Goal: Transaction & Acquisition: Book appointment/travel/reservation

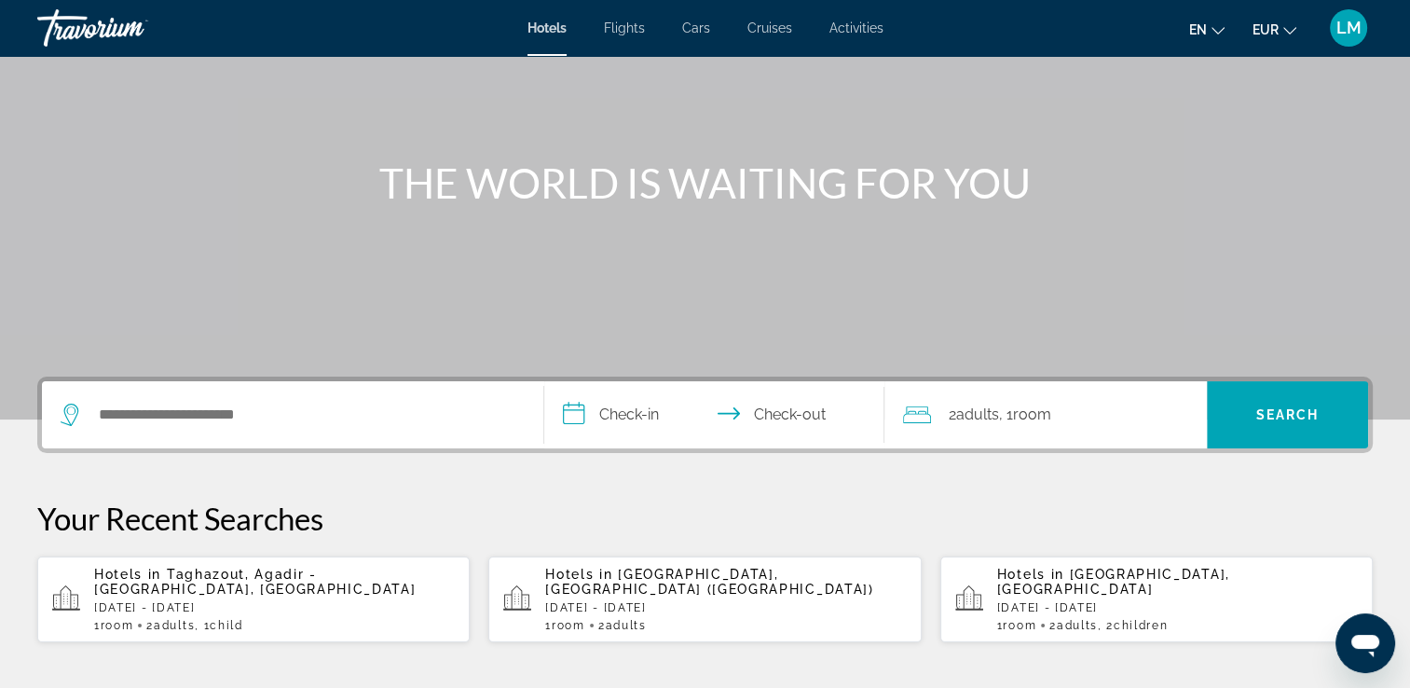
scroll to position [280, 0]
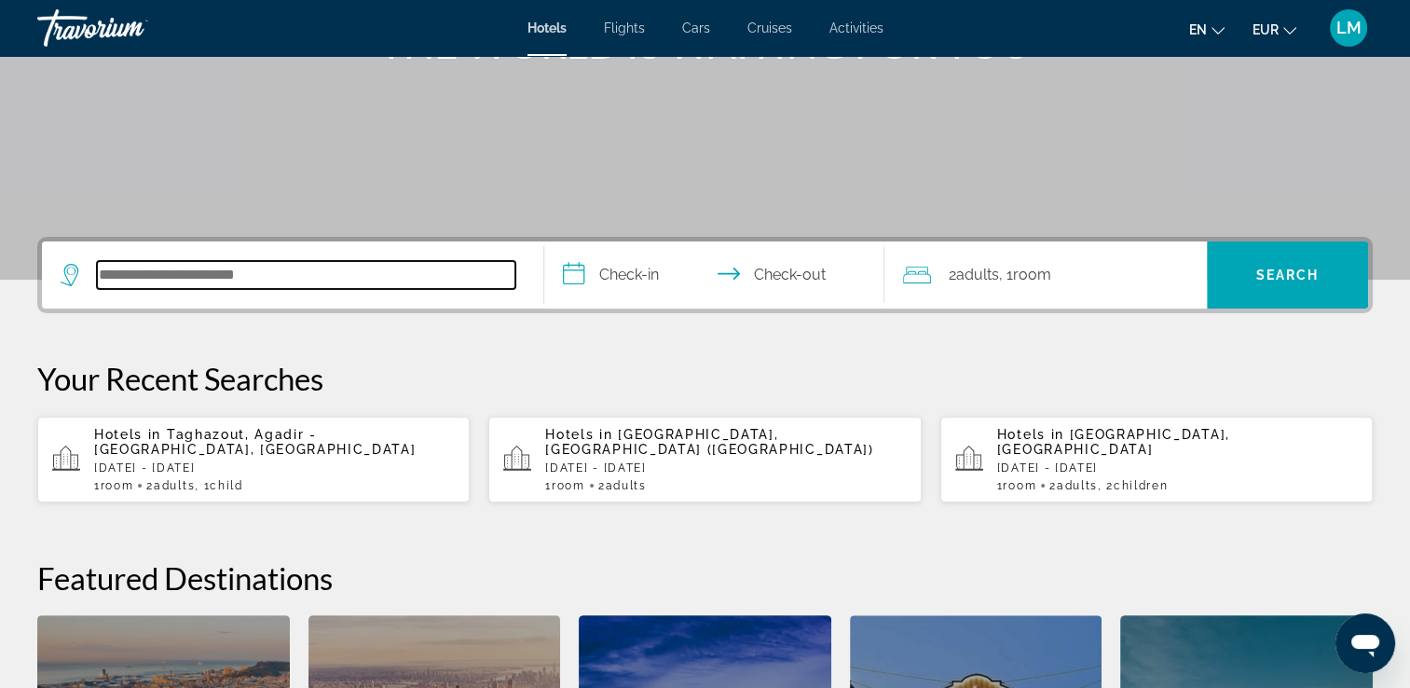
click at [302, 269] on input "Search hotel destination" at bounding box center [306, 275] width 419 height 28
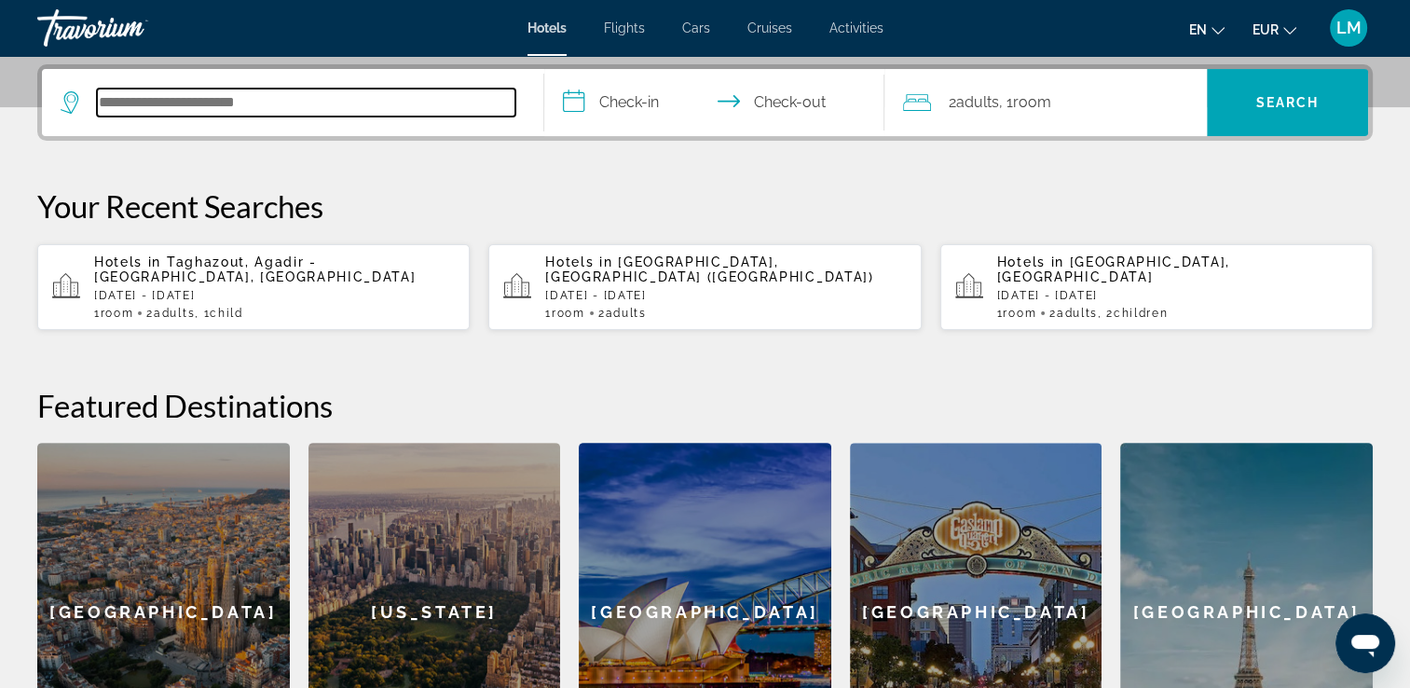
scroll to position [455, 0]
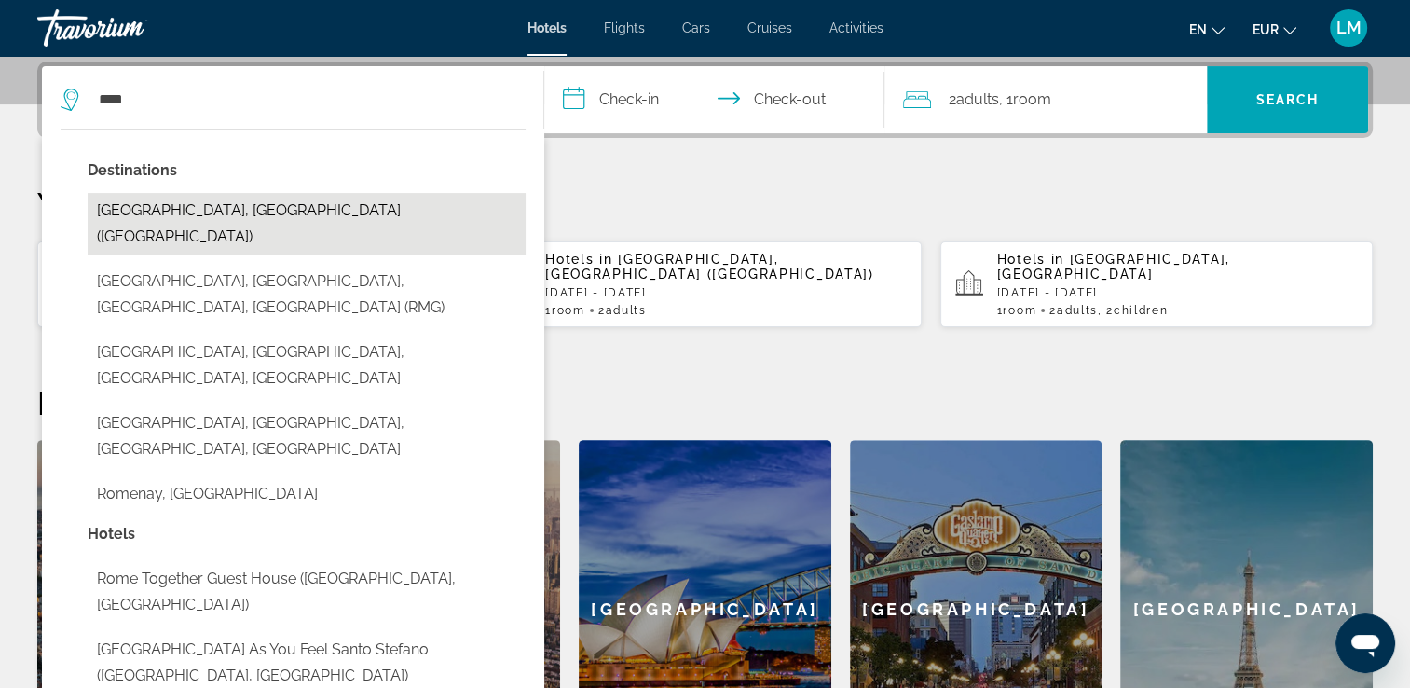
click at [254, 211] on button "[GEOGRAPHIC_DATA], [GEOGRAPHIC_DATA] ([GEOGRAPHIC_DATA])" at bounding box center [307, 224] width 438 height 62
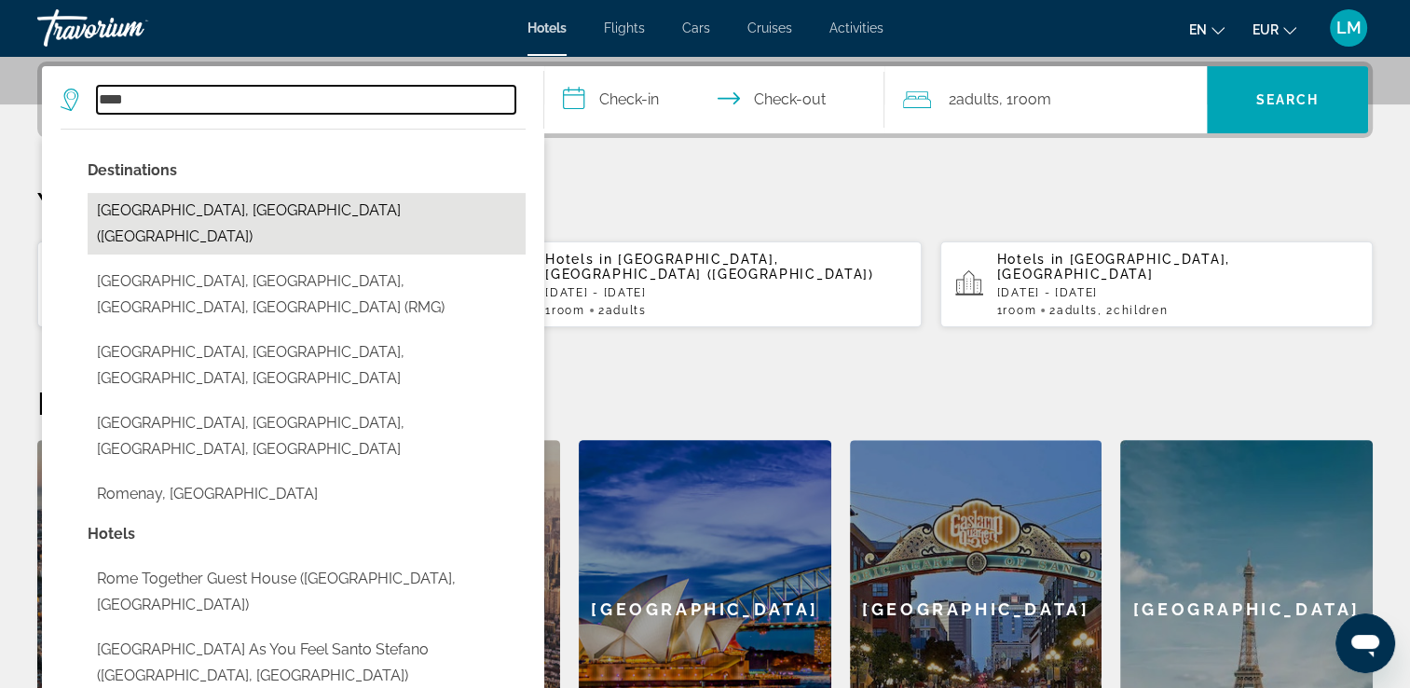
type input "**********"
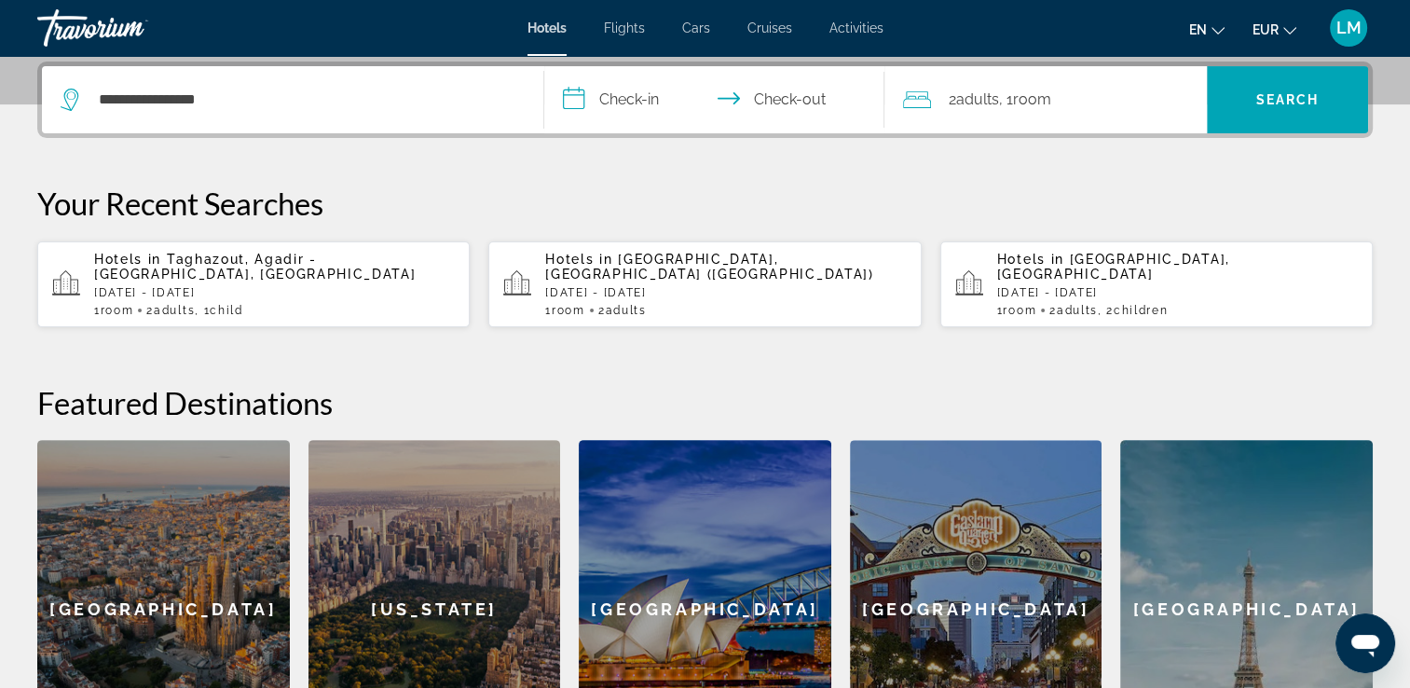
click at [682, 90] on input "**********" at bounding box center [718, 102] width 349 height 73
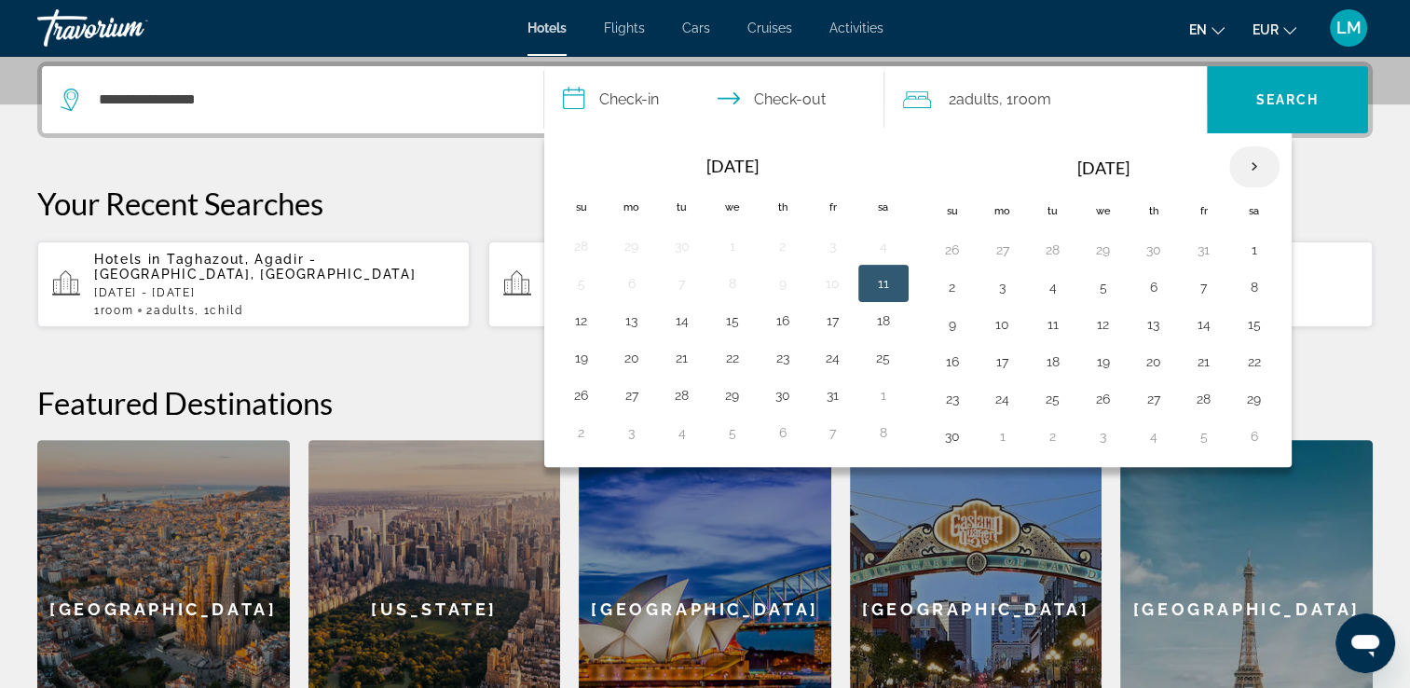
click at [1259, 167] on th "Next month" at bounding box center [1255, 166] width 50 height 41
drag, startPoint x: 1253, startPoint y: 361, endPoint x: 1146, endPoint y: 401, distance: 114.4
click at [1252, 361] on button "27" at bounding box center [1255, 362] width 30 height 26
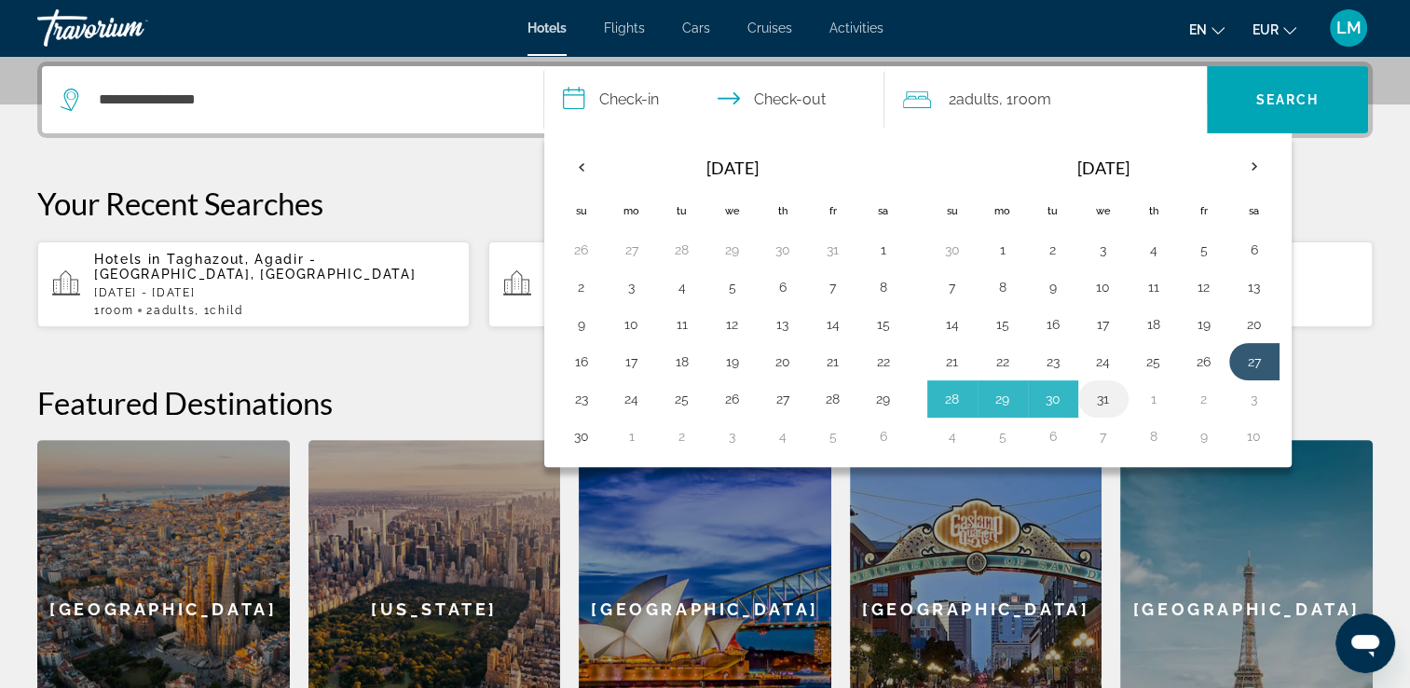
click at [1102, 398] on button "31" at bounding box center [1104, 399] width 30 height 26
type input "**********"
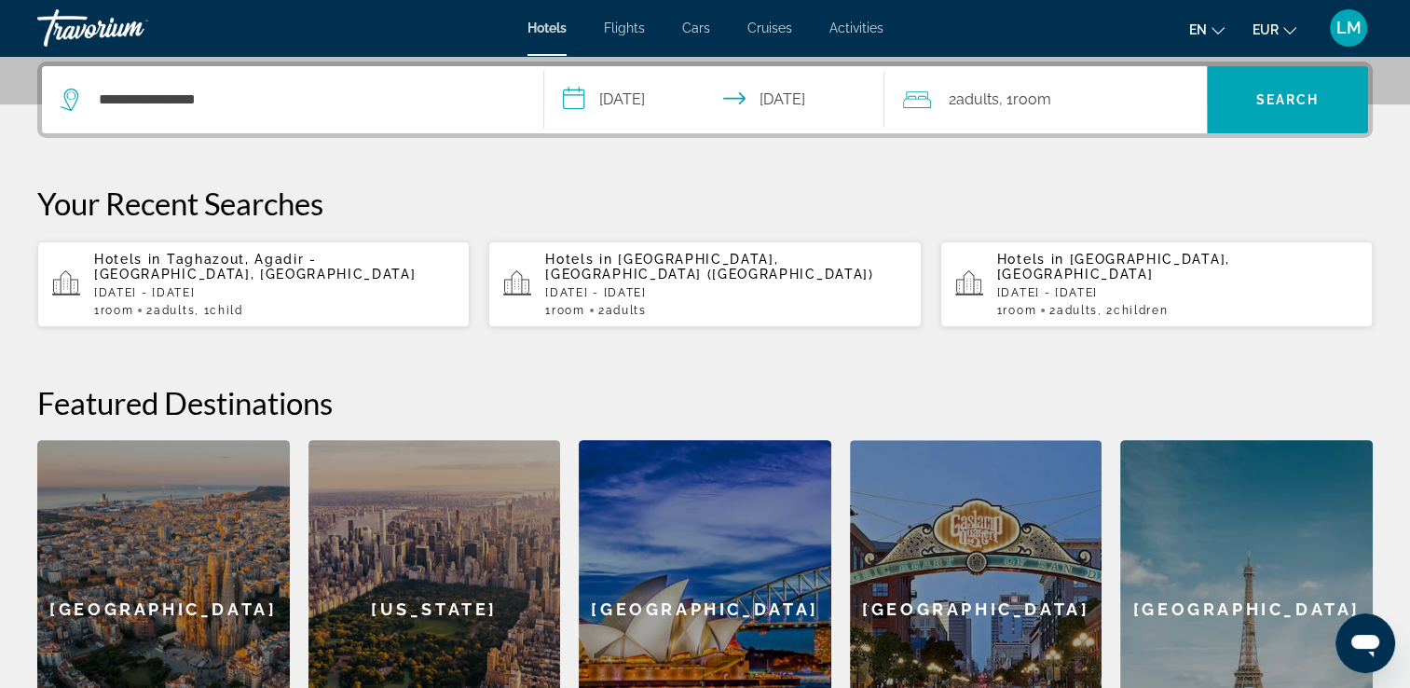
click at [1083, 92] on div "2 Adult Adults , 1 Room rooms" at bounding box center [1055, 100] width 304 height 26
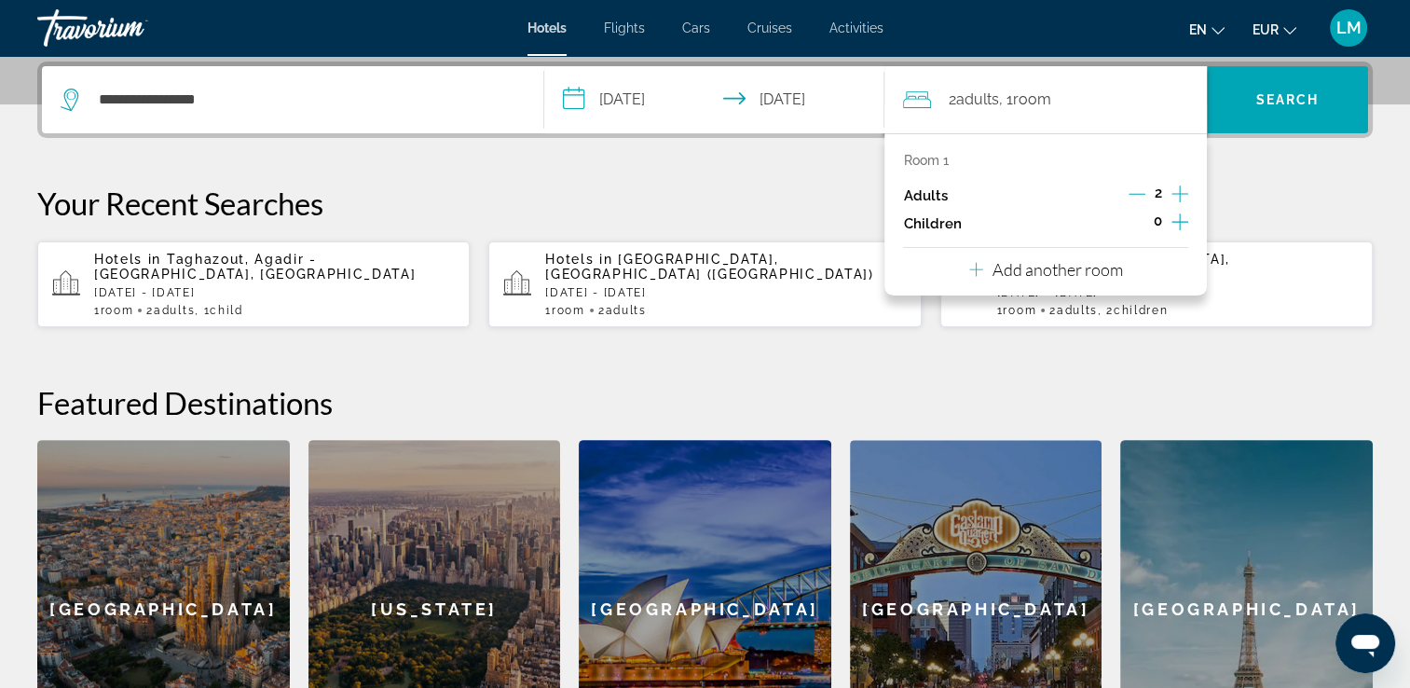
click at [1181, 214] on icon "Increment children" at bounding box center [1180, 222] width 17 height 22
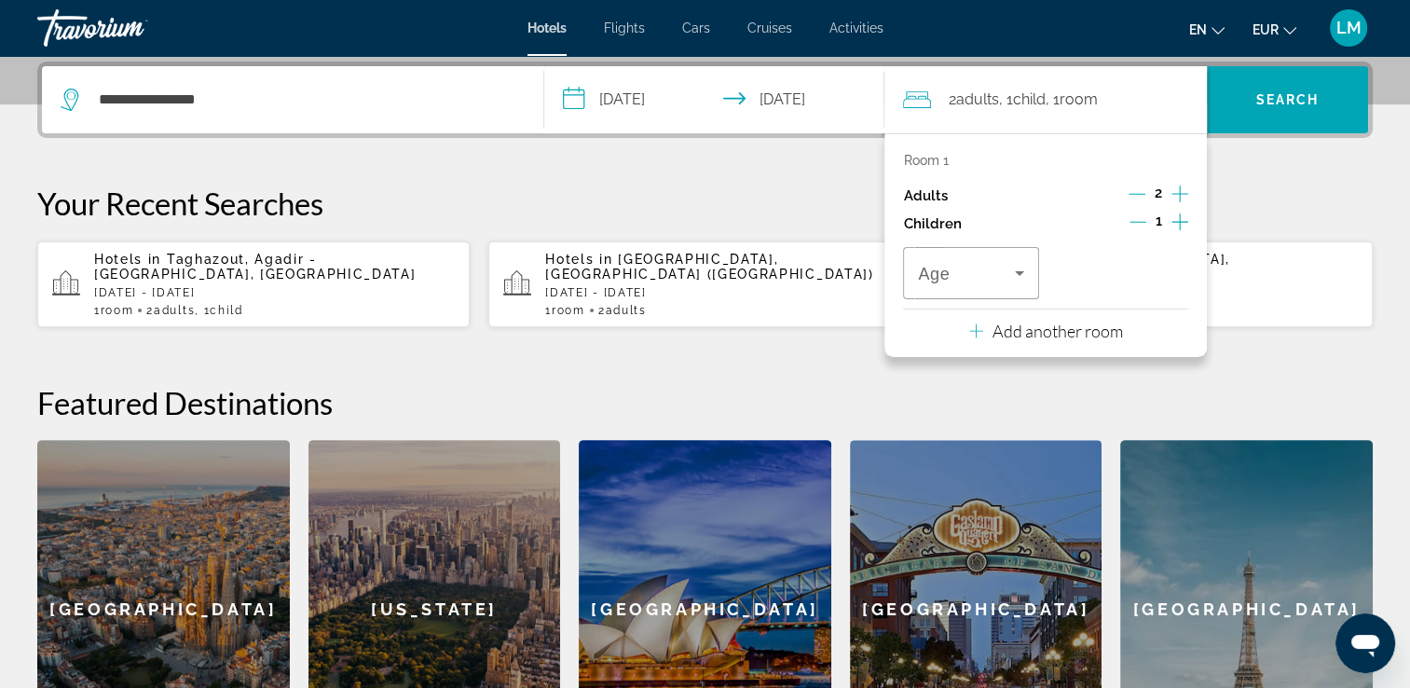
drag, startPoint x: 1181, startPoint y: 214, endPoint x: 1152, endPoint y: 222, distance: 29.8
click at [1180, 214] on icon "Increment children" at bounding box center [1180, 222] width 17 height 22
click at [1007, 264] on div "Travelers: 2 adults, 2 children" at bounding box center [970, 273] width 105 height 22
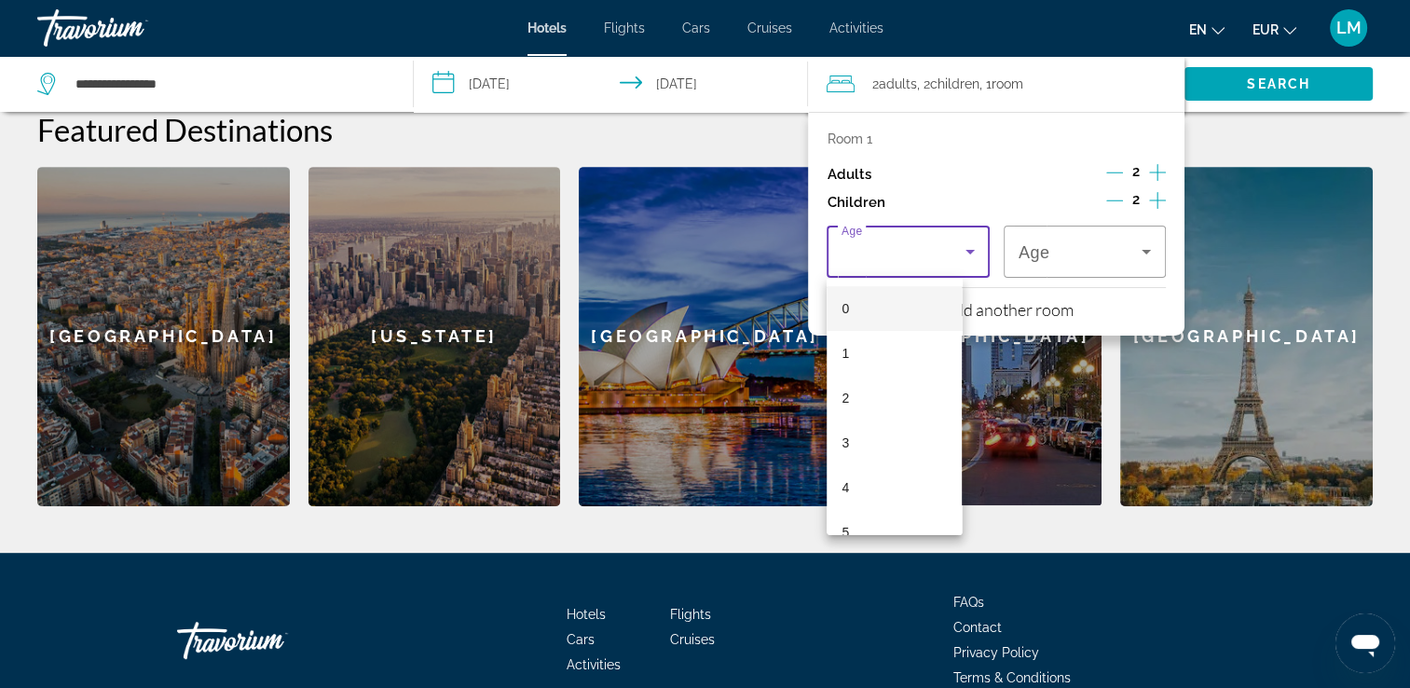
scroll to position [735, 0]
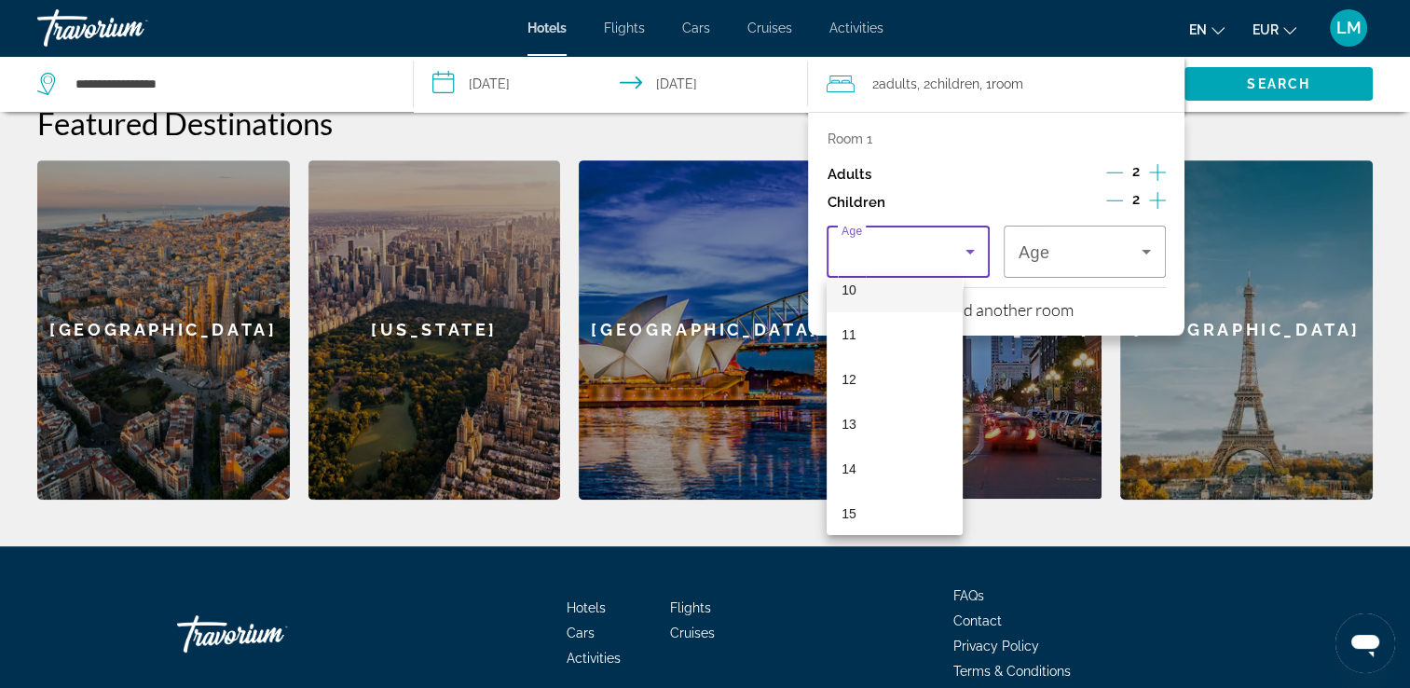
click at [902, 293] on mat-option "10" at bounding box center [894, 290] width 135 height 45
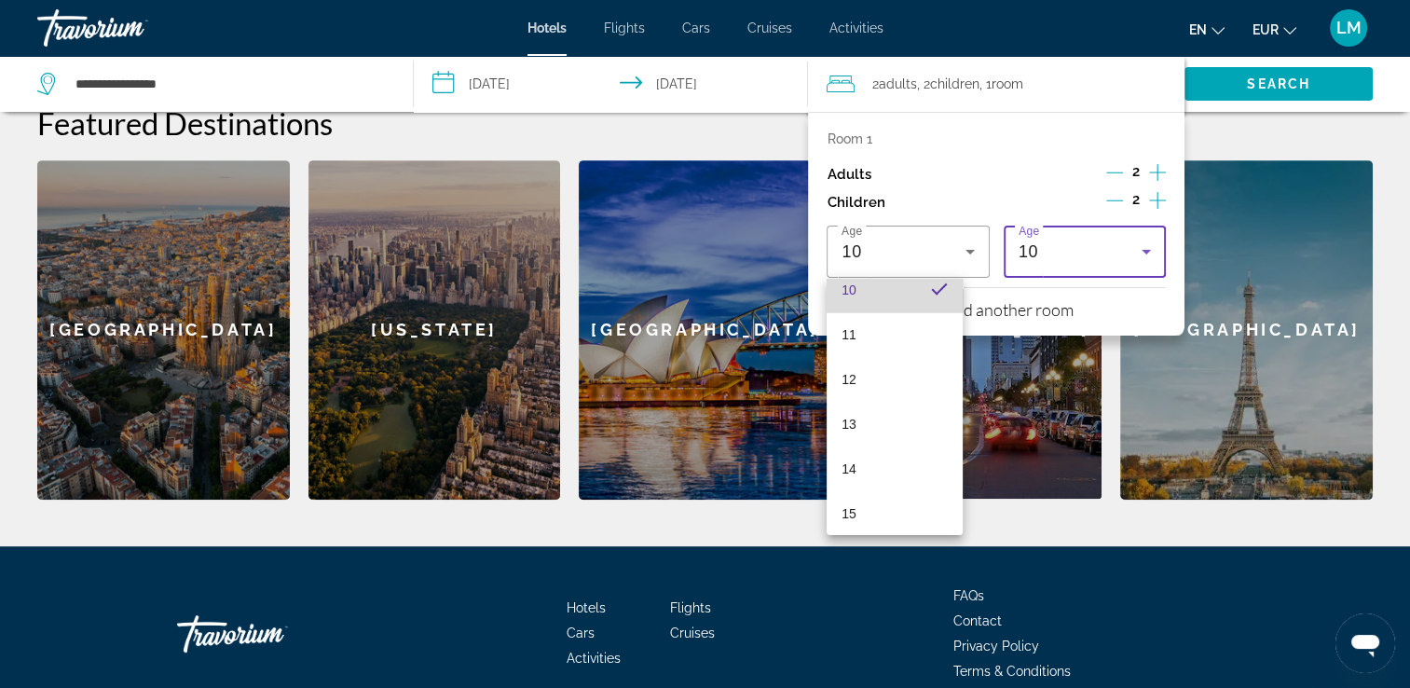
scroll to position [455, 0]
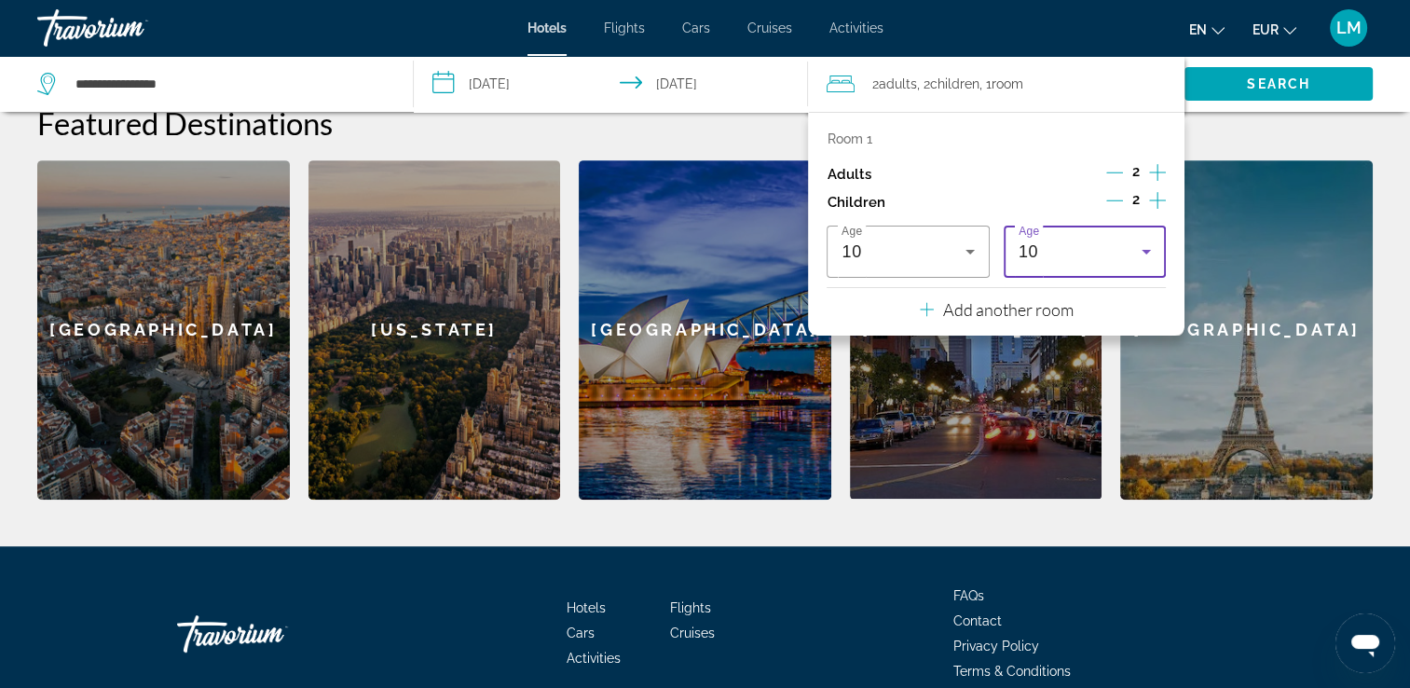
click at [1057, 246] on div "10" at bounding box center [1080, 251] width 123 height 22
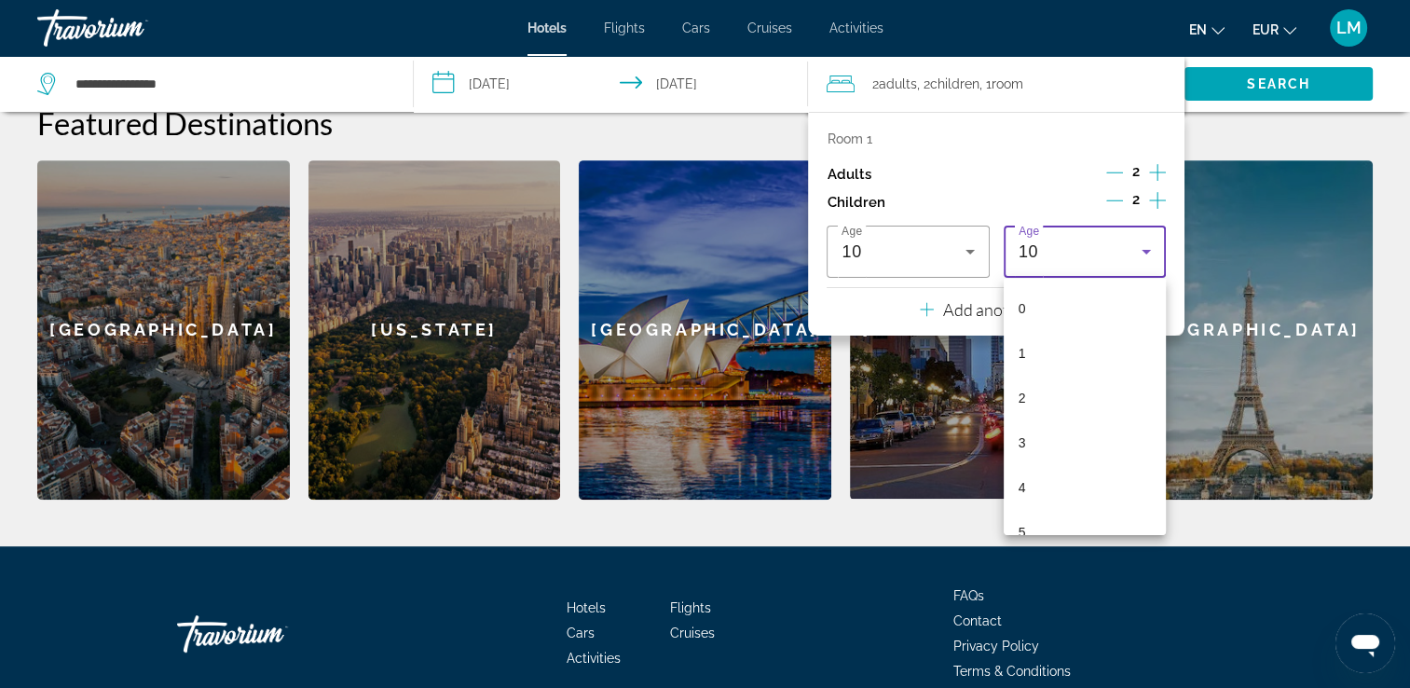
scroll to position [242, 0]
drag, startPoint x: 1063, startPoint y: 511, endPoint x: 1061, endPoint y: 475, distance: 35.5
click at [1063, 505] on mat-option "10" at bounding box center [1085, 513] width 162 height 45
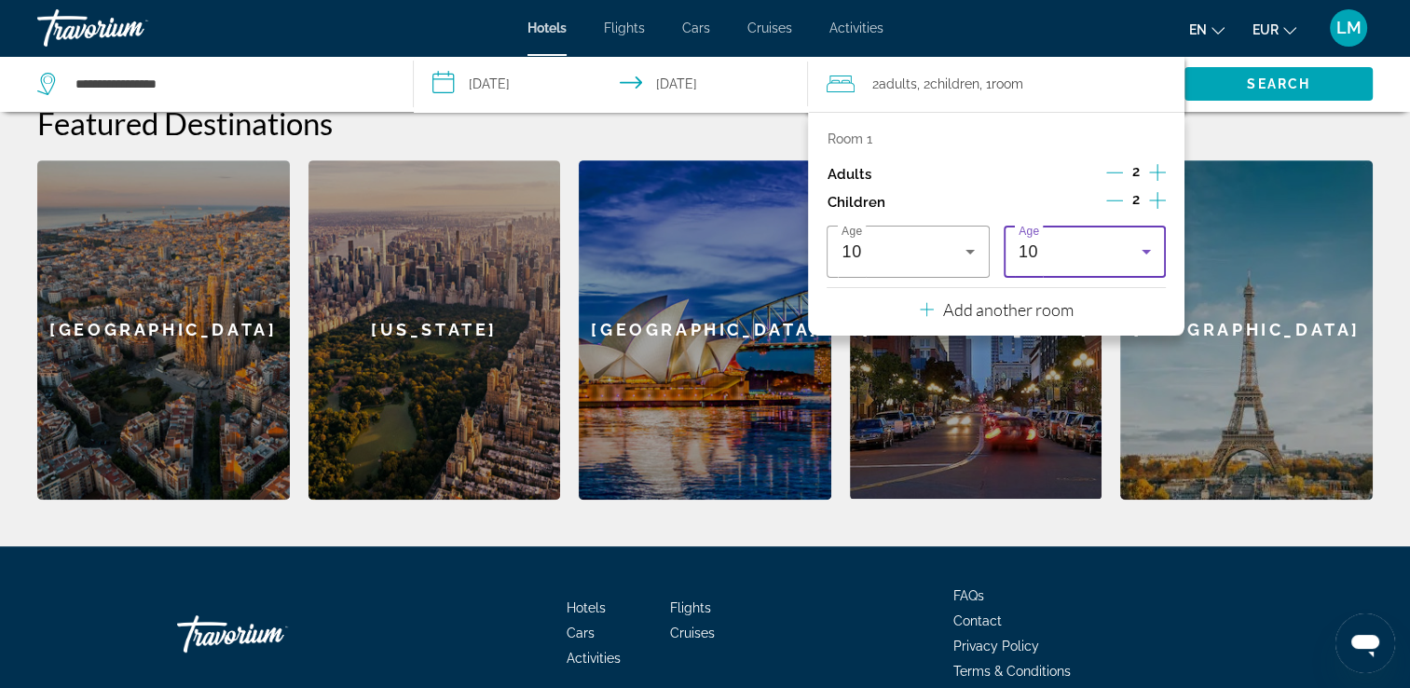
click at [1342, 128] on h2 "Featured Destinations" at bounding box center [705, 122] width 1336 height 37
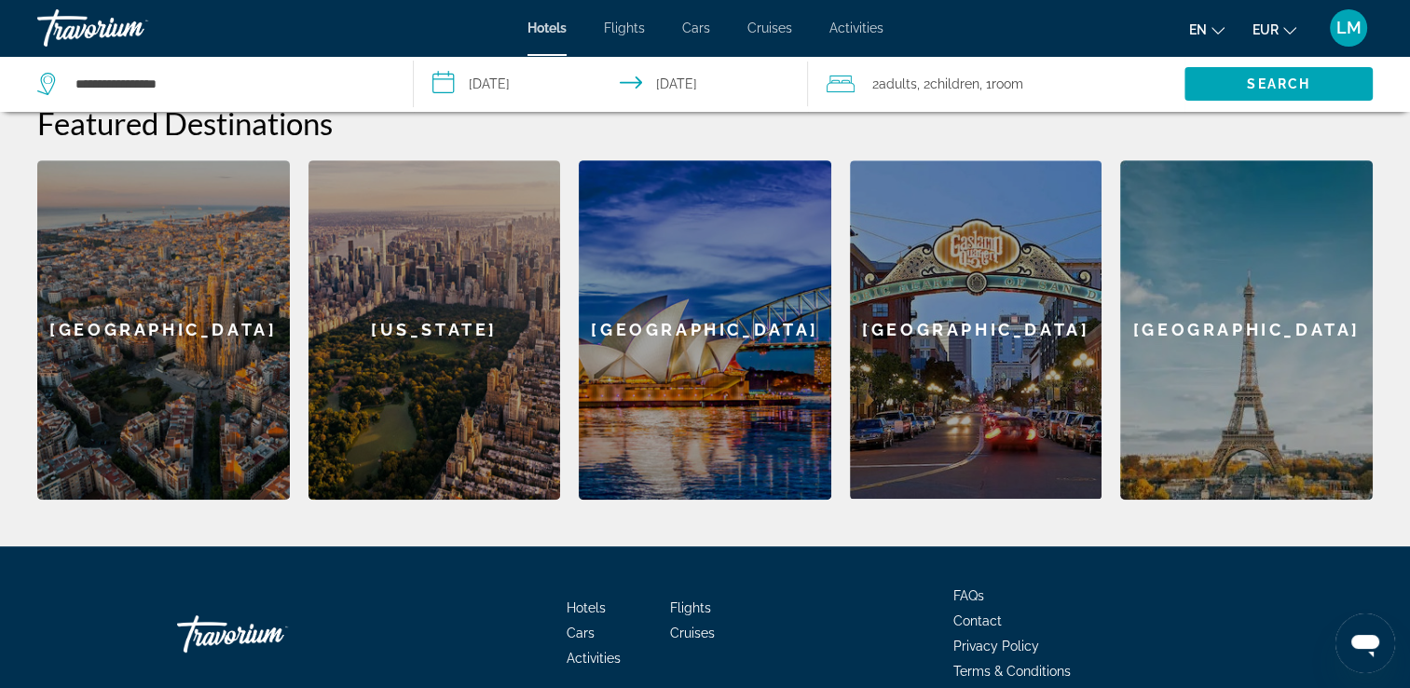
click at [1040, 80] on div "2 Adult Adults , 2 Child Children , 1 Room rooms" at bounding box center [1006, 84] width 358 height 26
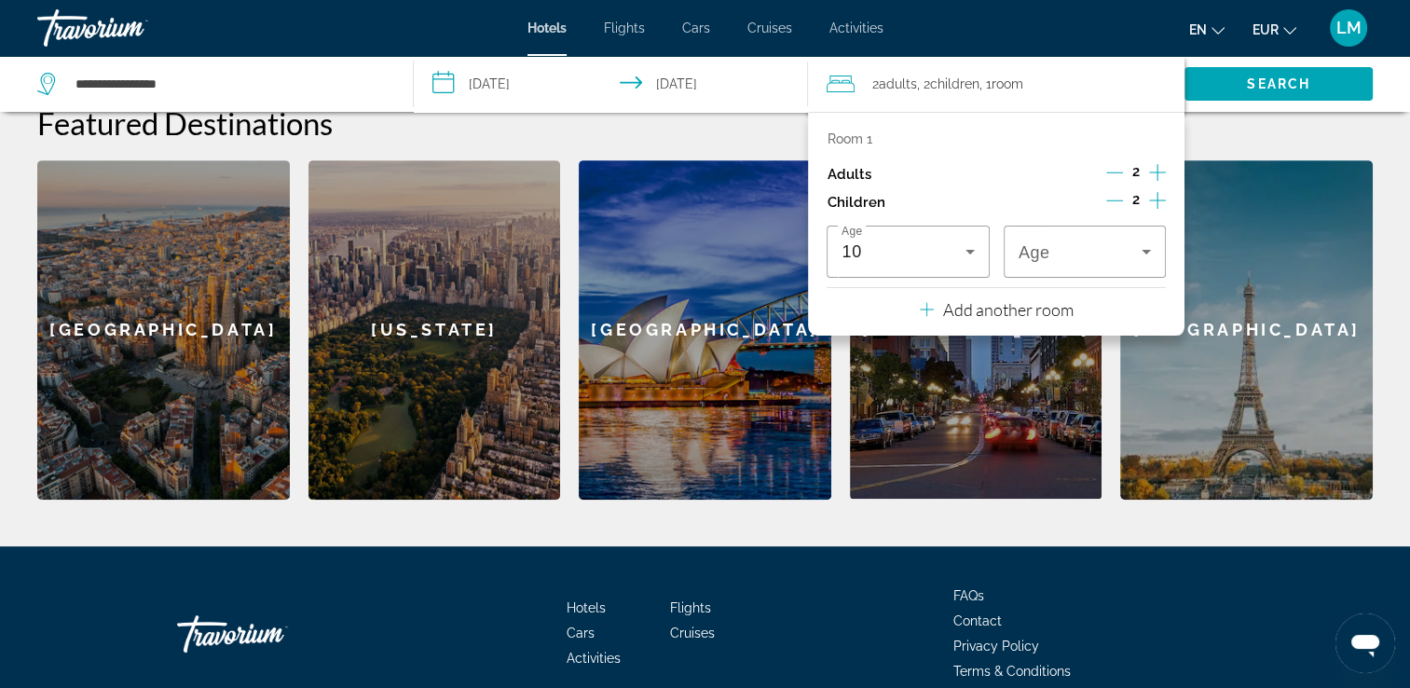
drag, startPoint x: 1078, startPoint y: 296, endPoint x: 1078, endPoint y: 261, distance: 35.4
click at [1078, 279] on div "Room 1 Adults 2 Children 2 Age [DEMOGRAPHIC_DATA] Age Add another room" at bounding box center [996, 224] width 377 height 224
click at [1078, 260] on span "Travelers: 2 adults, 2 children" at bounding box center [1080, 251] width 123 height 22
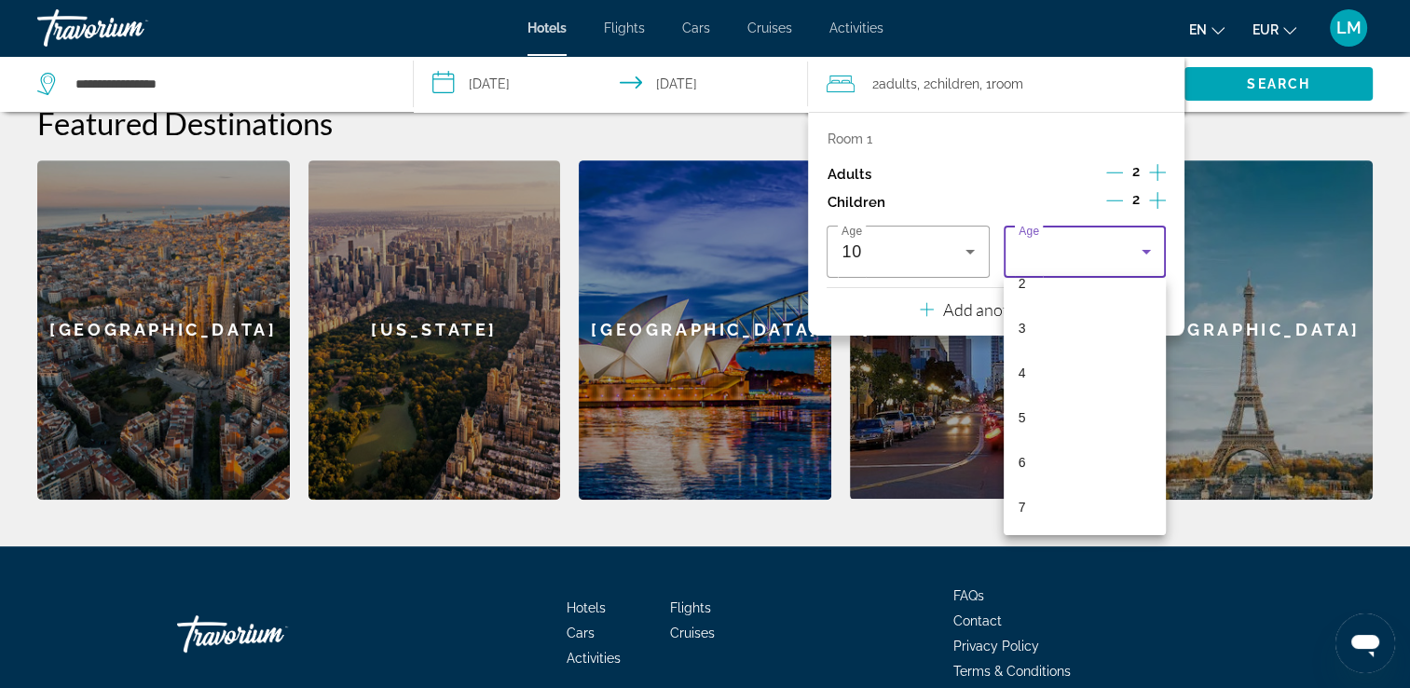
scroll to position [280, 0]
click at [1055, 475] on mat-option "10" at bounding box center [1085, 476] width 162 height 45
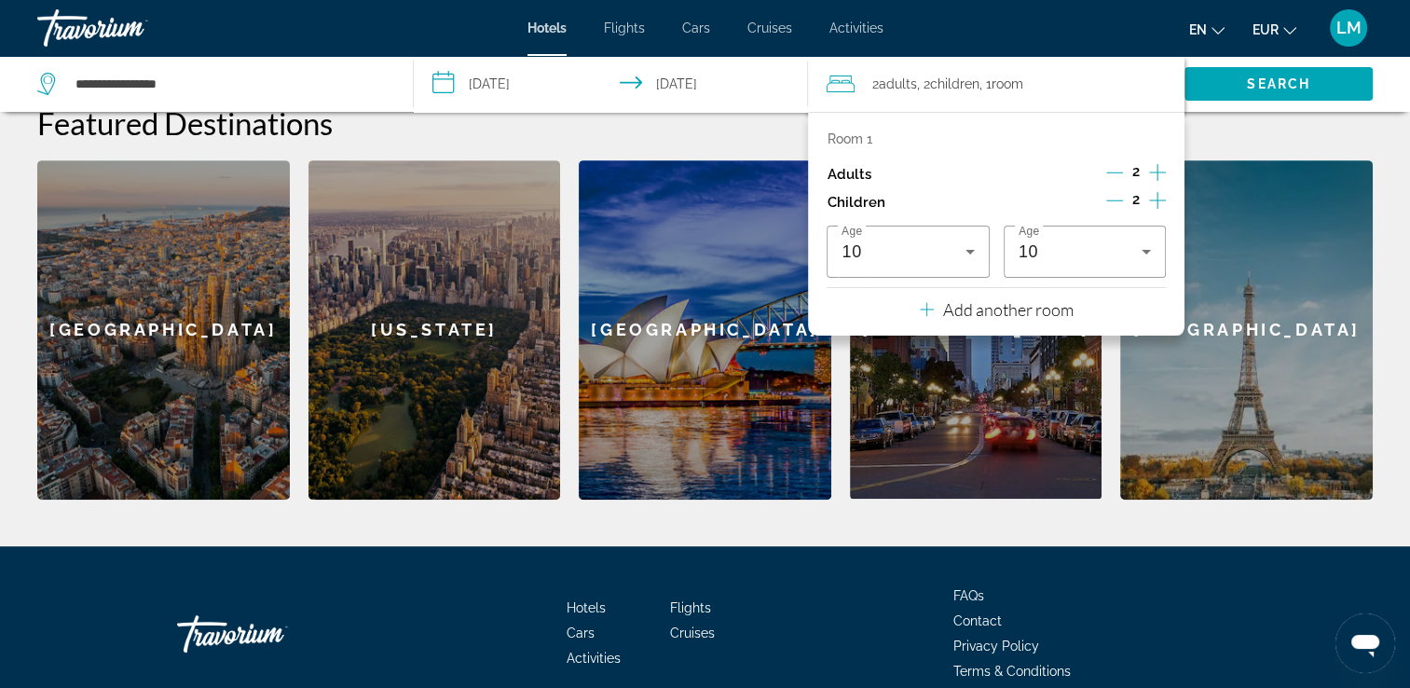
click at [1279, 128] on h2 "Featured Destinations" at bounding box center [705, 122] width 1336 height 37
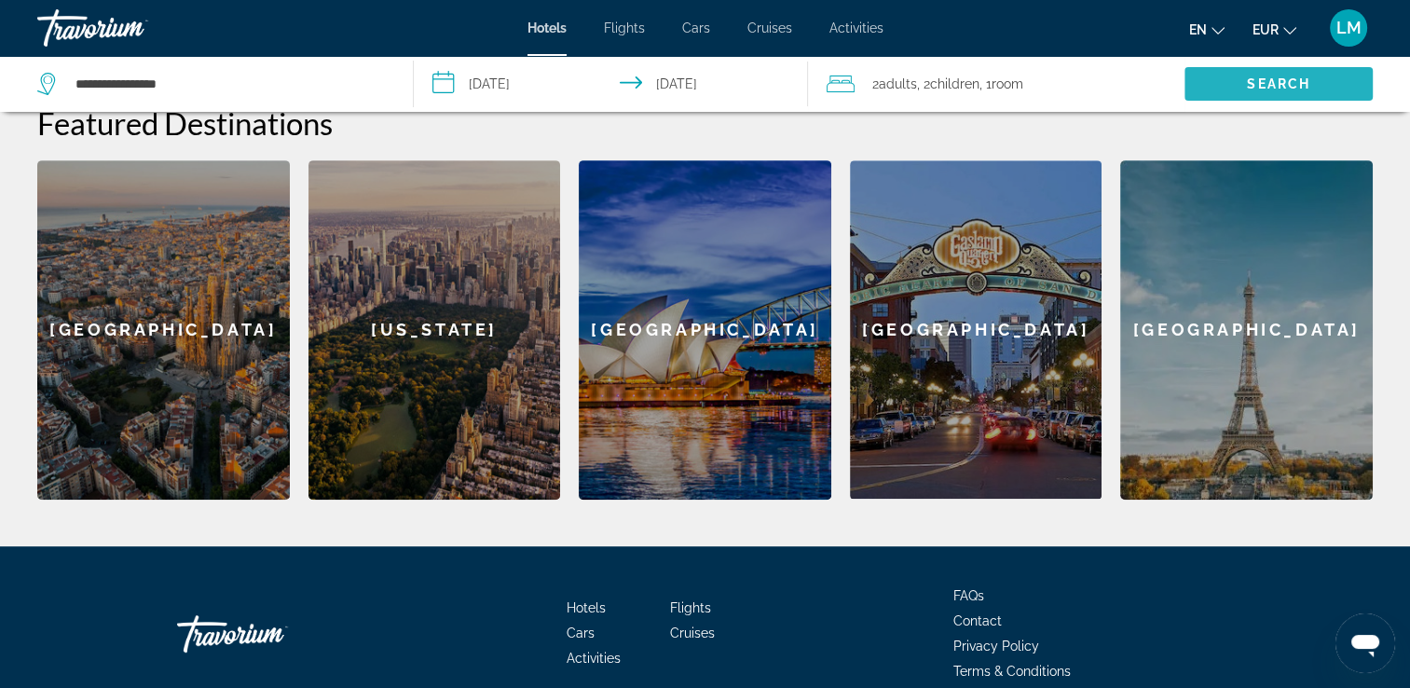
click at [1264, 73] on span "Search" at bounding box center [1279, 84] width 188 height 45
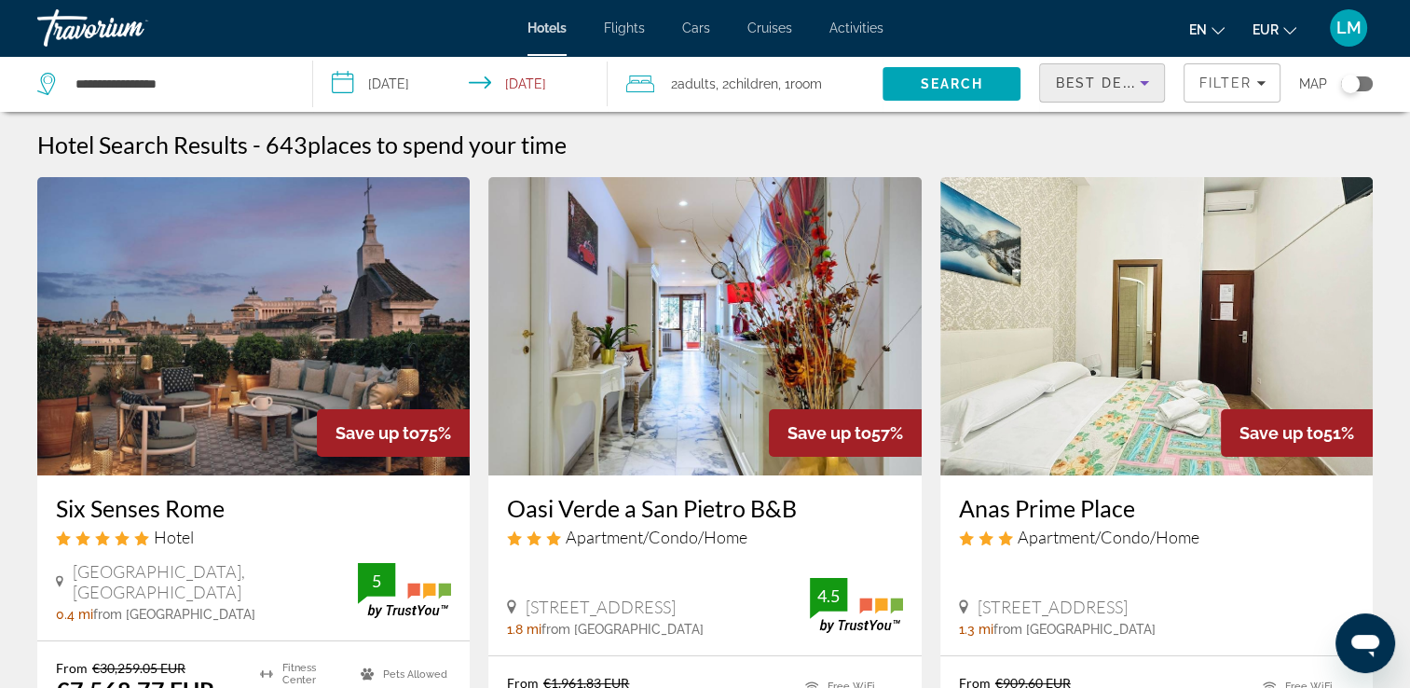
click at [1122, 88] on span "Best Deals" at bounding box center [1103, 83] width 97 height 15
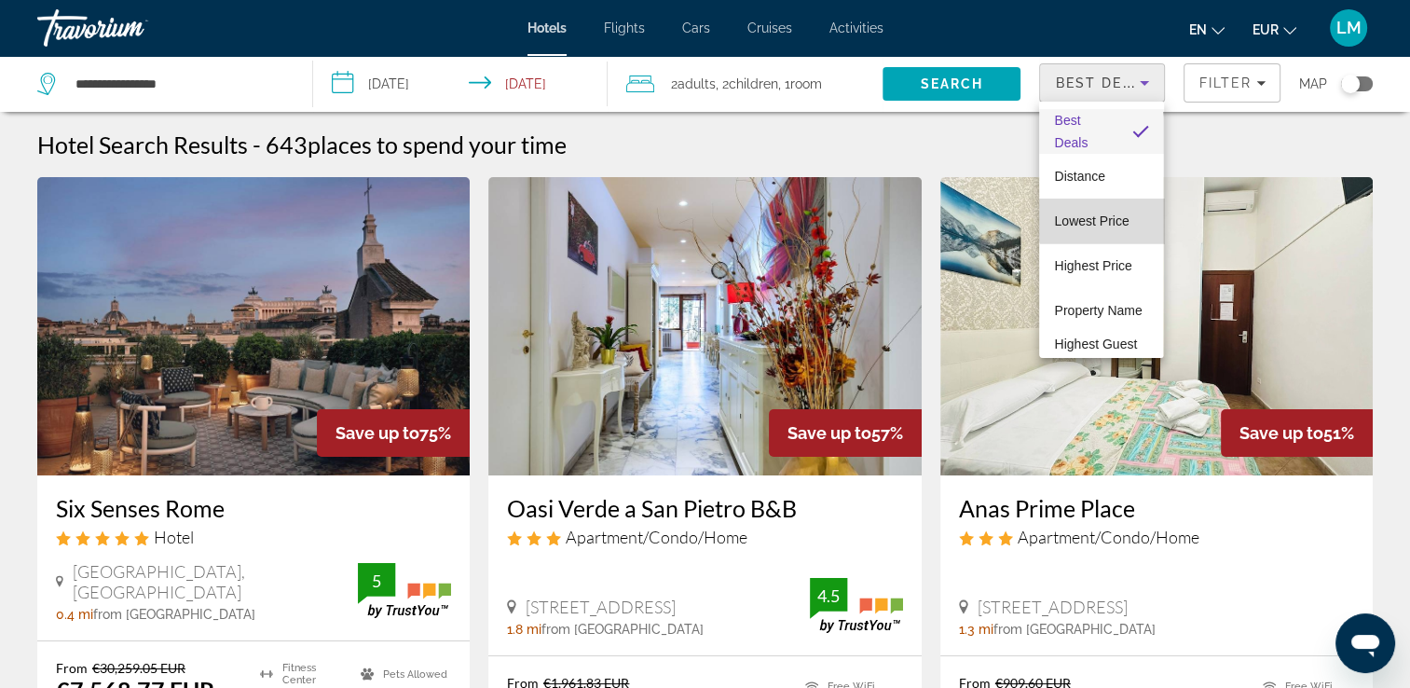
click at [1112, 218] on span "Lowest Price" at bounding box center [1091, 220] width 75 height 15
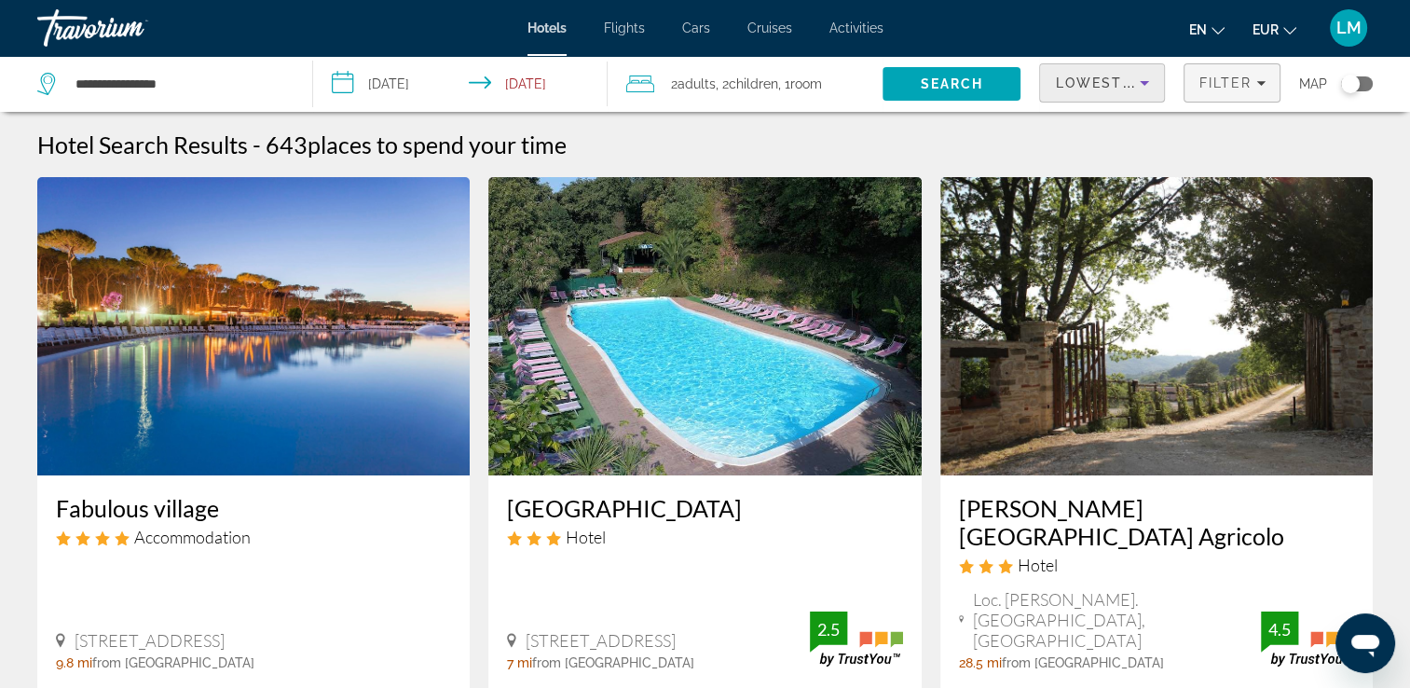
click at [1234, 86] on span "Filter" at bounding box center [1225, 83] width 53 height 15
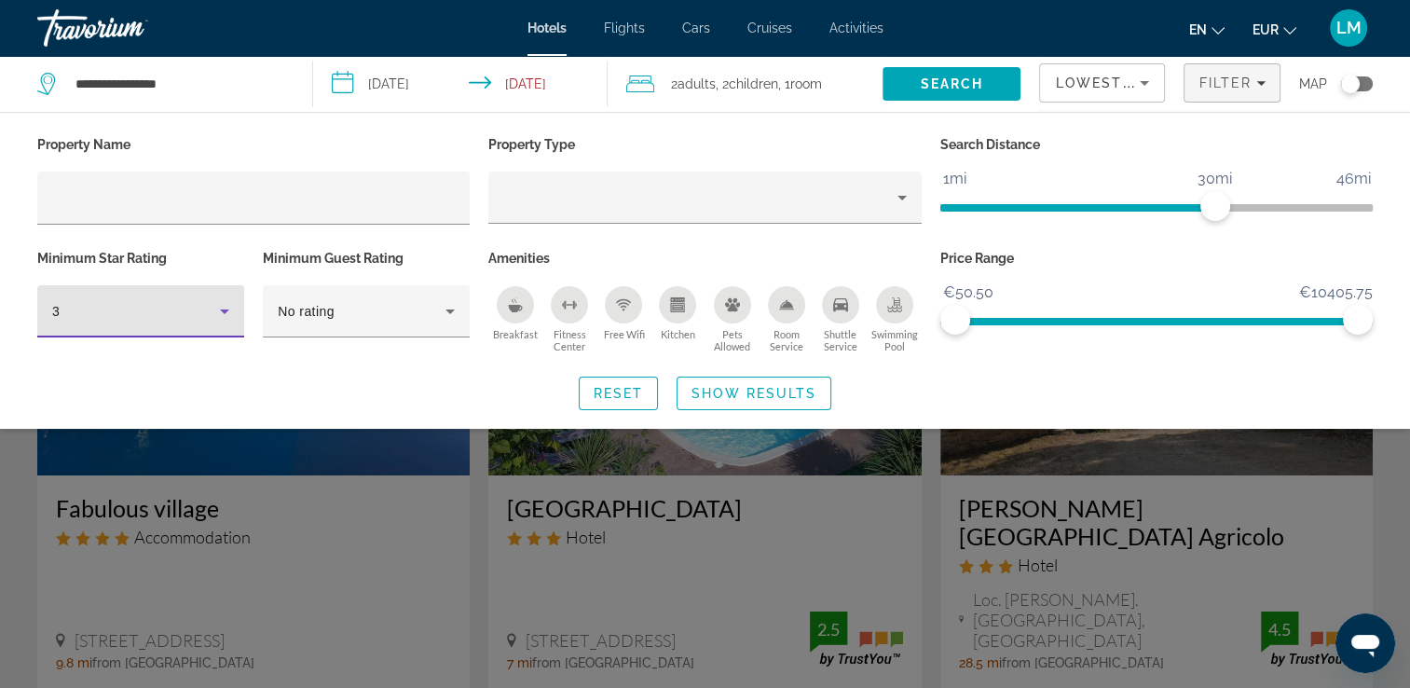
click at [149, 308] on div "3" at bounding box center [136, 311] width 168 height 22
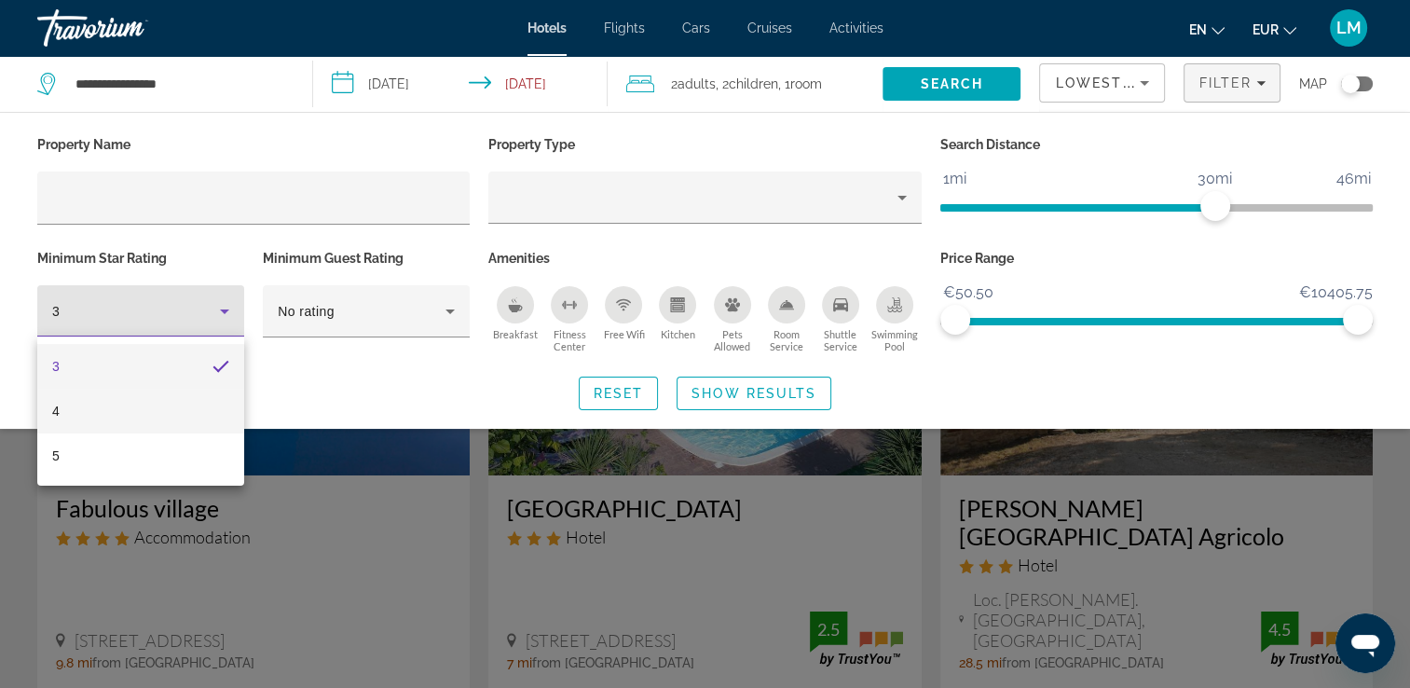
click at [140, 410] on mat-option "4" at bounding box center [140, 411] width 207 height 45
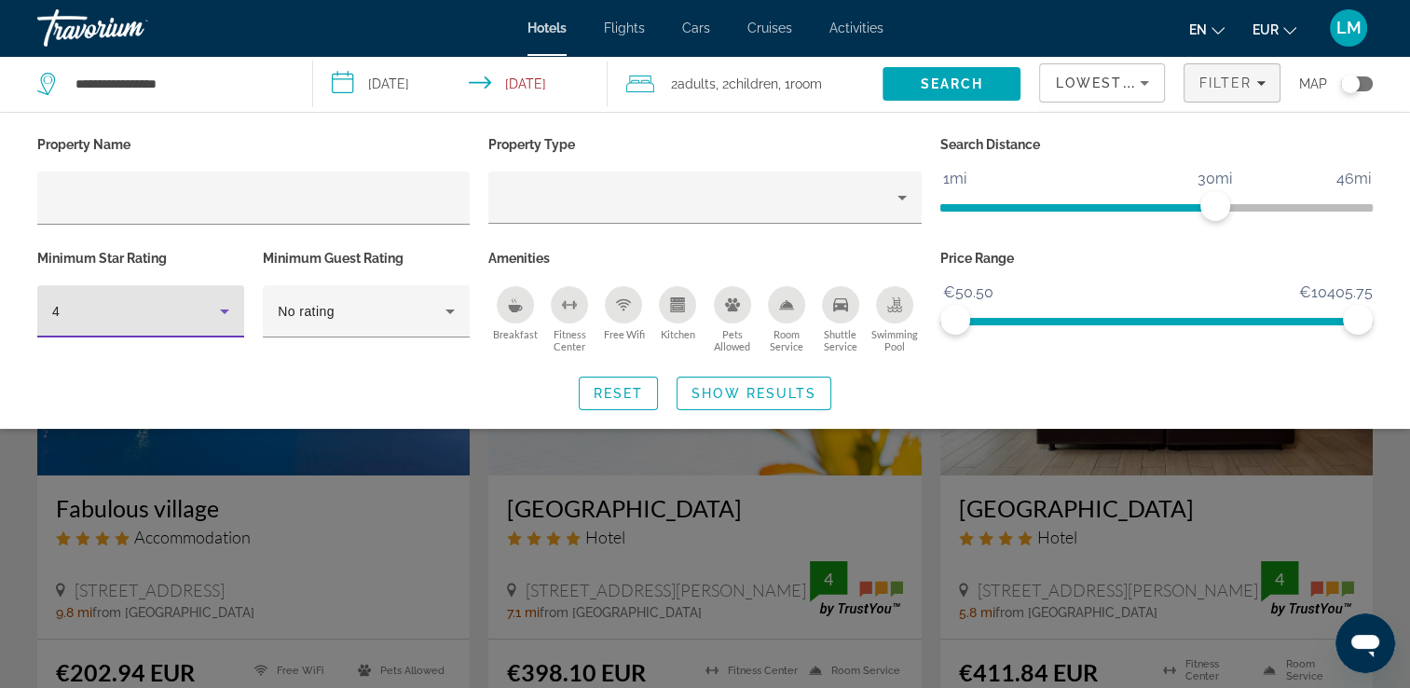
click at [768, 388] on span "Show Results" at bounding box center [754, 393] width 125 height 15
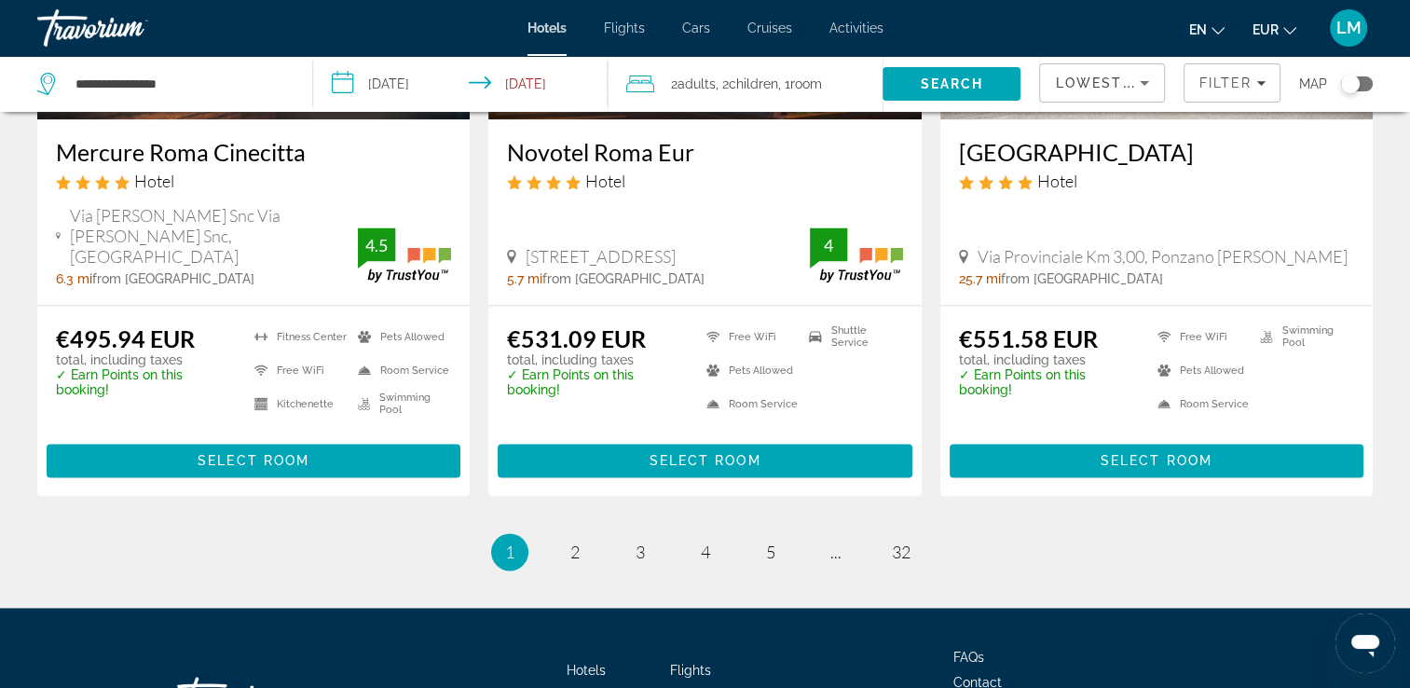
scroll to position [2554, 0]
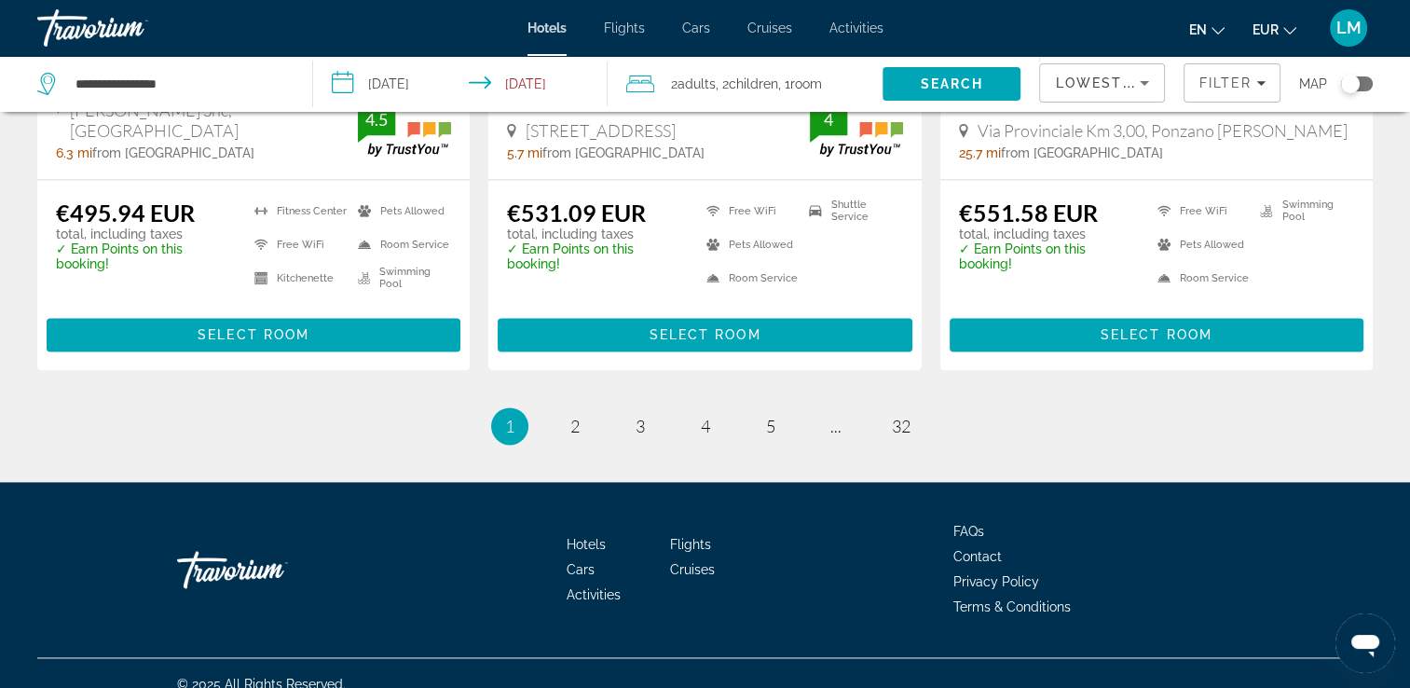
drag, startPoint x: 1419, startPoint y: 72, endPoint x: 45, endPoint y: 21, distance: 1374.9
click at [766, 416] on span "5" at bounding box center [770, 426] width 9 height 21
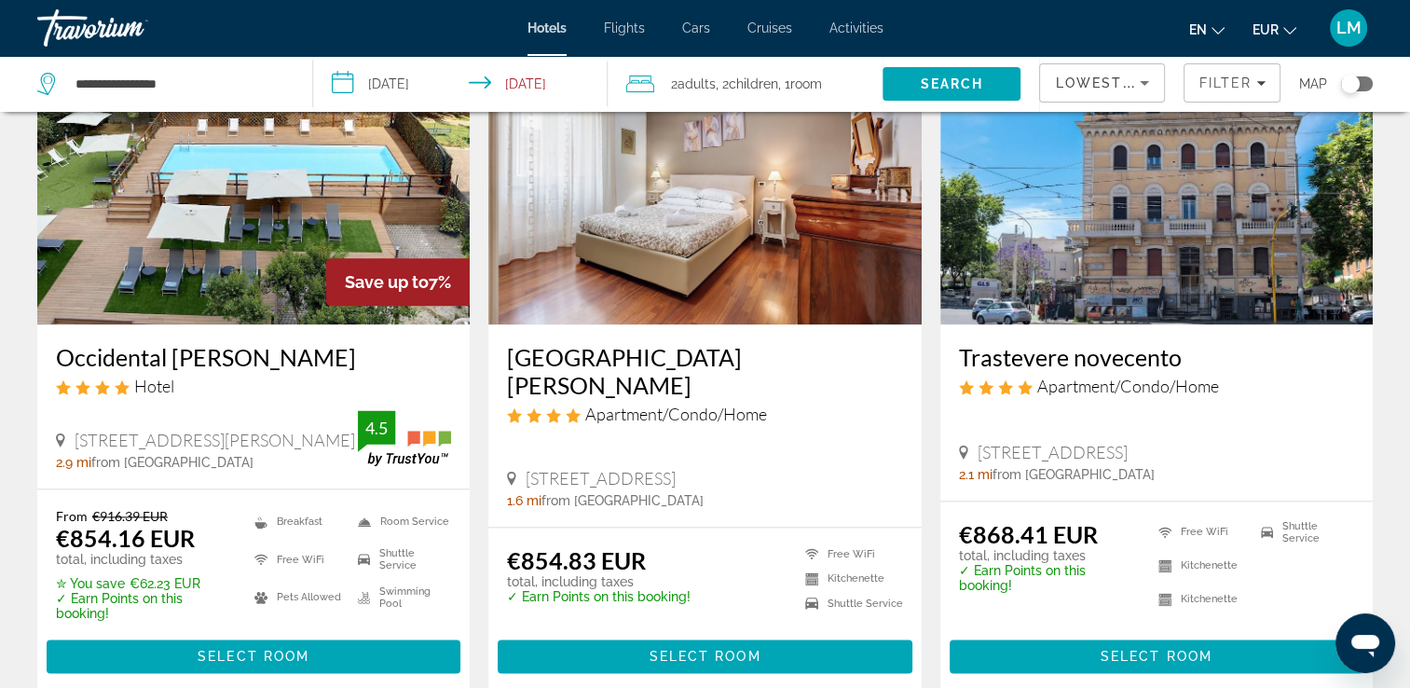
scroll to position [2552, 0]
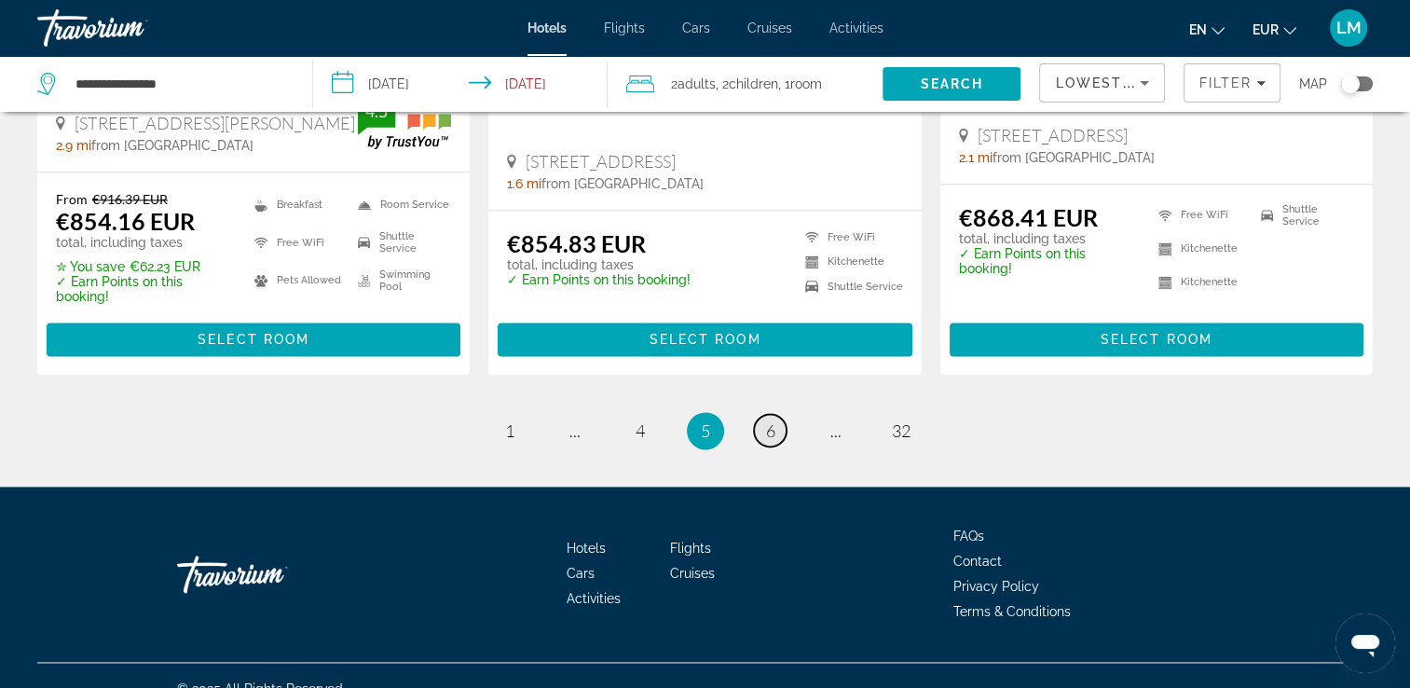
click at [768, 420] on span "6" at bounding box center [770, 430] width 9 height 21
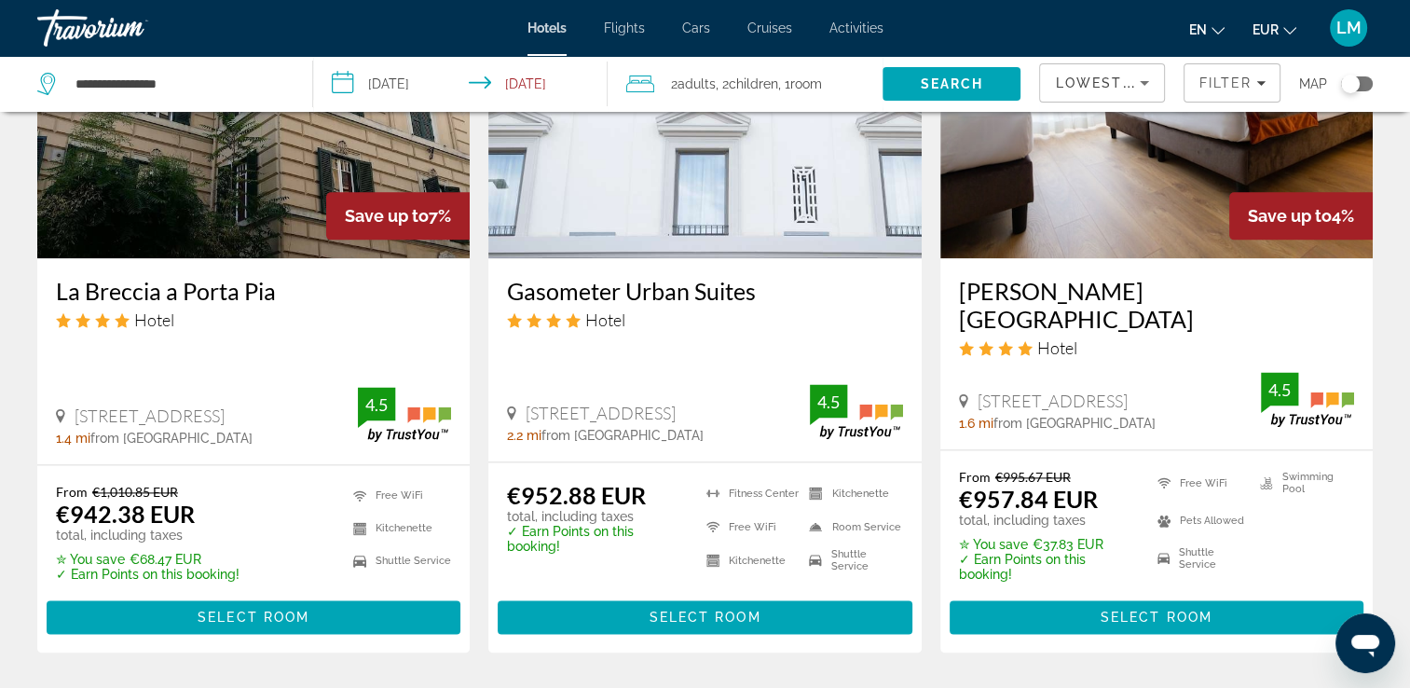
scroll to position [2395, 0]
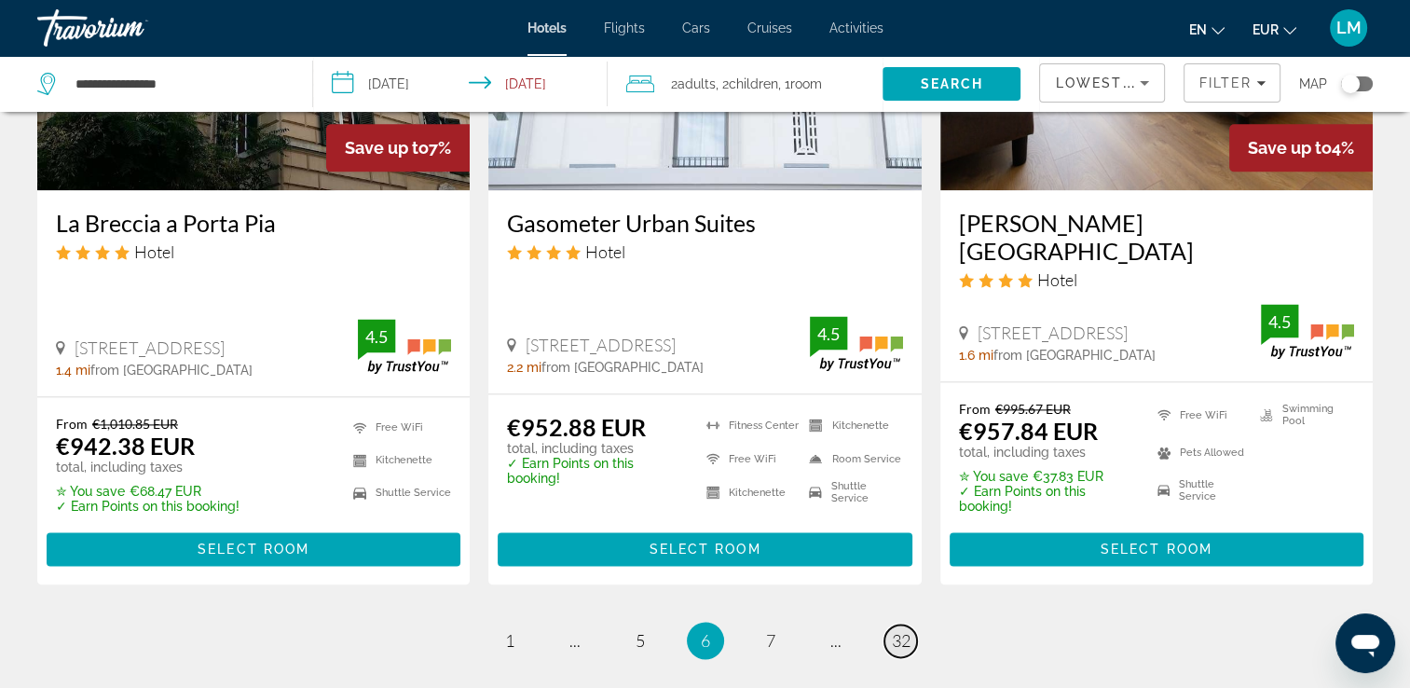
click at [896, 630] on span "32" at bounding box center [901, 640] width 19 height 21
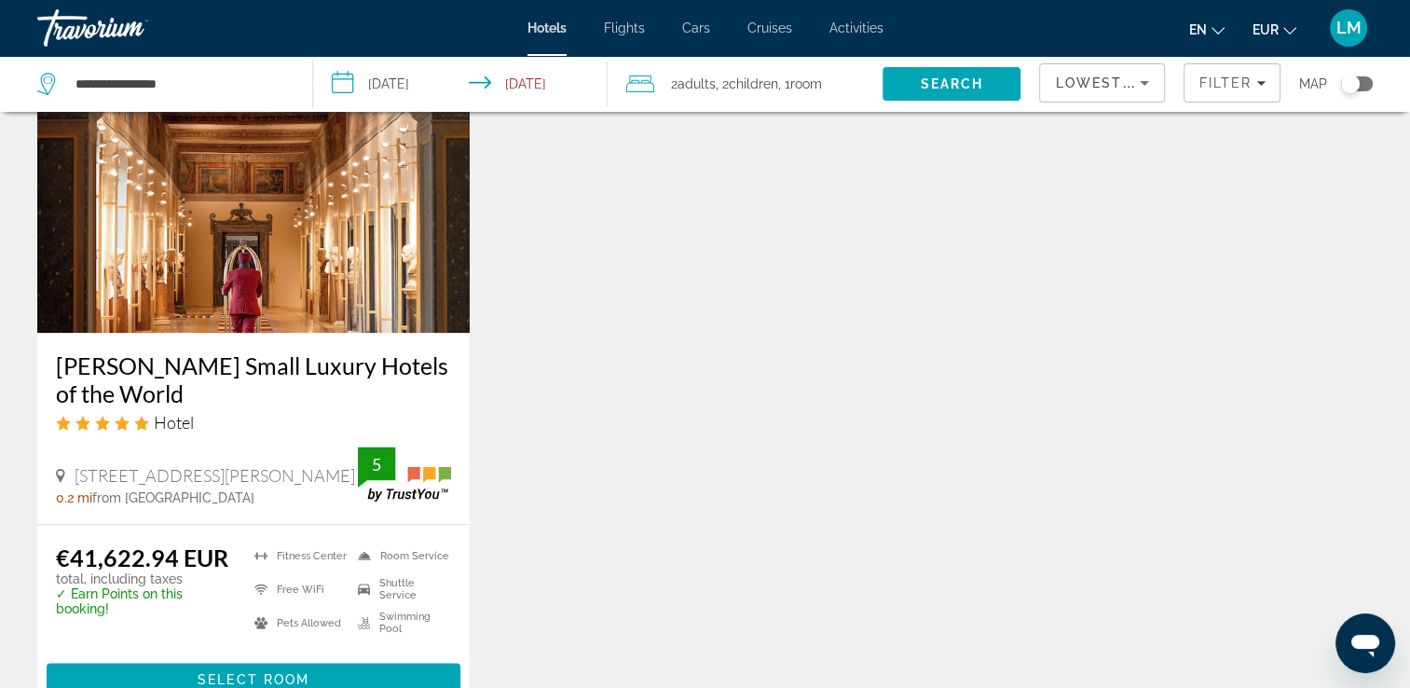
scroll to position [2610, 0]
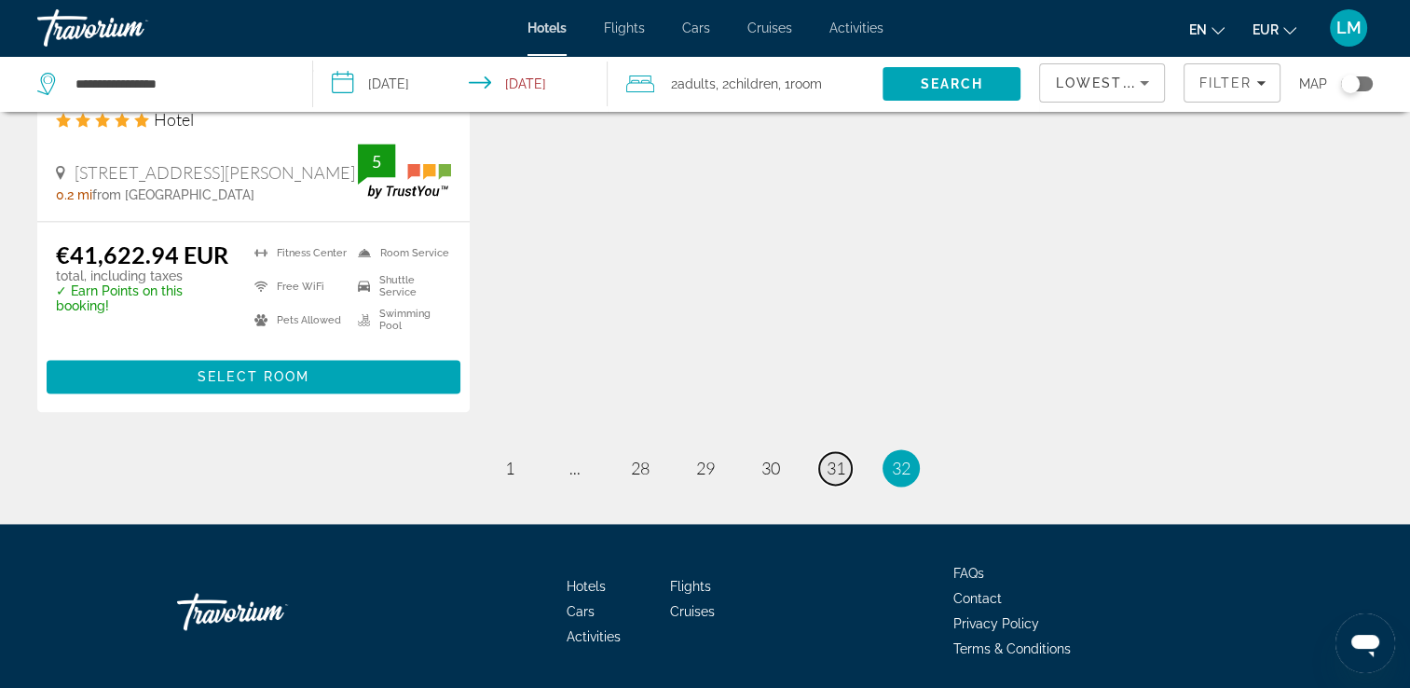
click at [844, 458] on span "31" at bounding box center [836, 468] width 19 height 21
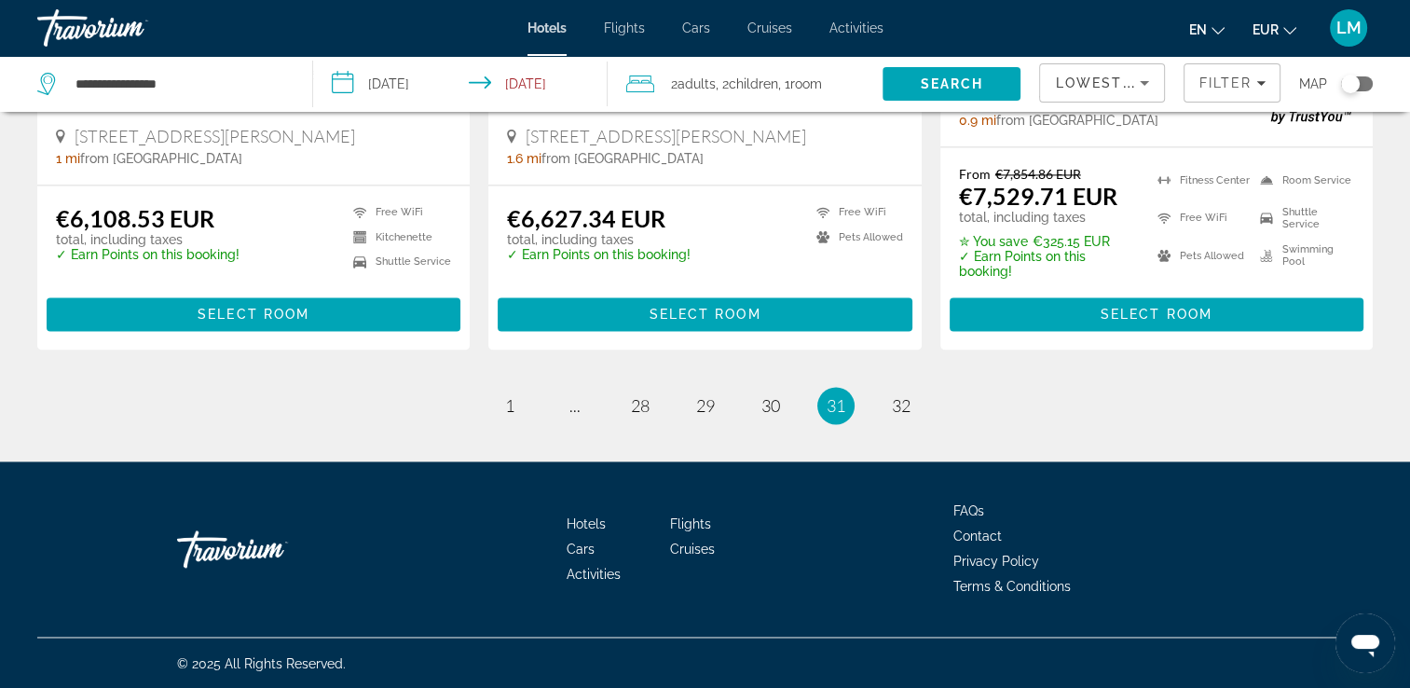
scroll to position [2627, 0]
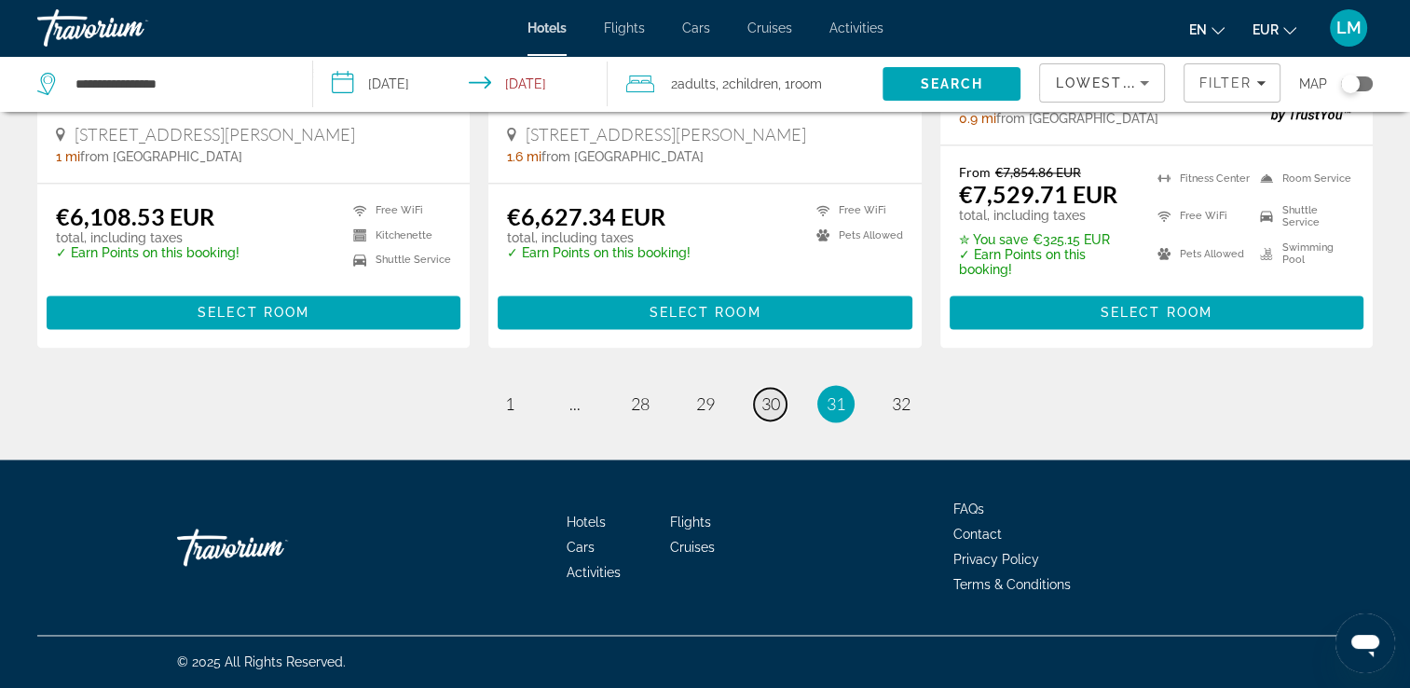
click at [771, 401] on span "30" at bounding box center [771, 403] width 19 height 21
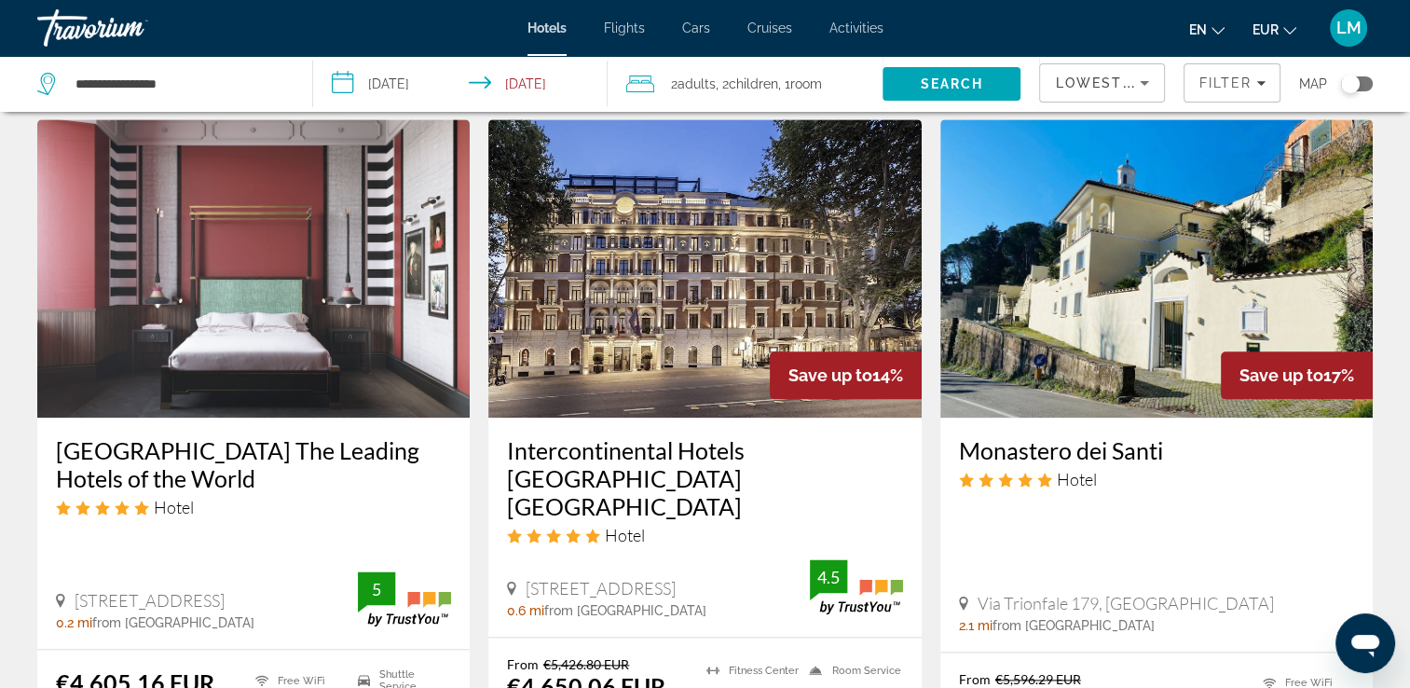
scroll to position [2631, 0]
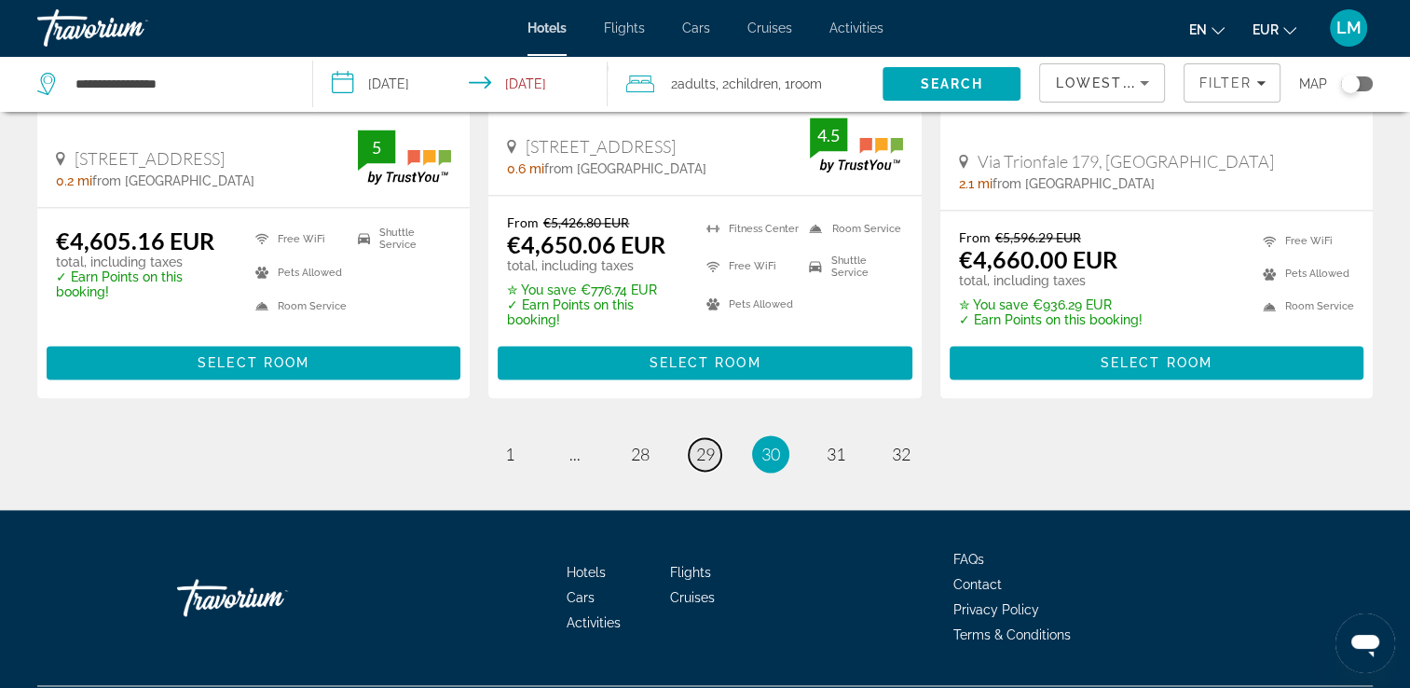
click at [711, 444] on span "29" at bounding box center [705, 454] width 19 height 21
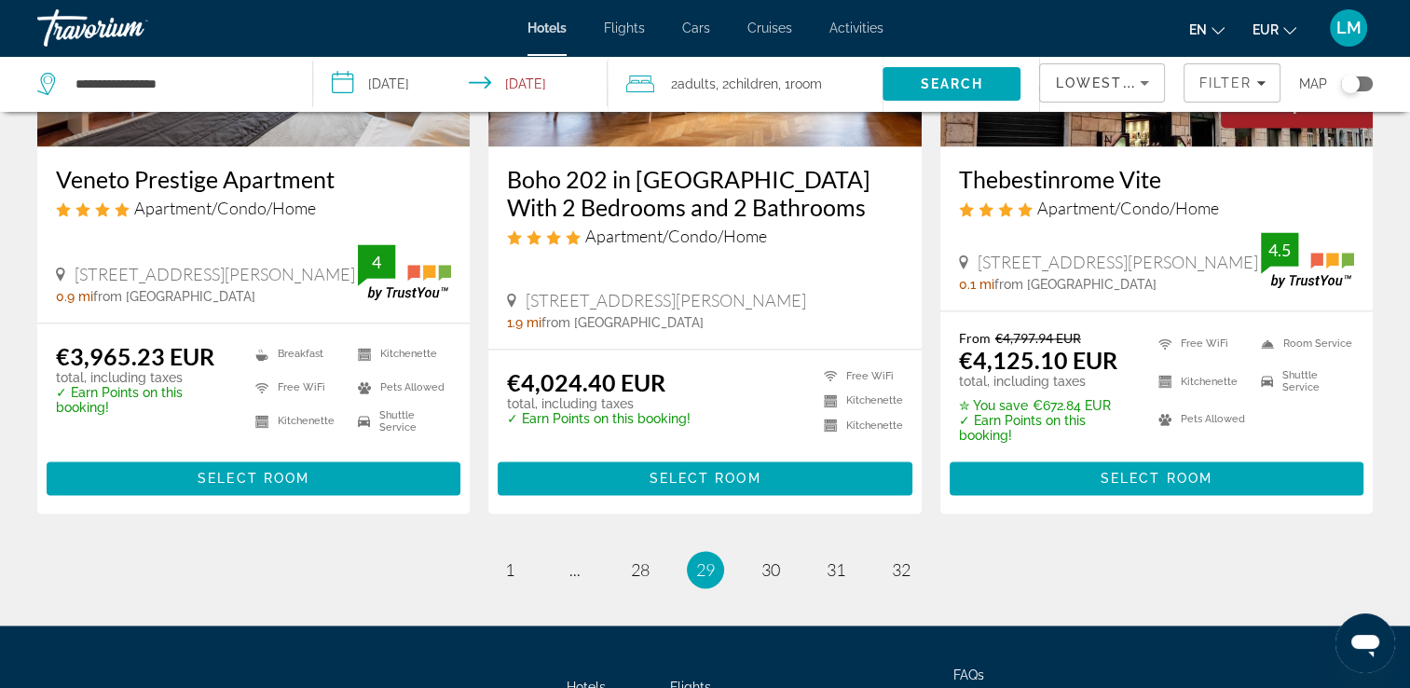
scroll to position [2688, 0]
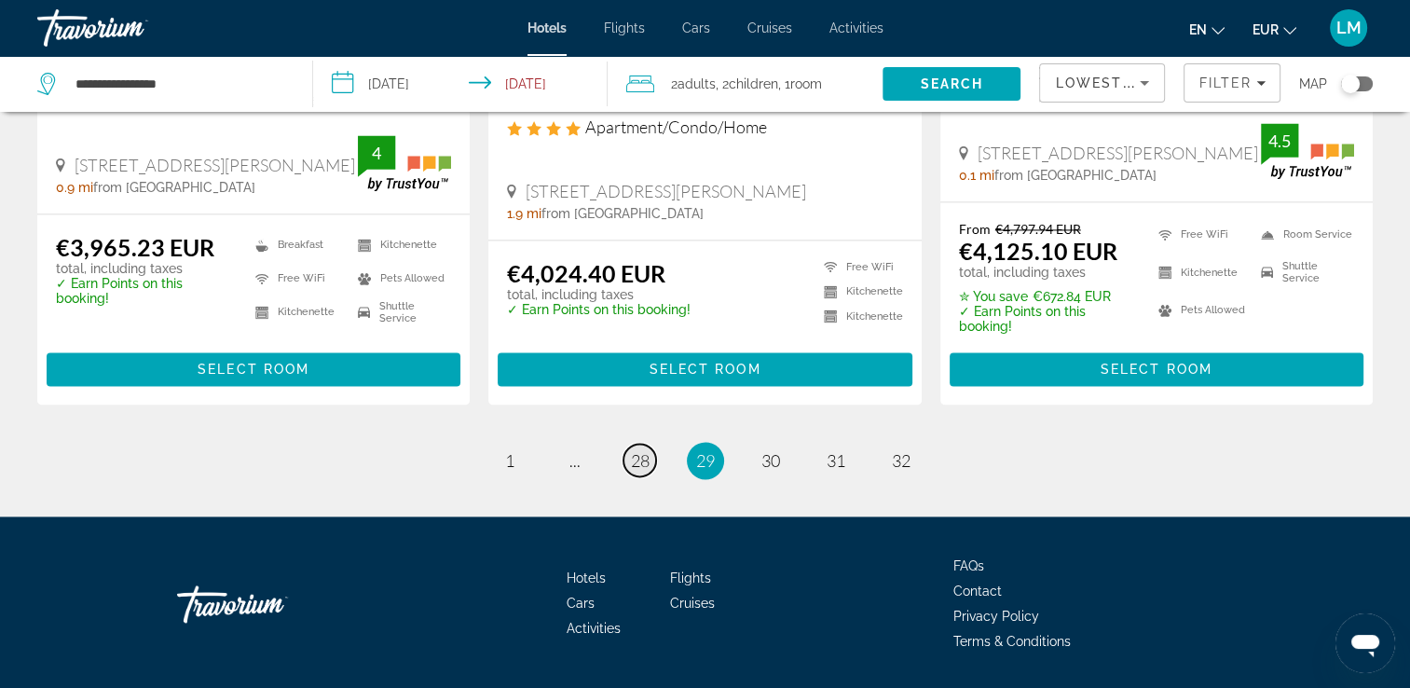
click at [650, 444] on link "page 28" at bounding box center [640, 460] width 33 height 33
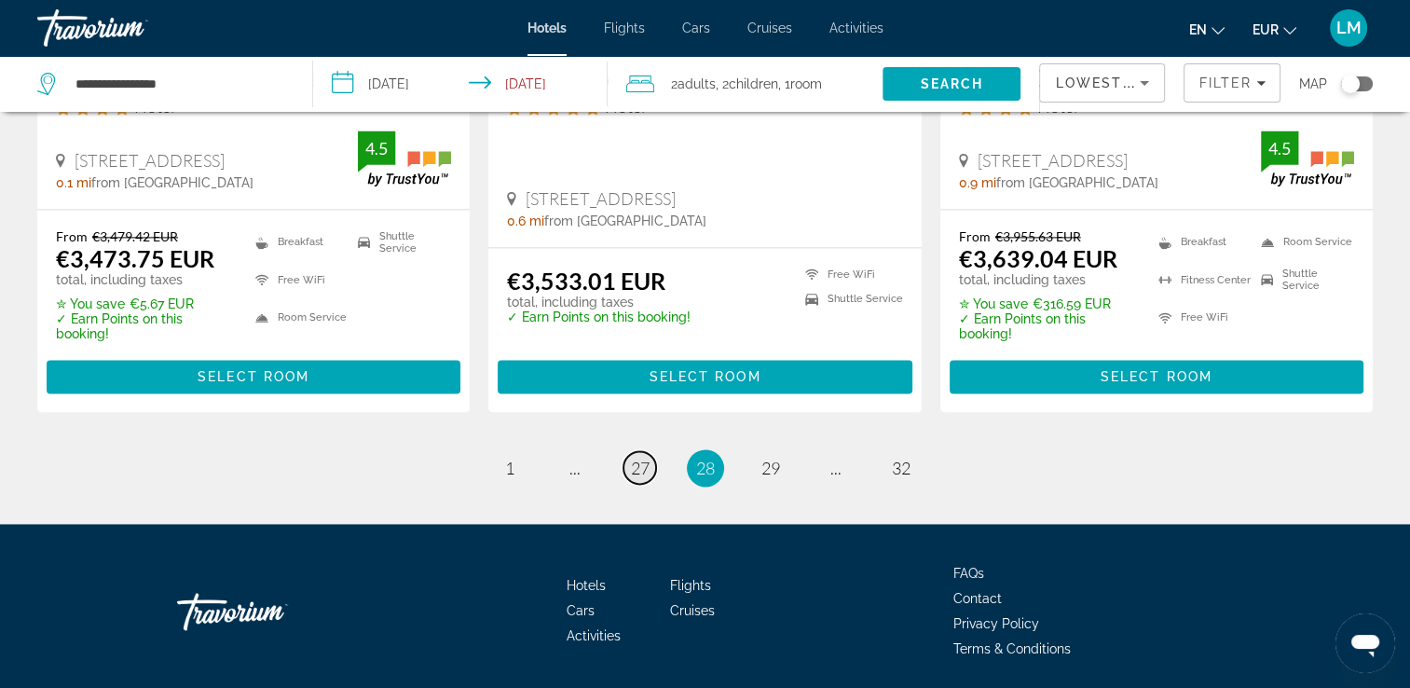
scroll to position [2603, 0]
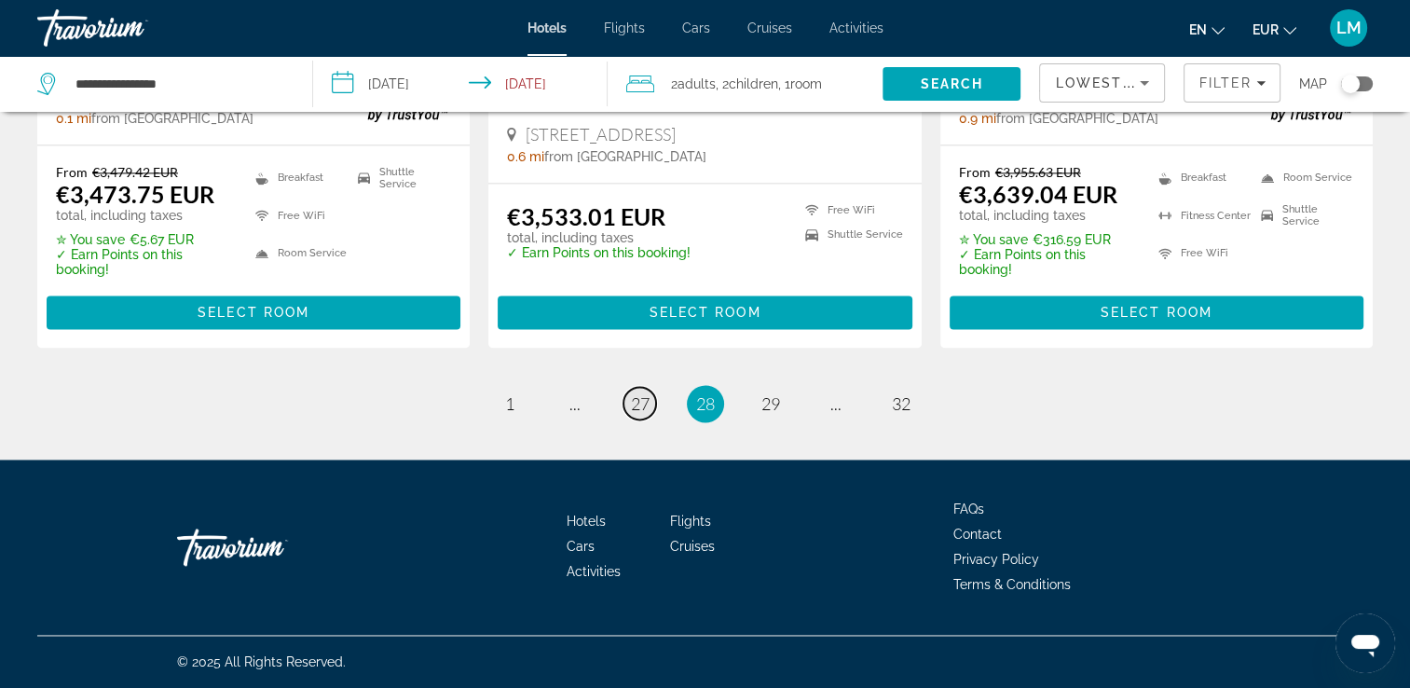
click at [650, 405] on link "page 27" at bounding box center [640, 403] width 33 height 33
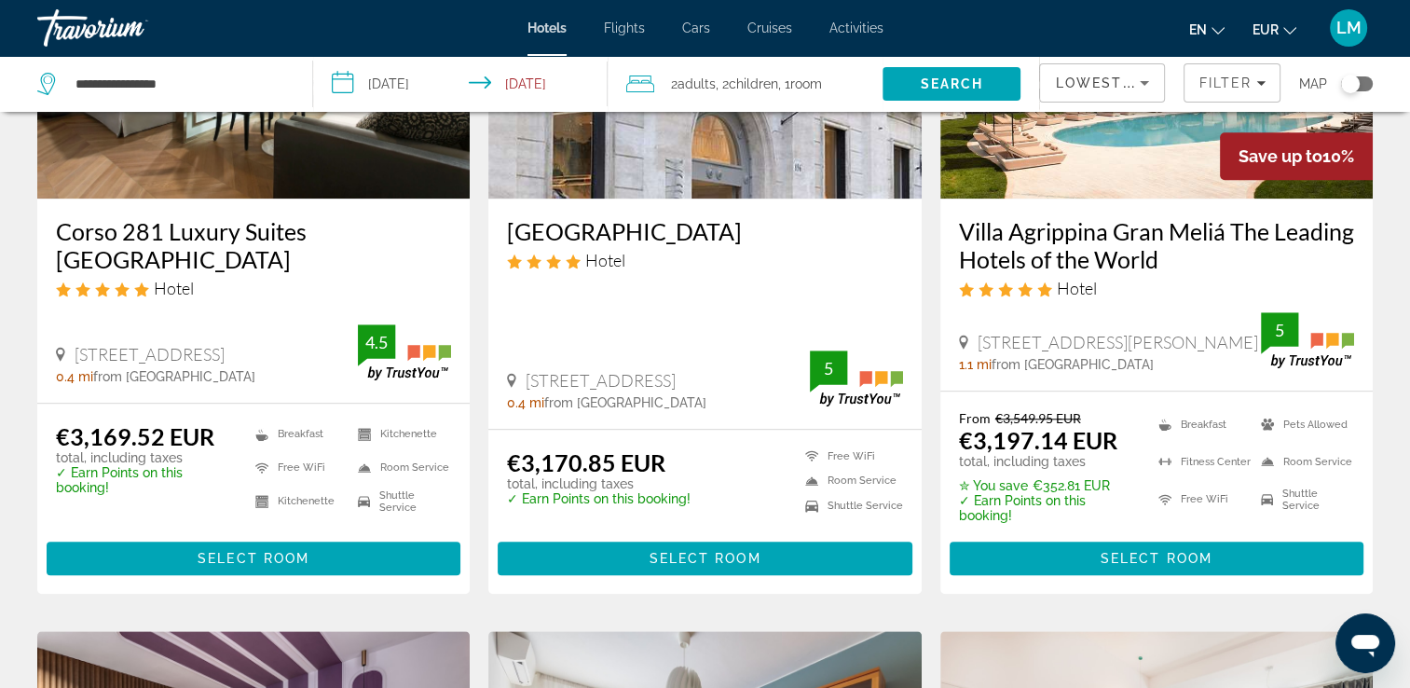
scroll to position [2591, 0]
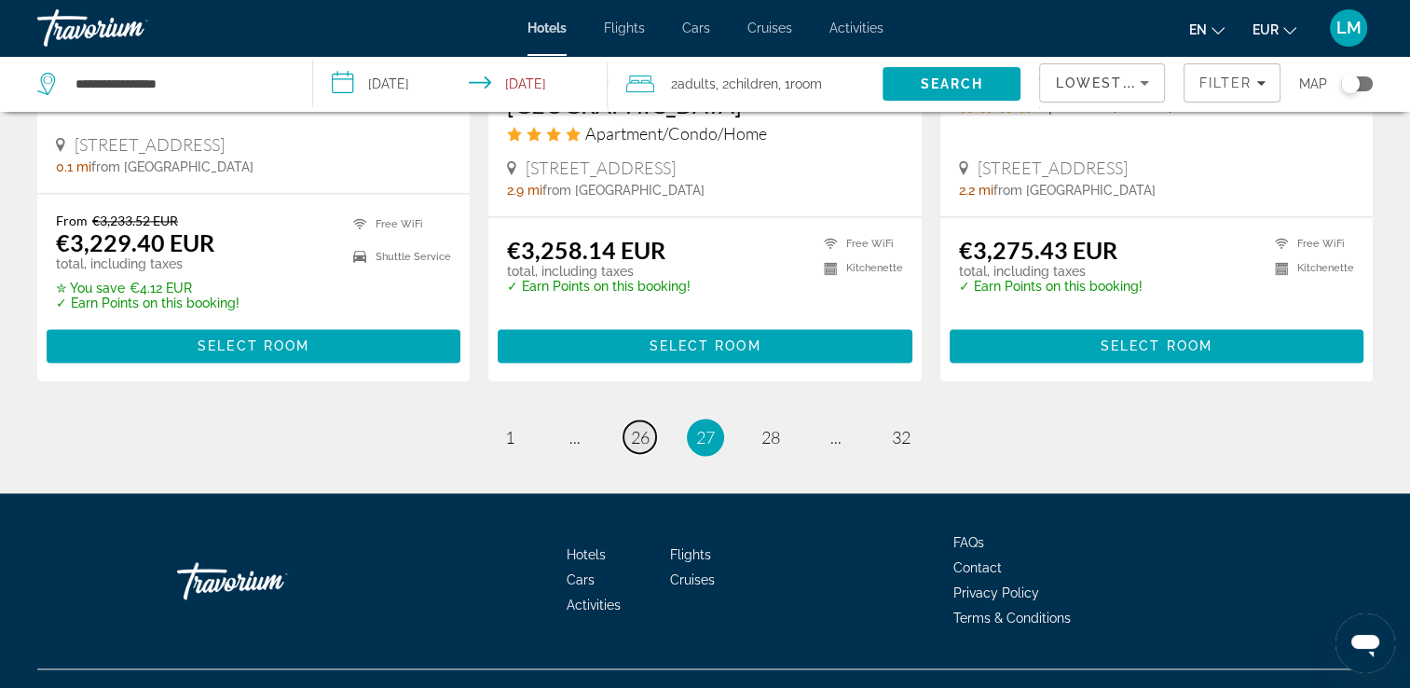
click at [652, 420] on link "page 26" at bounding box center [640, 436] width 33 height 33
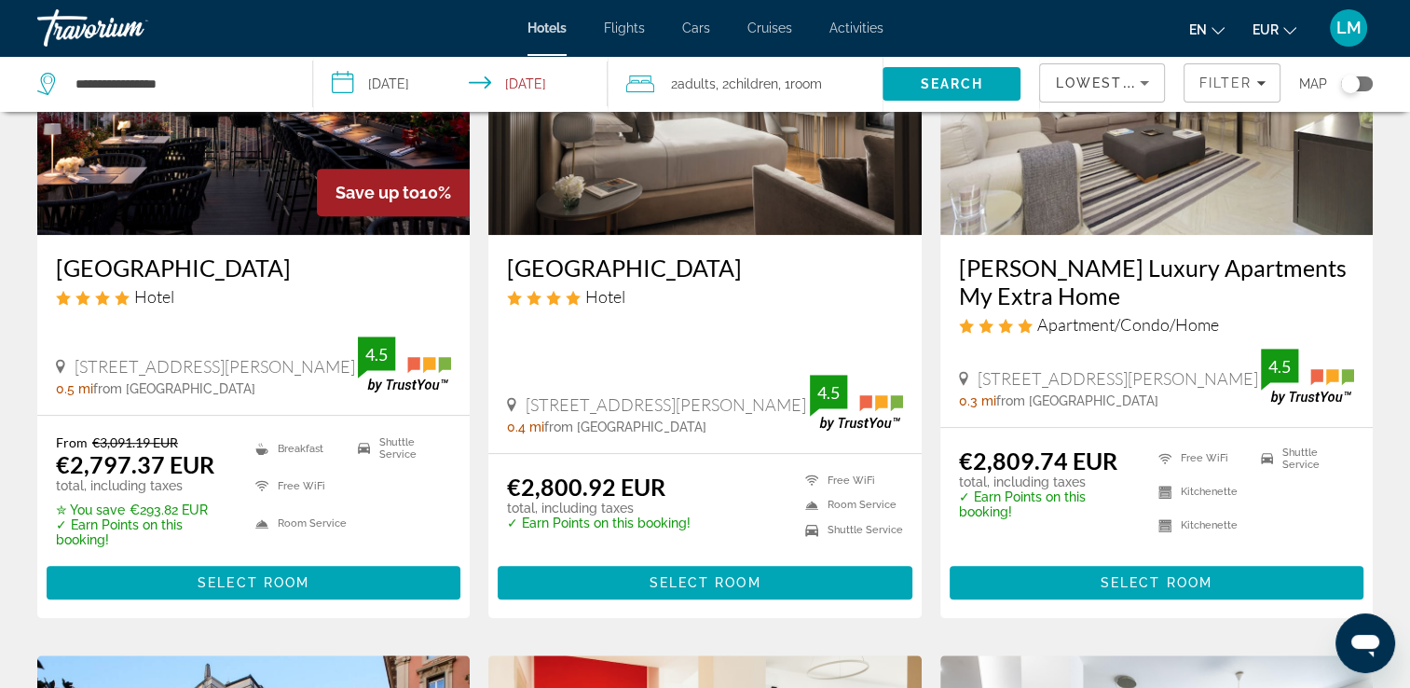
scroll to position [932, 0]
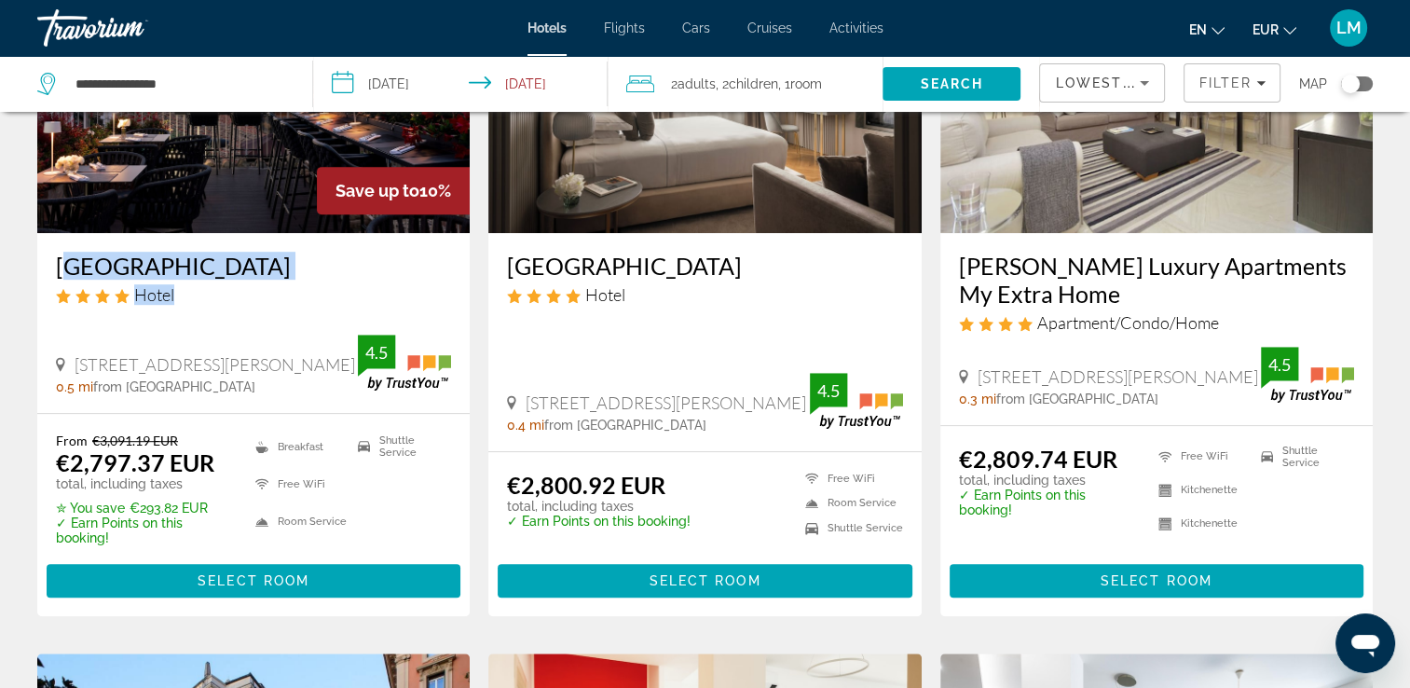
drag, startPoint x: 48, startPoint y: 269, endPoint x: 215, endPoint y: 284, distance: 168.4
click at [215, 284] on div "[GEOGRAPHIC_DATA] Hotel [STREET_ADDRESS][PERSON_NAME] 0.5 mi from [GEOGRAPHIC_D…" at bounding box center [253, 322] width 433 height 179
drag, startPoint x: 215, startPoint y: 284, endPoint x: 180, endPoint y: 305, distance: 40.9
click at [181, 306] on div "[GEOGRAPHIC_DATA] Hotel" at bounding box center [253, 285] width 395 height 67
click at [43, 274] on div "[GEOGRAPHIC_DATA] Hotel [STREET_ADDRESS][PERSON_NAME] 0.5 mi from [GEOGRAPHIC_D…" at bounding box center [253, 322] width 433 height 179
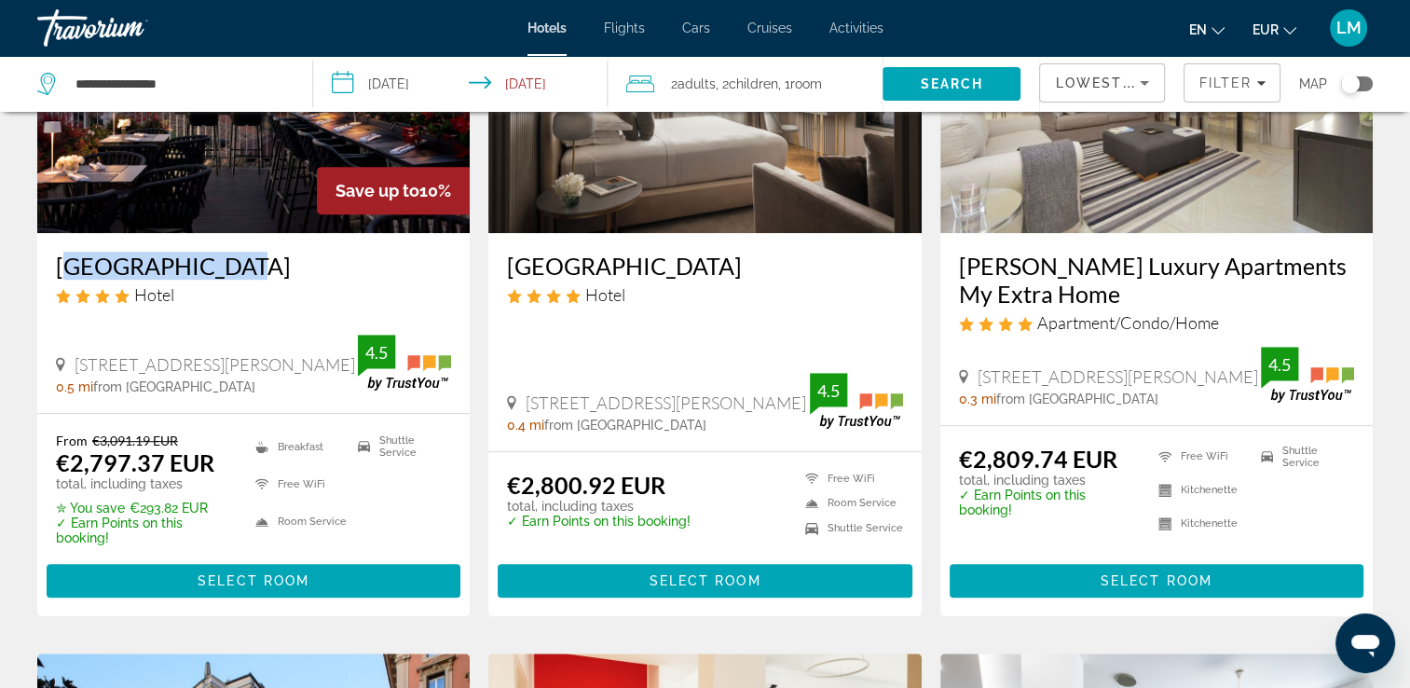
drag, startPoint x: 43, startPoint y: 269, endPoint x: 213, endPoint y: 269, distance: 169.7
click at [213, 269] on div "[GEOGRAPHIC_DATA] Hotel [STREET_ADDRESS][PERSON_NAME] 0.5 mi from [GEOGRAPHIC_D…" at bounding box center [253, 322] width 433 height 179
copy h3 "[GEOGRAPHIC_DATA]"
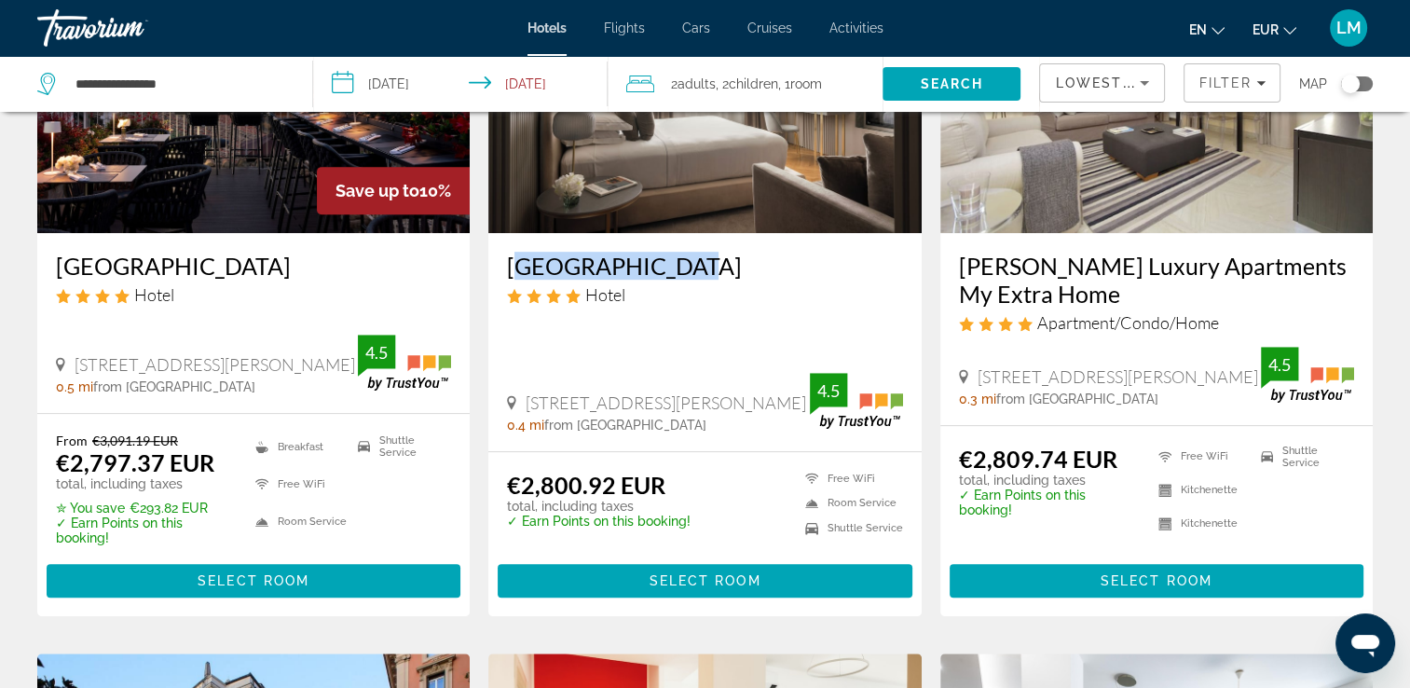
drag, startPoint x: 502, startPoint y: 260, endPoint x: 675, endPoint y: 263, distance: 172.5
click at [675, 263] on div "[GEOGRAPHIC_DATA] Hotel [STREET_ADDRESS][PERSON_NAME] 0.4 mi from [GEOGRAPHIC_D…" at bounding box center [704, 341] width 433 height 217
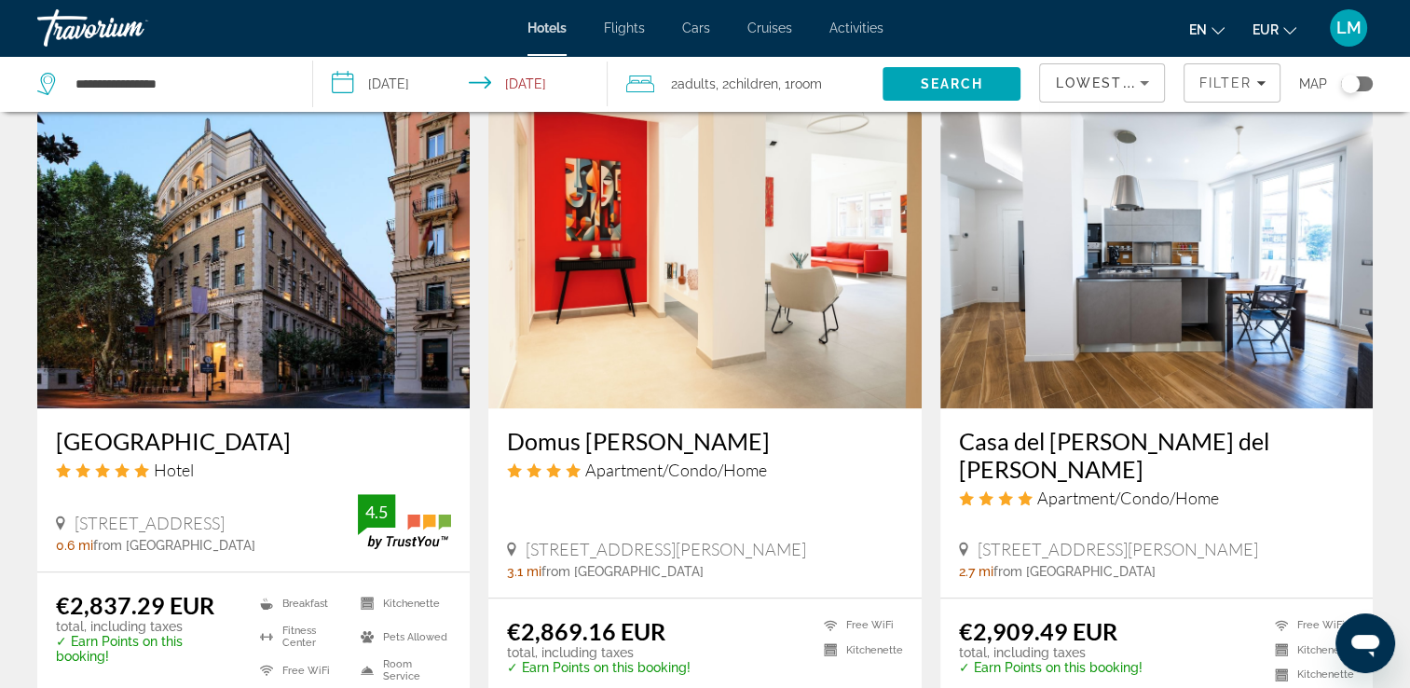
scroll to position [1585, 0]
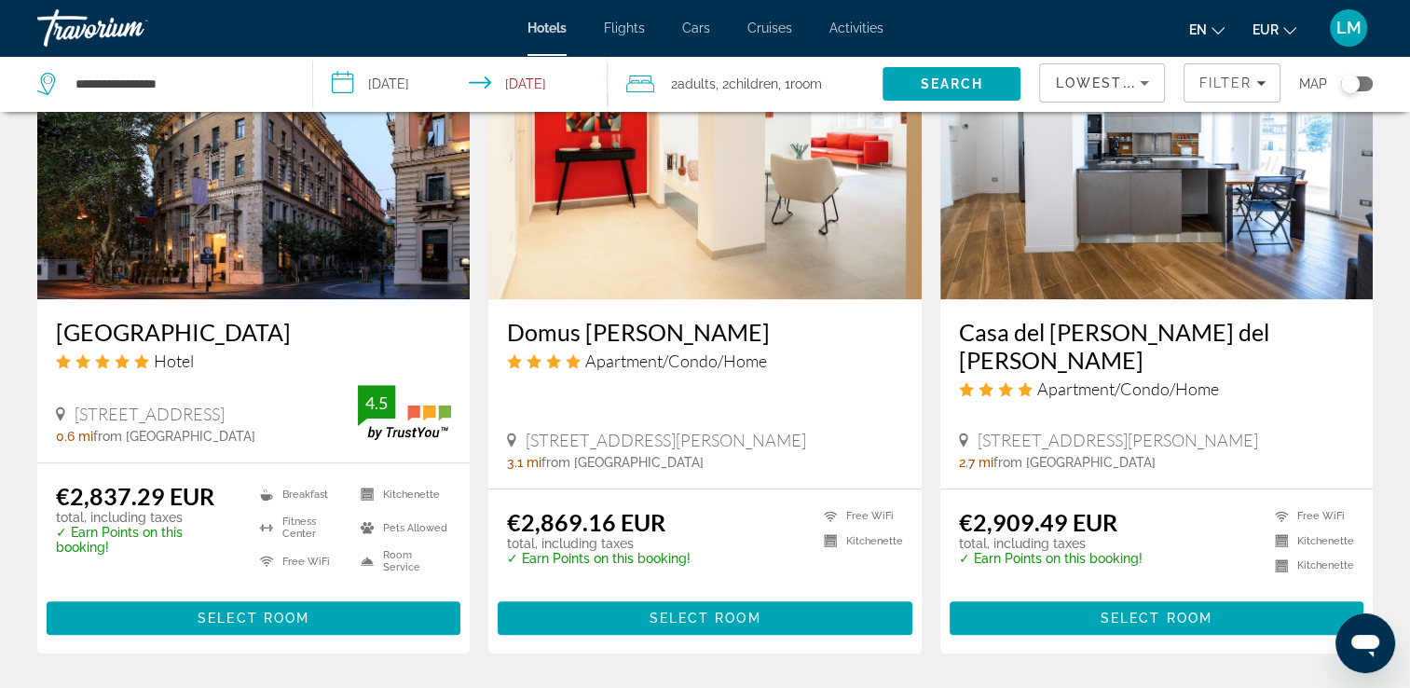
drag, startPoint x: 50, startPoint y: 323, endPoint x: 264, endPoint y: 328, distance: 213.5
click at [264, 328] on div "[GEOGRAPHIC_DATA] Hotel [STREET_ADDRESS] 0.6 mi from [GEOGRAPHIC_DATA] from hot…" at bounding box center [253, 380] width 433 height 163
drag, startPoint x: 264, startPoint y: 328, endPoint x: 240, endPoint y: 328, distance: 24.2
copy h3 "[GEOGRAPHIC_DATA]"
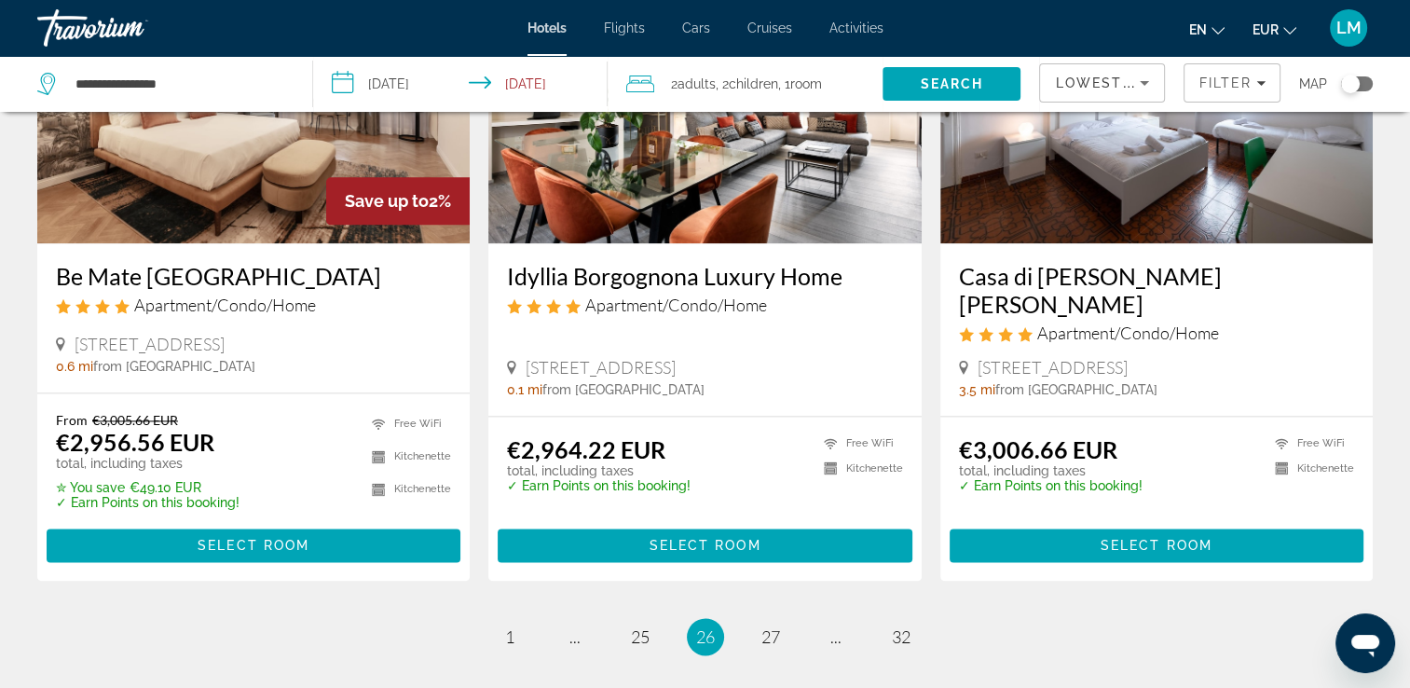
scroll to position [2424, 0]
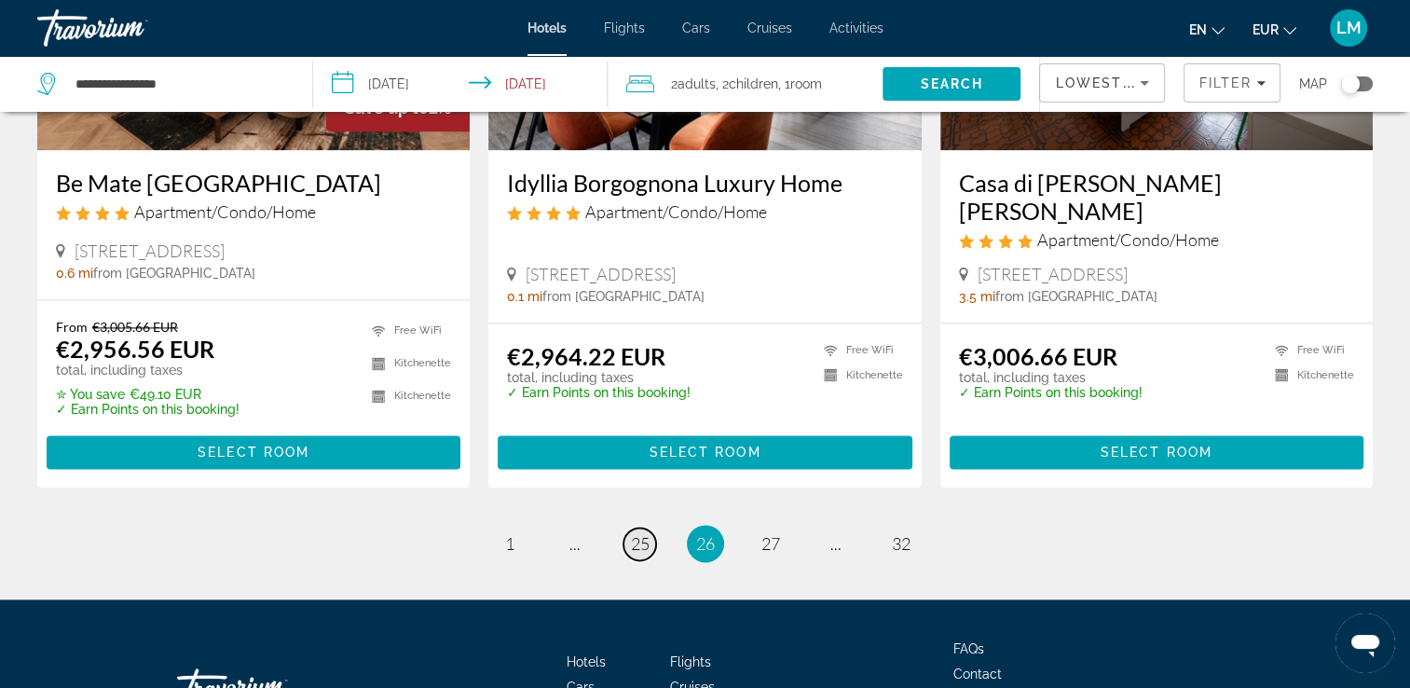
click at [638, 540] on span "25" at bounding box center [640, 543] width 19 height 21
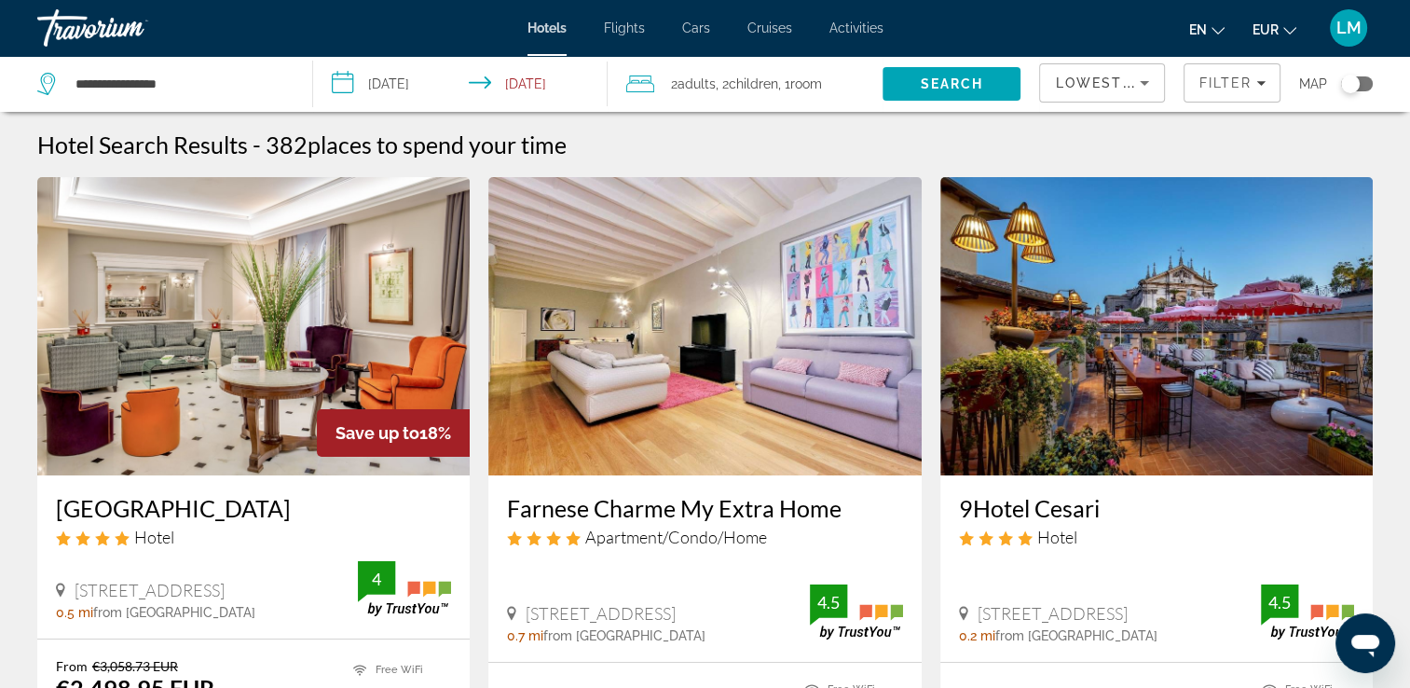
drag, startPoint x: 48, startPoint y: 513, endPoint x: 273, endPoint y: 498, distance: 226.1
click at [273, 498] on div "[GEOGRAPHIC_DATA] Hotel [STREET_ADDRESS] 0.5 mi from [GEOGRAPHIC_DATA] from [GE…" at bounding box center [253, 556] width 433 height 163
drag, startPoint x: 273, startPoint y: 498, endPoint x: 258, endPoint y: 498, distance: 14.9
copy h3 "[GEOGRAPHIC_DATA]"
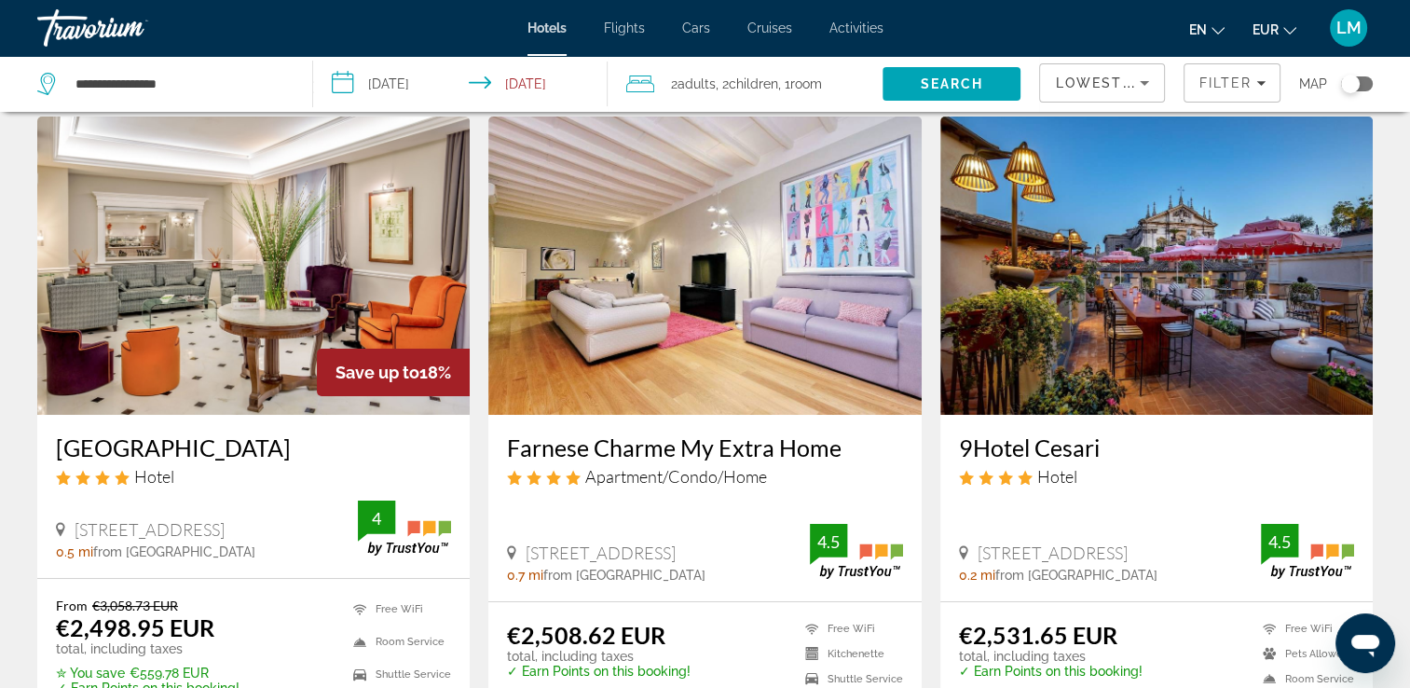
scroll to position [93, 0]
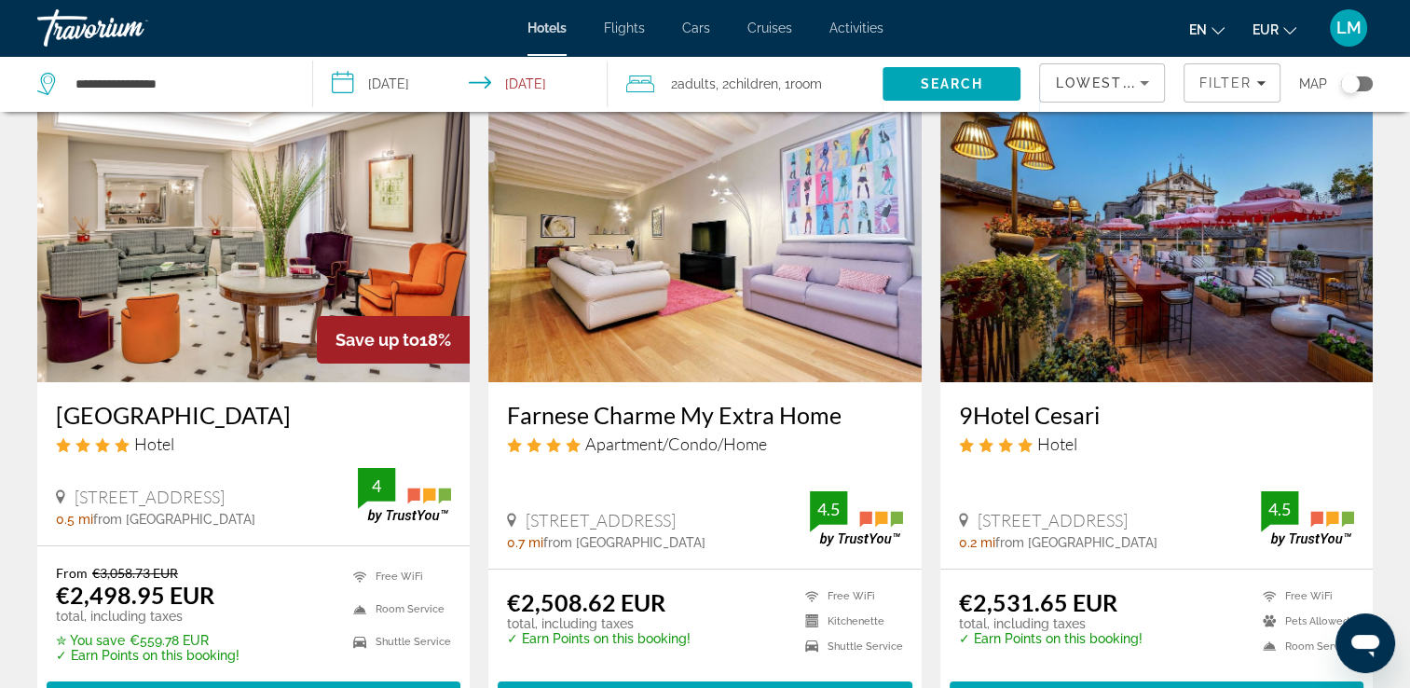
drag, startPoint x: 1024, startPoint y: 417, endPoint x: 1096, endPoint y: 417, distance: 72.7
click at [1096, 417] on div "9Hotel Cesari Hotel [STREET_ADDRESS] 0.2 mi from [GEOGRAPHIC_DATA] from hotel 4…" at bounding box center [1157, 475] width 433 height 186
drag, startPoint x: 1096, startPoint y: 417, endPoint x: 1081, endPoint y: 422, distance: 15.9
drag, startPoint x: 1081, startPoint y: 422, endPoint x: 951, endPoint y: 414, distance: 130.8
click at [951, 414] on div "9Hotel Cesari Hotel [STREET_ADDRESS] 0.2 mi from [GEOGRAPHIC_DATA] from hotel 4…" at bounding box center [1157, 475] width 433 height 186
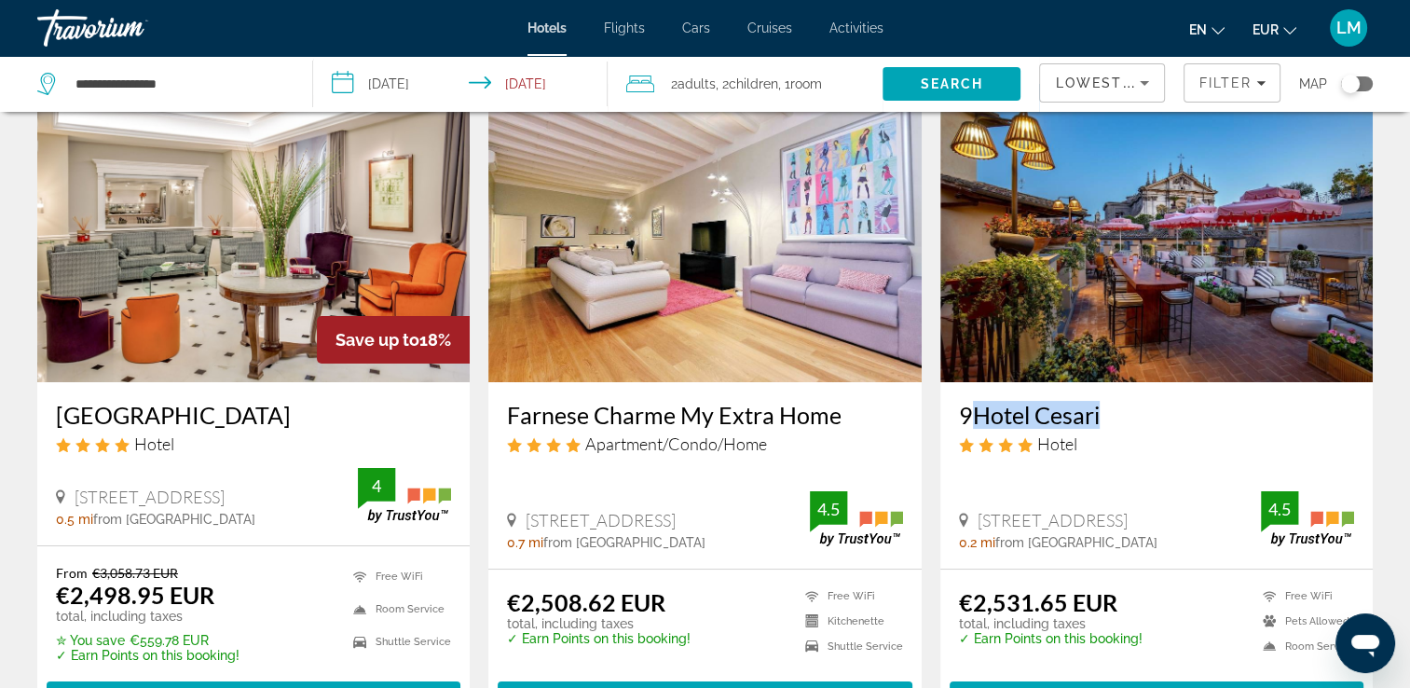
click at [951, 414] on div "9Hotel Cesari Hotel [STREET_ADDRESS] 0.2 mi from [GEOGRAPHIC_DATA] from hotel 4…" at bounding box center [1157, 475] width 433 height 186
drag, startPoint x: 951, startPoint y: 414, endPoint x: 1098, endPoint y: 419, distance: 147.4
click at [1098, 419] on div "9Hotel Cesari Hotel [STREET_ADDRESS] 0.2 mi from [GEOGRAPHIC_DATA] from hotel 4…" at bounding box center [1157, 475] width 433 height 186
drag, startPoint x: 1098, startPoint y: 419, endPoint x: 1084, endPoint y: 420, distance: 14.0
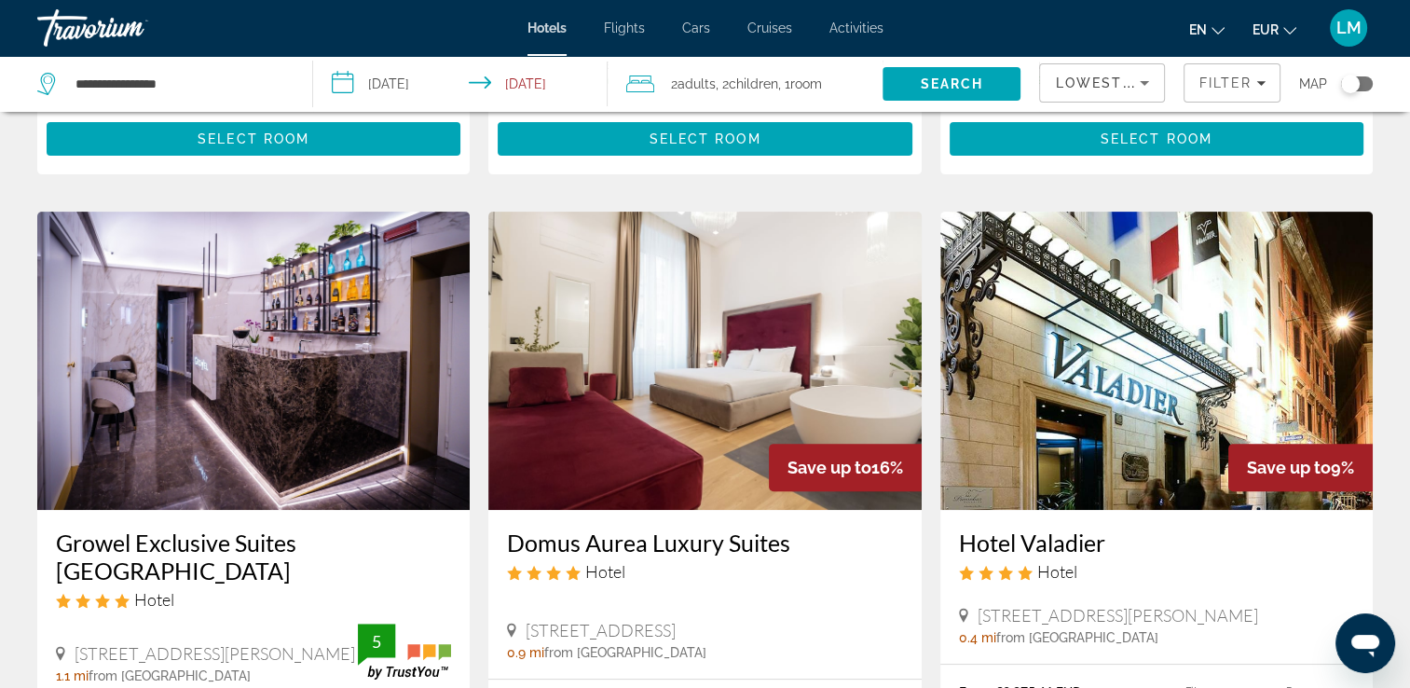
scroll to position [839, 0]
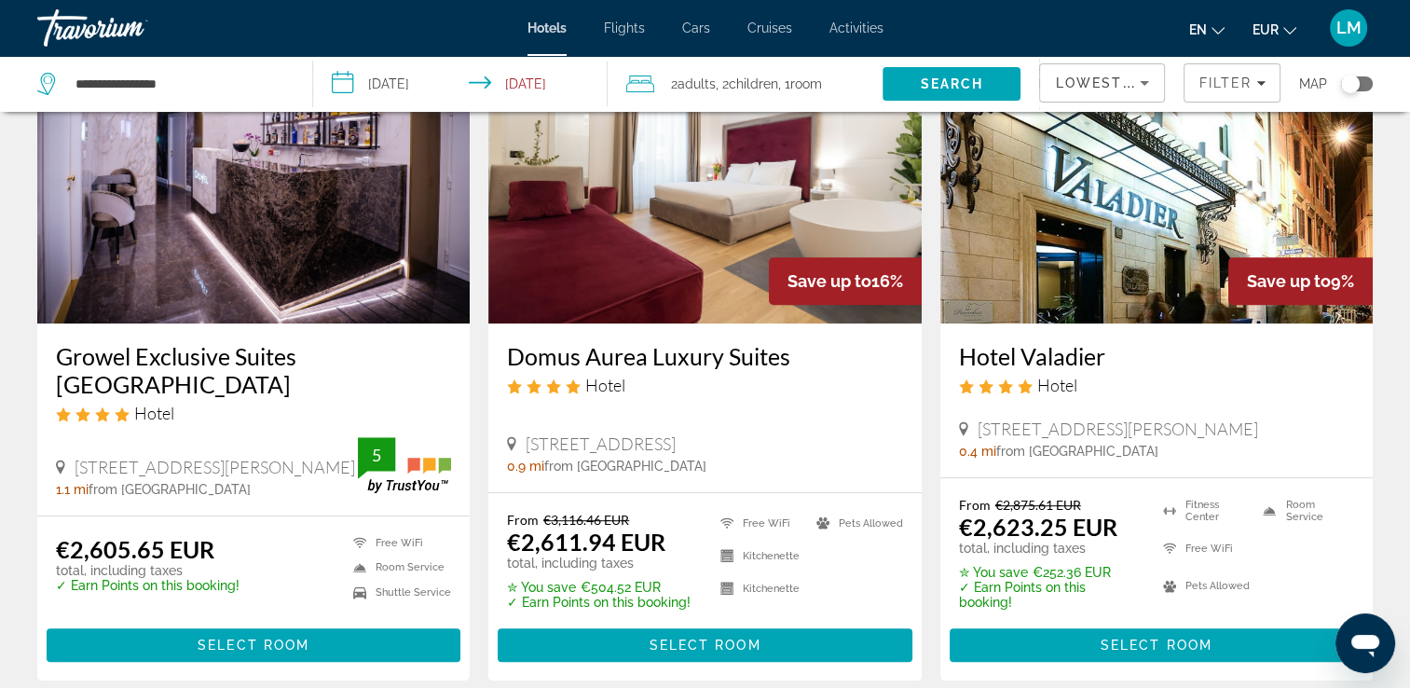
drag, startPoint x: 955, startPoint y: 353, endPoint x: 1104, endPoint y: 357, distance: 149.2
click at [1104, 357] on div "Hotel Valadier Hotel [STREET_ADDRESS][PERSON_NAME] 0.4 mi from [GEOGRAPHIC_DATA…" at bounding box center [1157, 399] width 433 height 153
drag, startPoint x: 1104, startPoint y: 357, endPoint x: 1092, endPoint y: 354, distance: 11.5
copy h3 "Hotel Valadier"
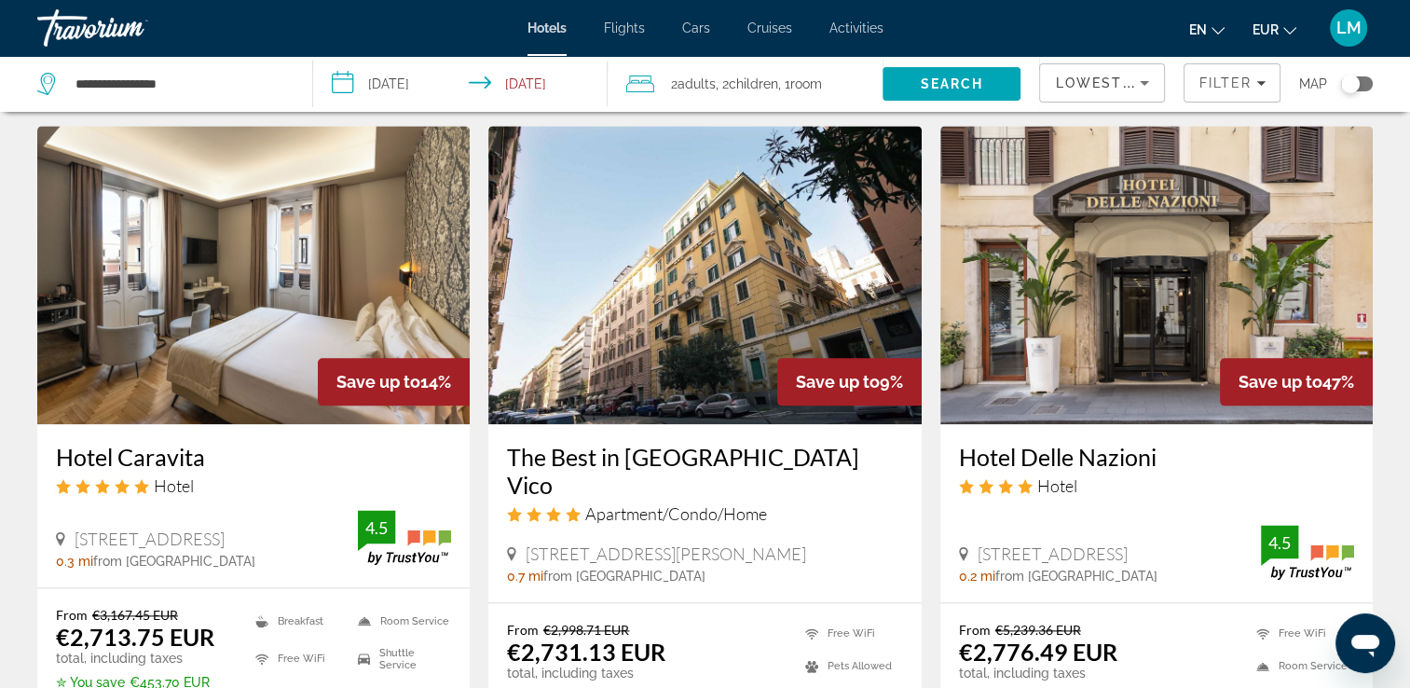
scroll to position [2330, 0]
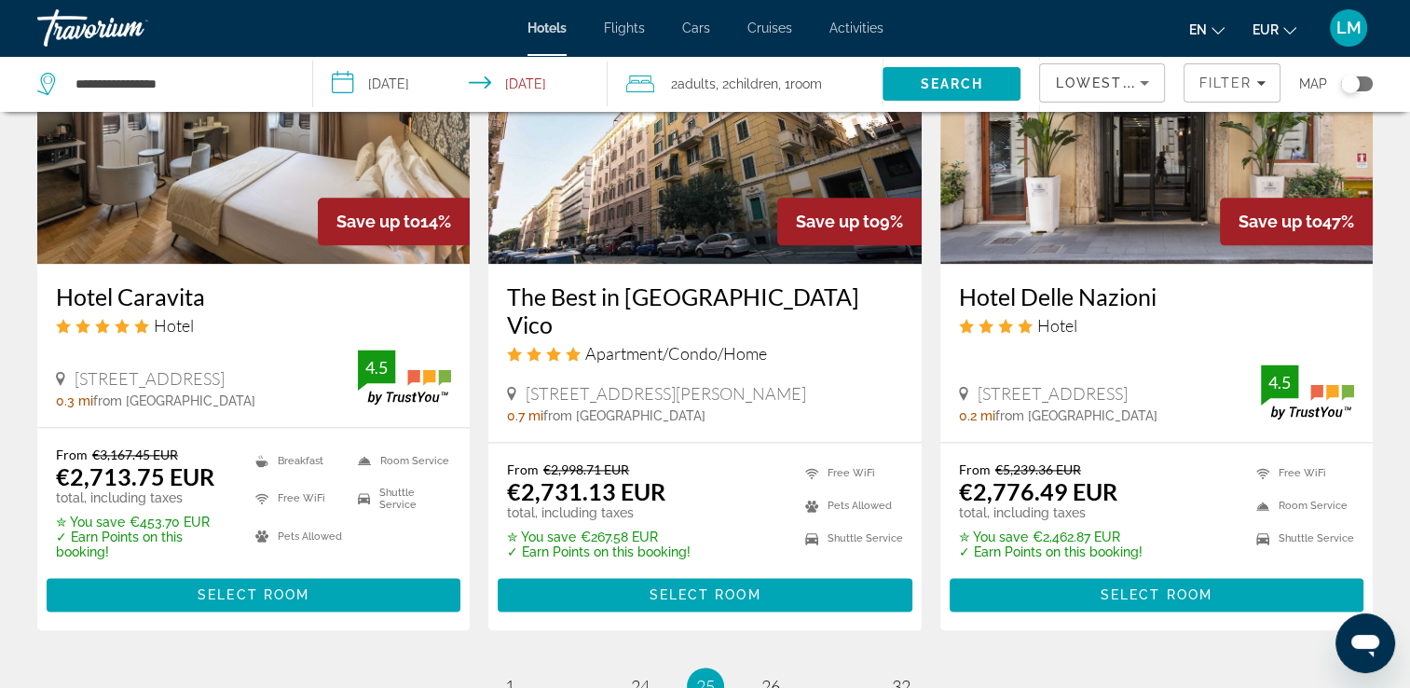
drag, startPoint x: 51, startPoint y: 257, endPoint x: 211, endPoint y: 244, distance: 159.9
click at [211, 264] on div "Hotel Caravita Hotel [GEOGRAPHIC_DATA], [GEOGRAPHIC_DATA] 0.3 mi from [GEOGRAPH…" at bounding box center [253, 345] width 433 height 163
drag, startPoint x: 211, startPoint y: 244, endPoint x: 174, endPoint y: 254, distance: 37.5
copy h3 "Hotel Caravita"
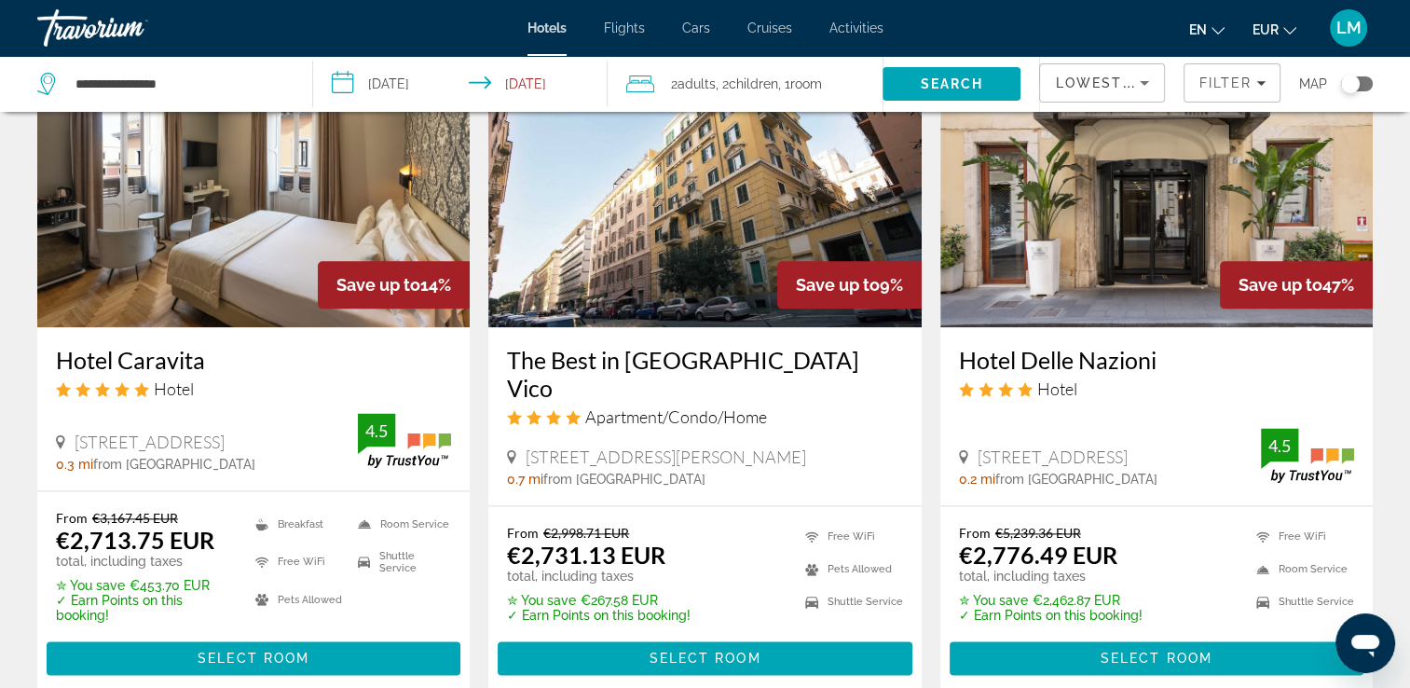
scroll to position [2237, 0]
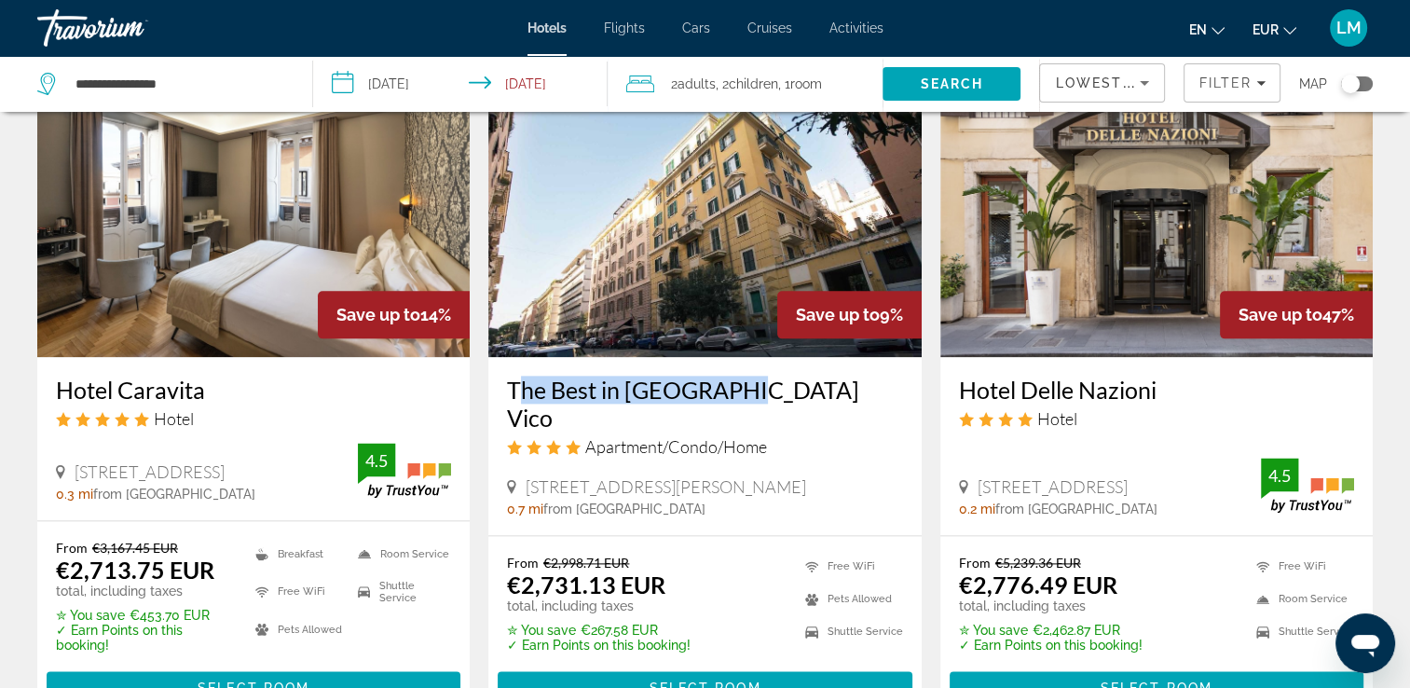
drag, startPoint x: 499, startPoint y: 347, endPoint x: 736, endPoint y: 345, distance: 237.7
click at [736, 357] on div "The Best in [GEOGRAPHIC_DATA] Vico Apartment/Condo/Home [STREET_ADDRESS][PERSON…" at bounding box center [704, 446] width 433 height 178
drag, startPoint x: 736, startPoint y: 345, endPoint x: 720, endPoint y: 351, distance: 18.0
copy h3 "The Best in [GEOGRAPHIC_DATA] Vico"
drag, startPoint x: 951, startPoint y: 355, endPoint x: 1167, endPoint y: 354, distance: 216.3
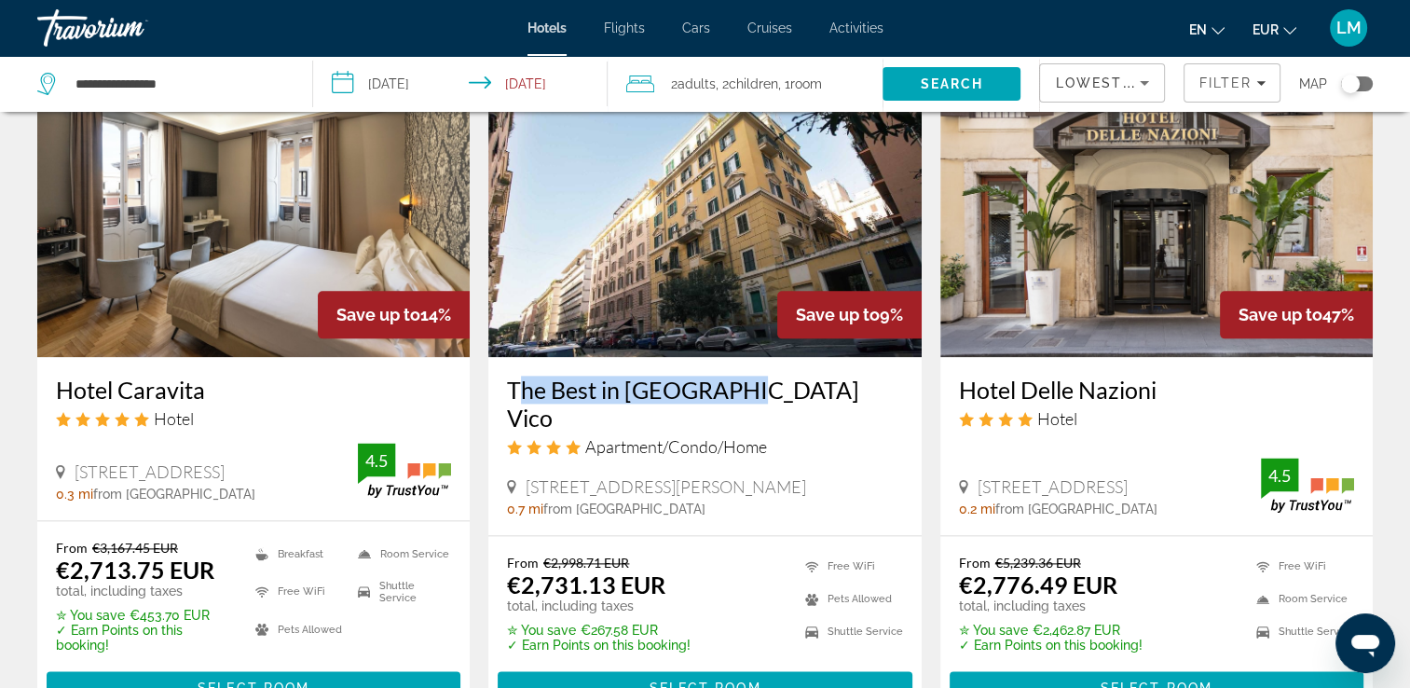
click at [1167, 357] on div "Hotel Delle Nazioni Hotel [GEOGRAPHIC_DATA], [GEOGRAPHIC_DATA] 0.2 mi from [GEO…" at bounding box center [1157, 446] width 433 height 178
drag, startPoint x: 1167, startPoint y: 354, endPoint x: 1145, endPoint y: 352, distance: 22.4
copy h3 "Hotel Delle Nazioni"
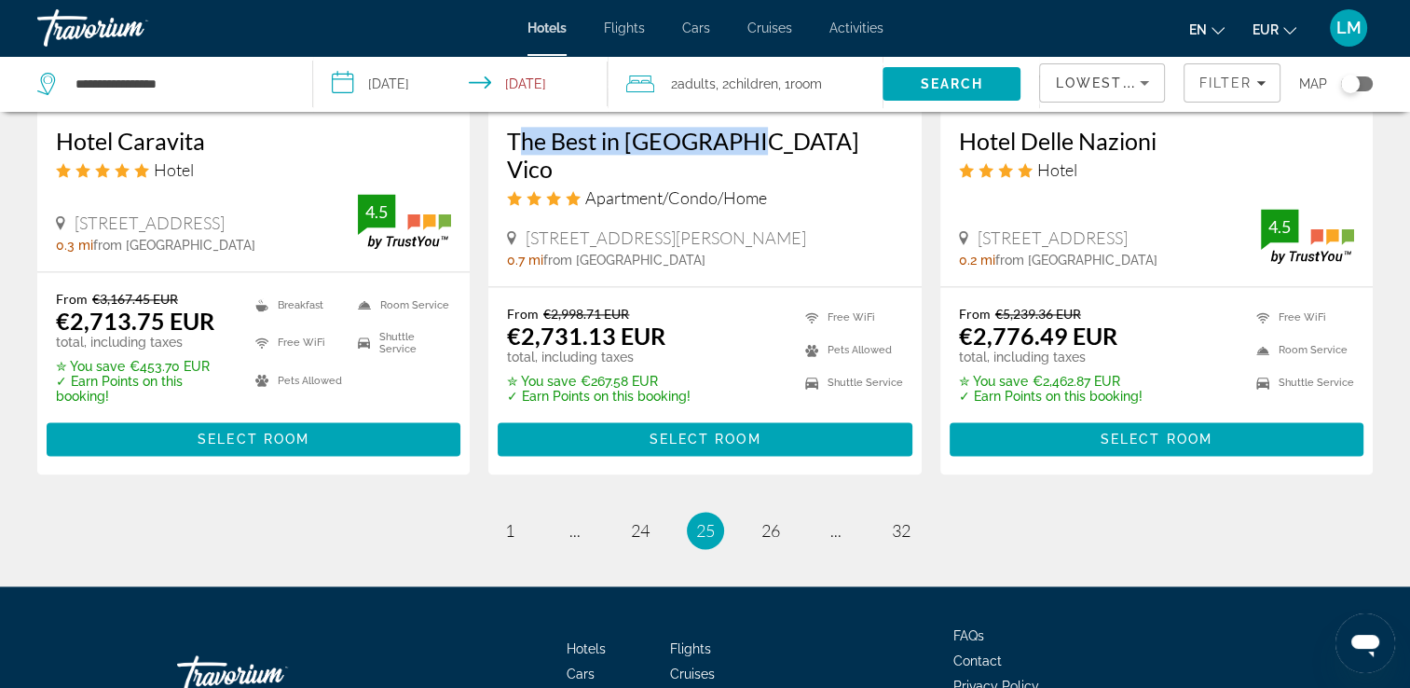
scroll to position [2517, 0]
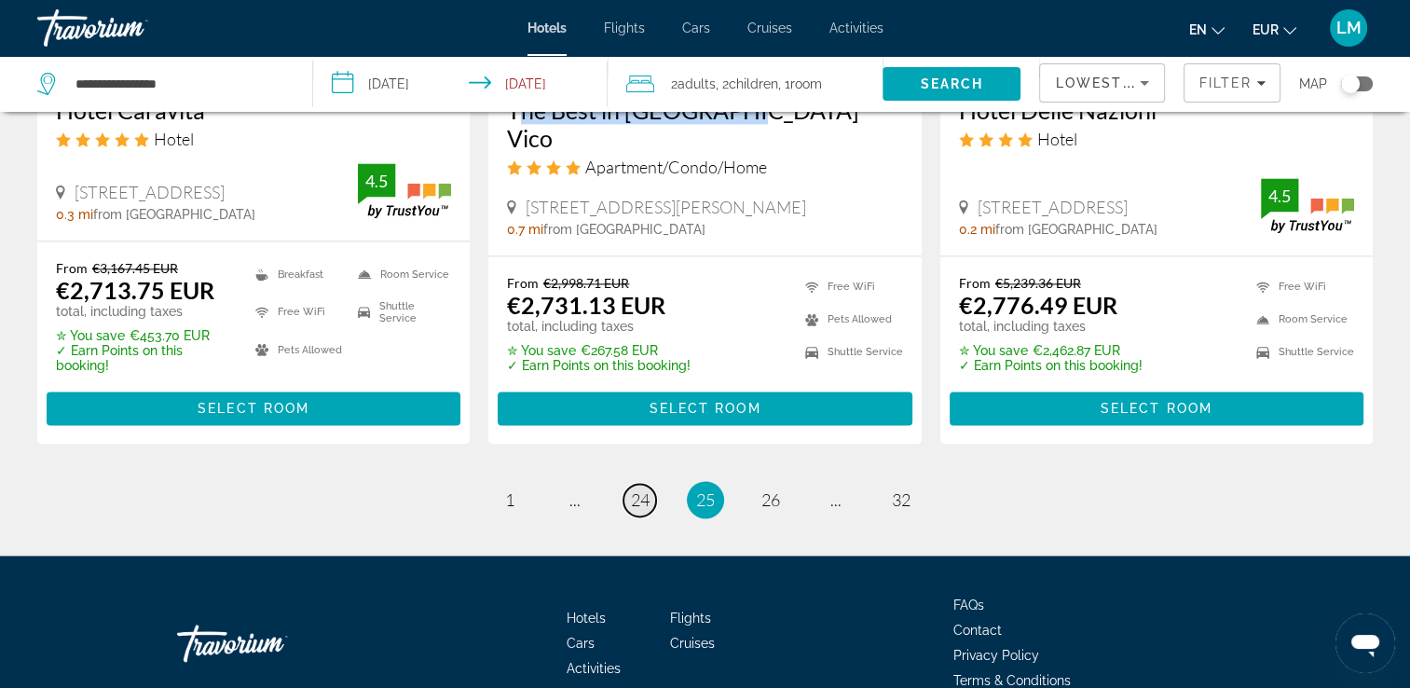
click at [641, 489] on span "24" at bounding box center [640, 499] width 19 height 21
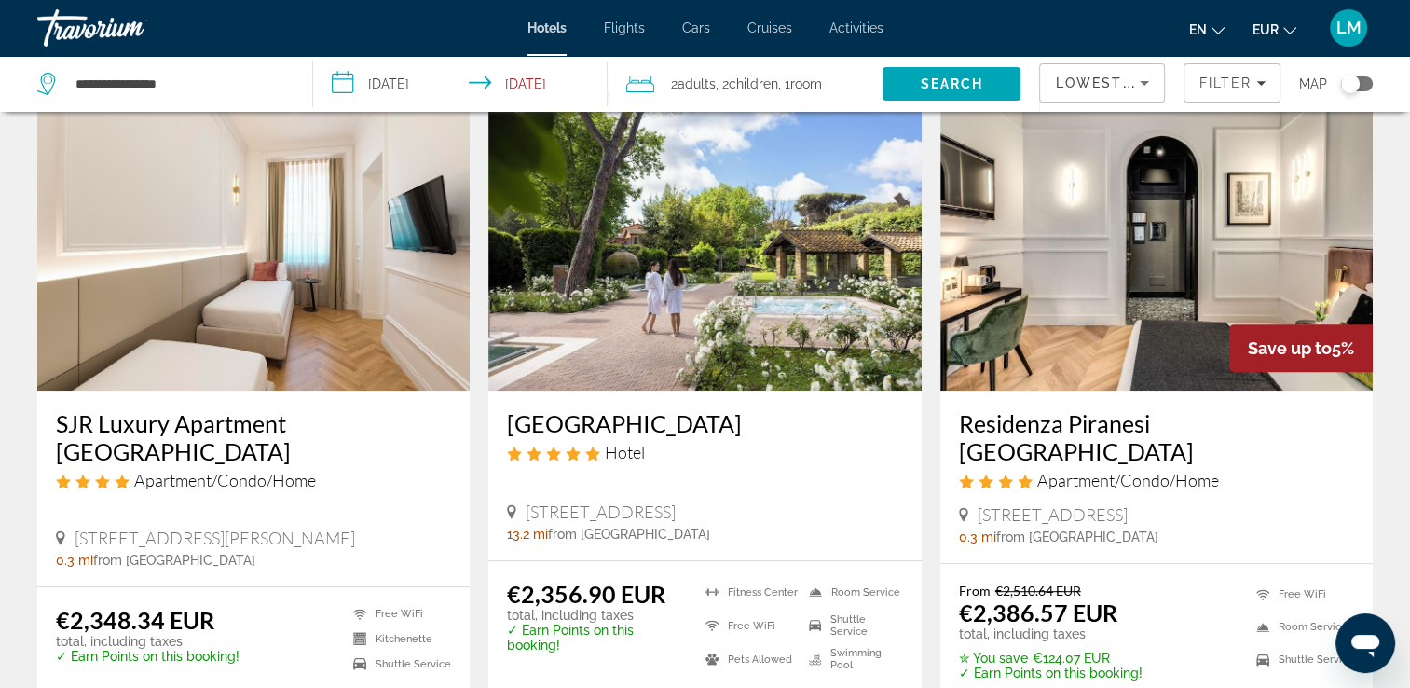
scroll to position [746, 0]
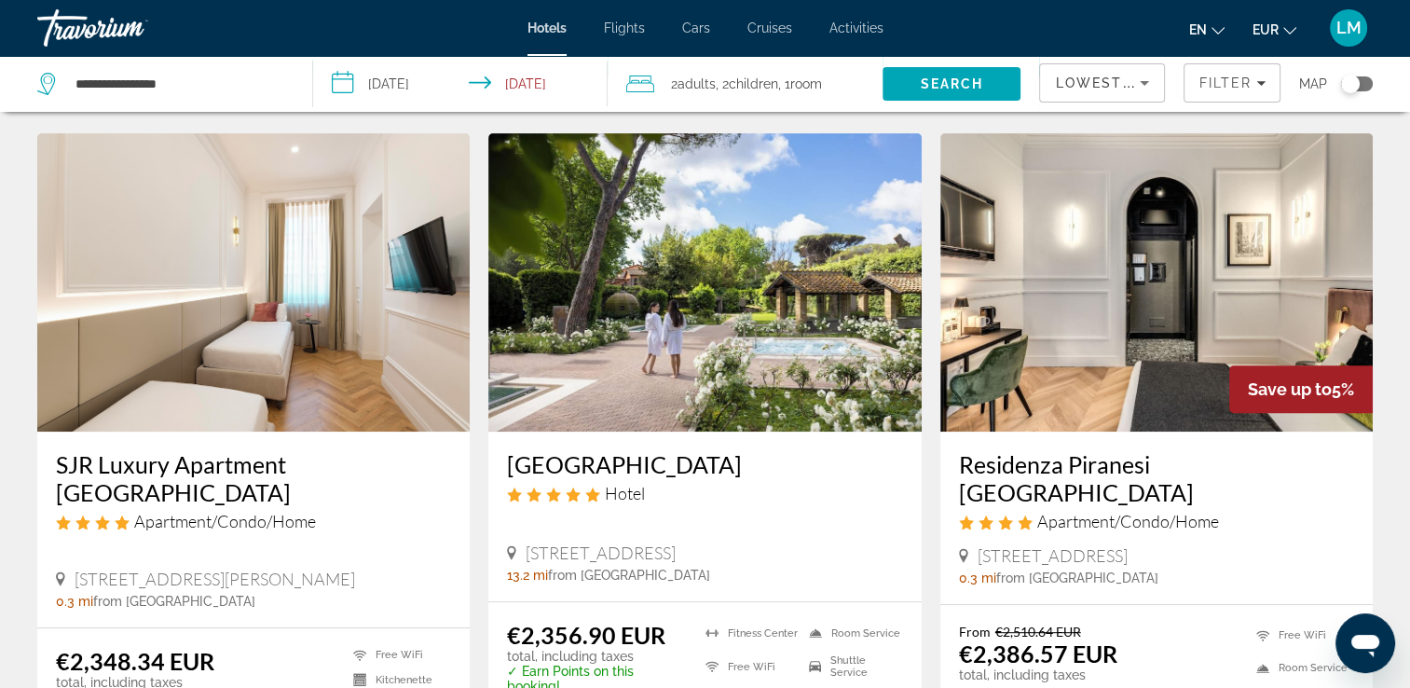
drag, startPoint x: 505, startPoint y: 464, endPoint x: 732, endPoint y: 474, distance: 226.7
click at [732, 474] on div "[GEOGRAPHIC_DATA] Hotel [STREET_ADDRESS]-[GEOGRAPHIC_DATA] 13.2 mi from [GEOGRA…" at bounding box center [704, 517] width 433 height 170
copy h3 "[GEOGRAPHIC_DATA]"
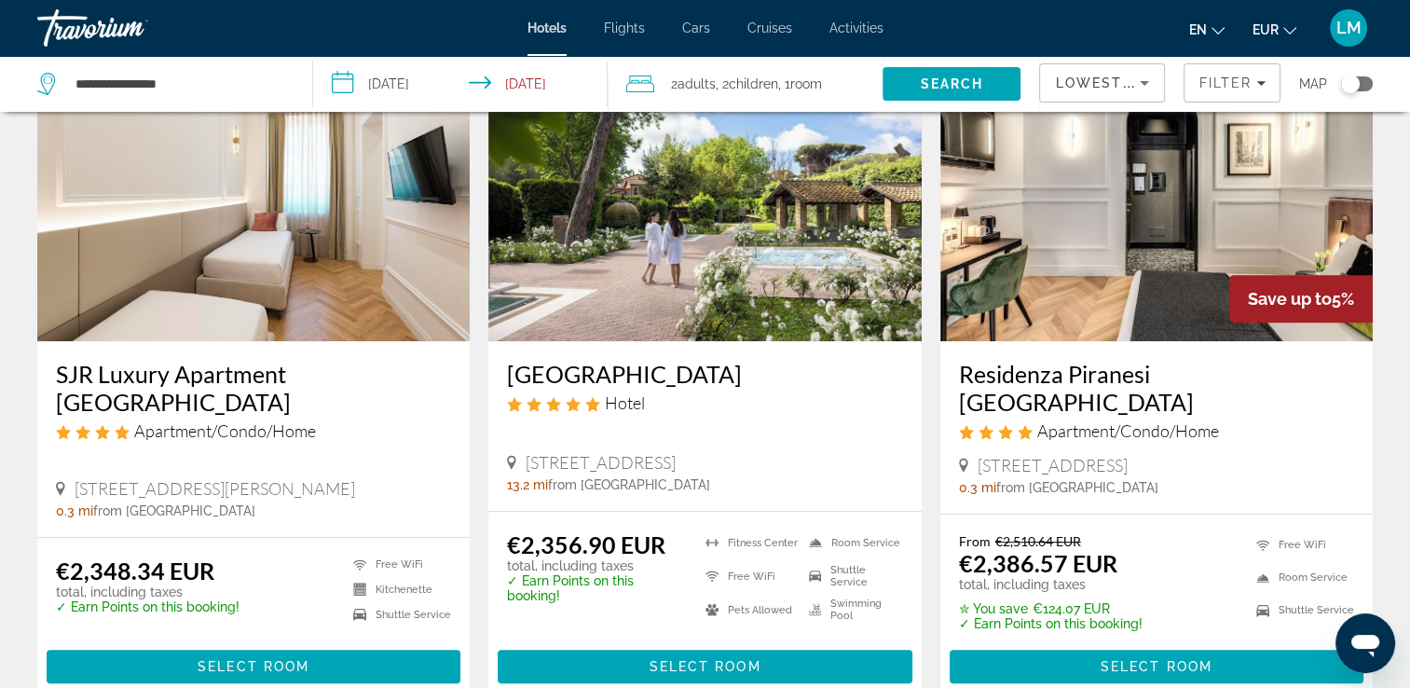
scroll to position [932, 0]
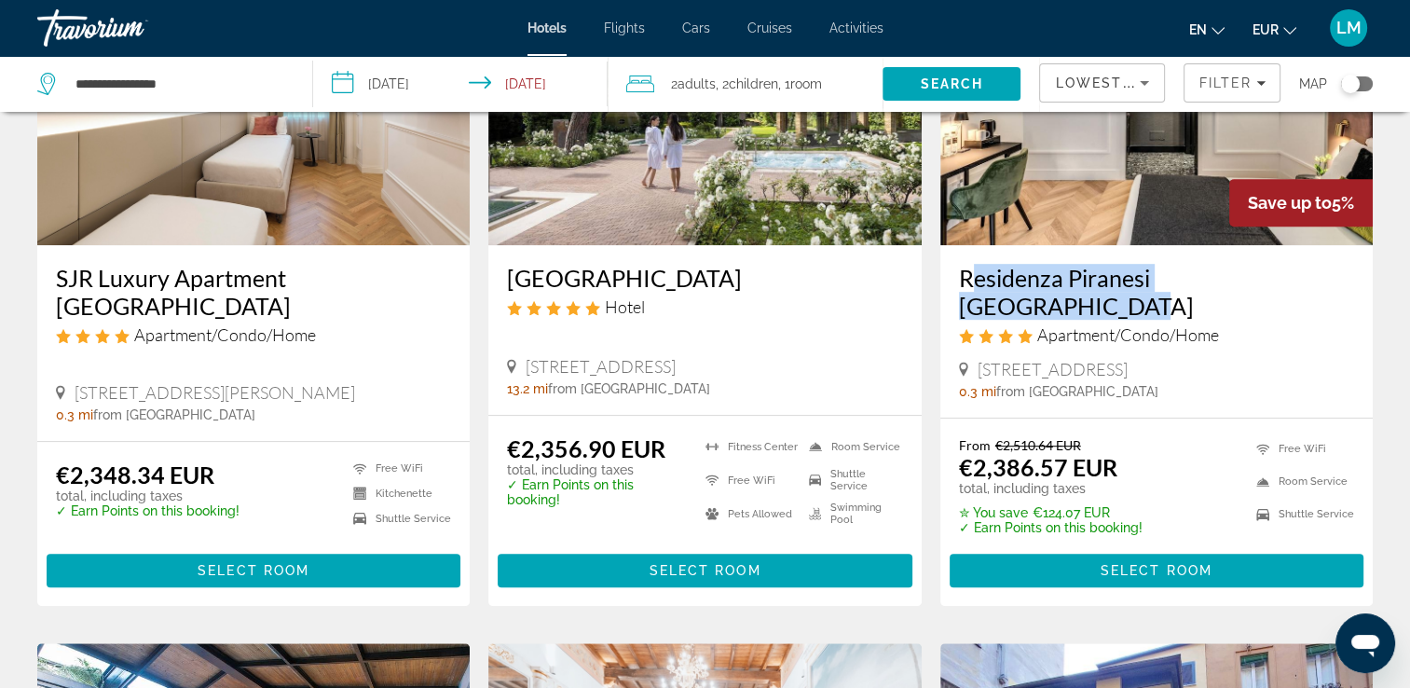
drag, startPoint x: 953, startPoint y: 278, endPoint x: 1319, endPoint y: 285, distance: 366.4
click at [1319, 285] on div "Residenza Piranesi [GEOGRAPHIC_DATA] Apartment/Condo/Home [STREET_ADDRESS] 0.3 …" at bounding box center [1157, 331] width 433 height 172
drag, startPoint x: 1319, startPoint y: 285, endPoint x: 1291, endPoint y: 284, distance: 28.0
copy h3 "Residenza Piranesi [GEOGRAPHIC_DATA]"
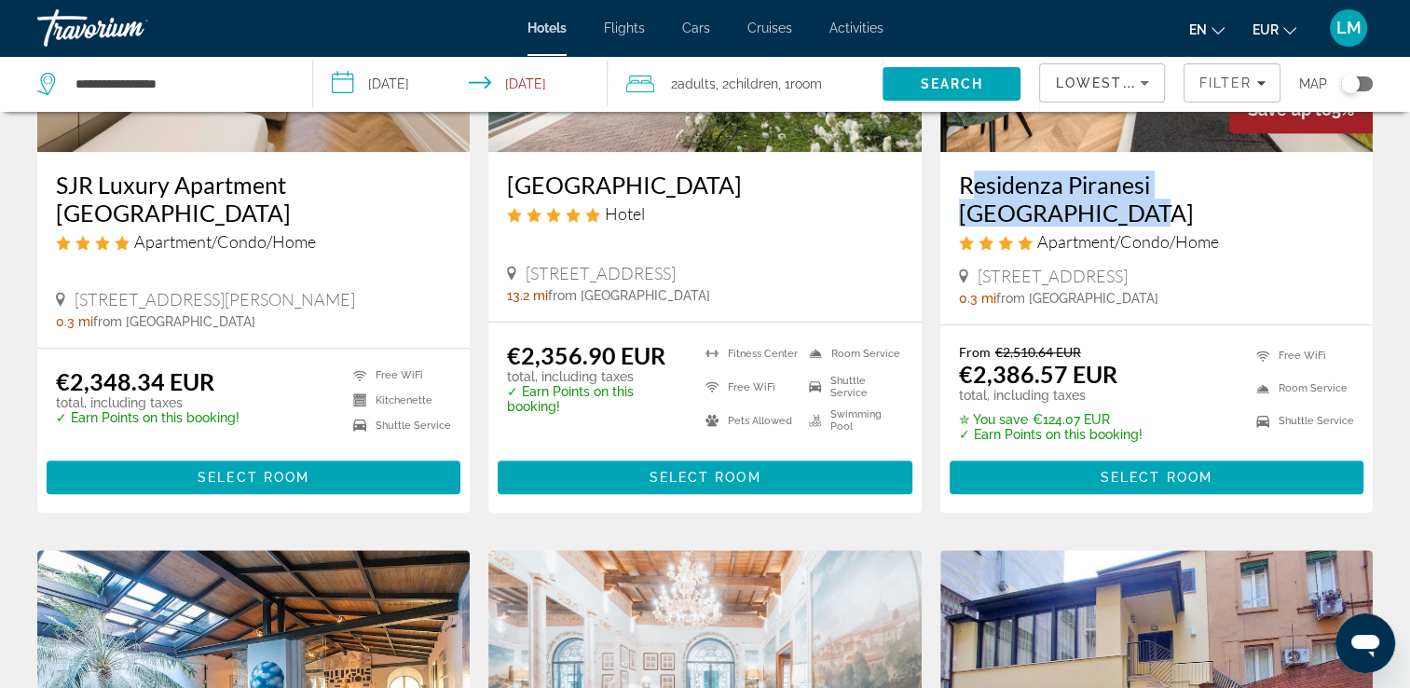
scroll to position [839, 0]
